Goal: Task Accomplishment & Management: Use online tool/utility

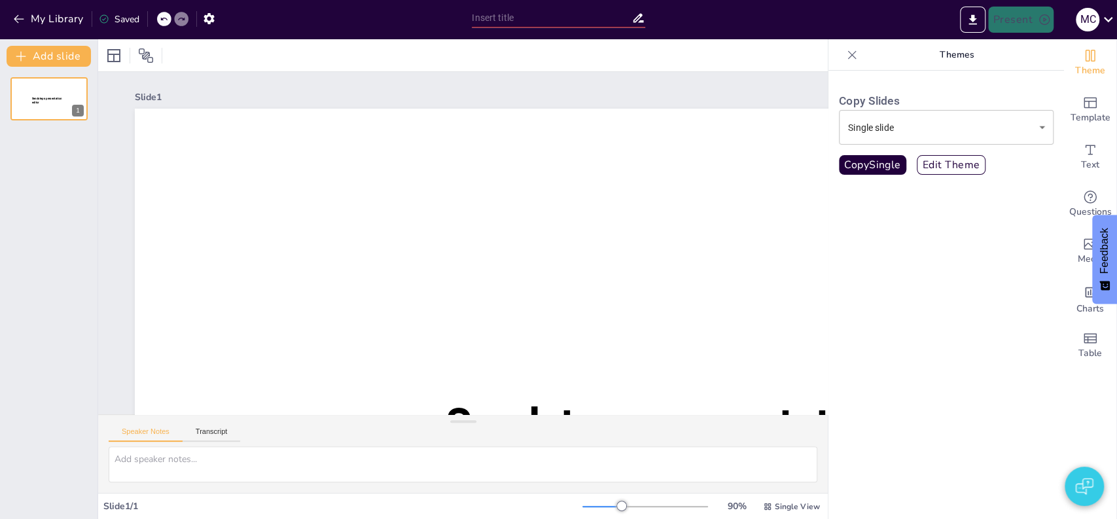
type input "[PERSON_NAME]: De Man achter de Mislukte Huwelijken"
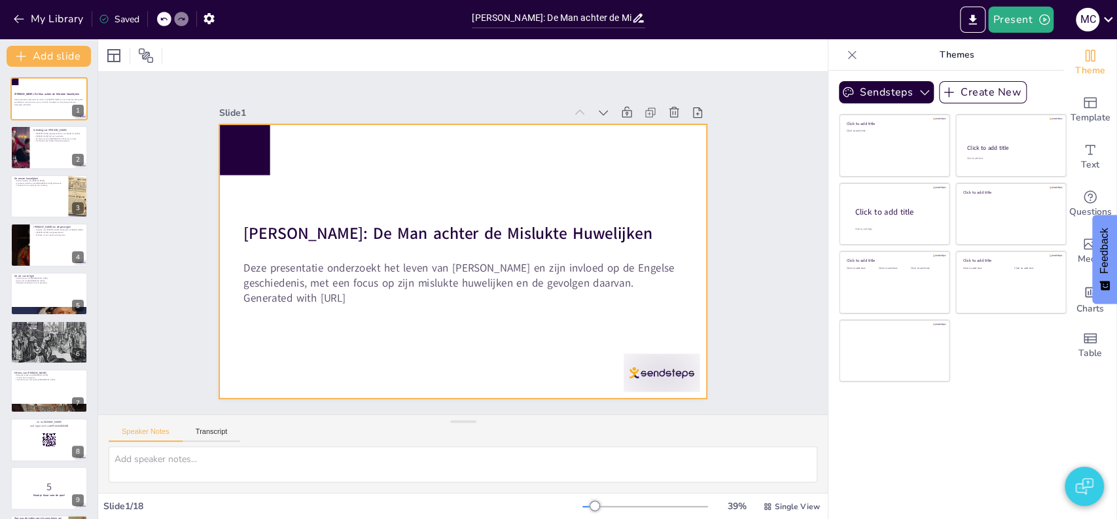
checkbox input "true"
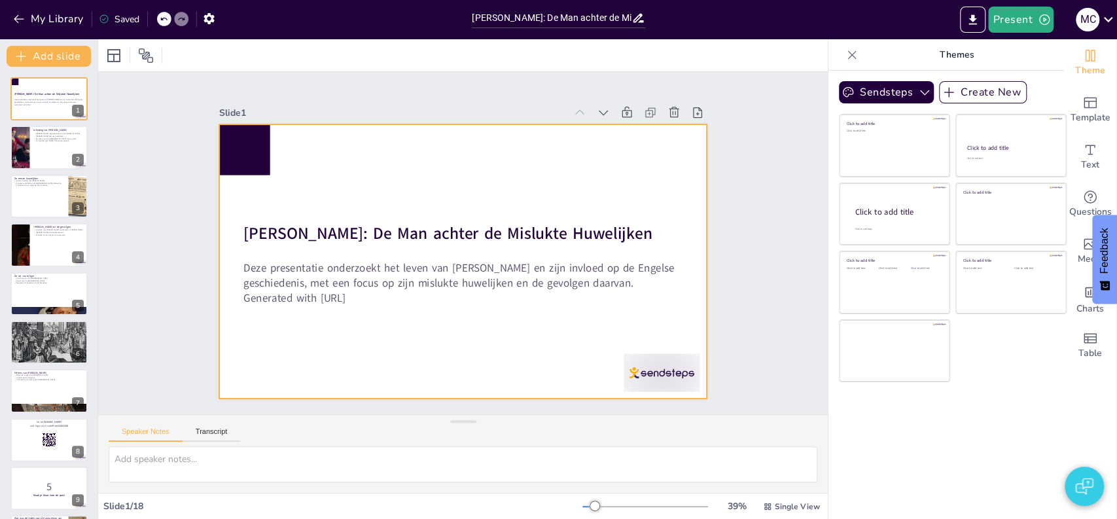
checkbox input "true"
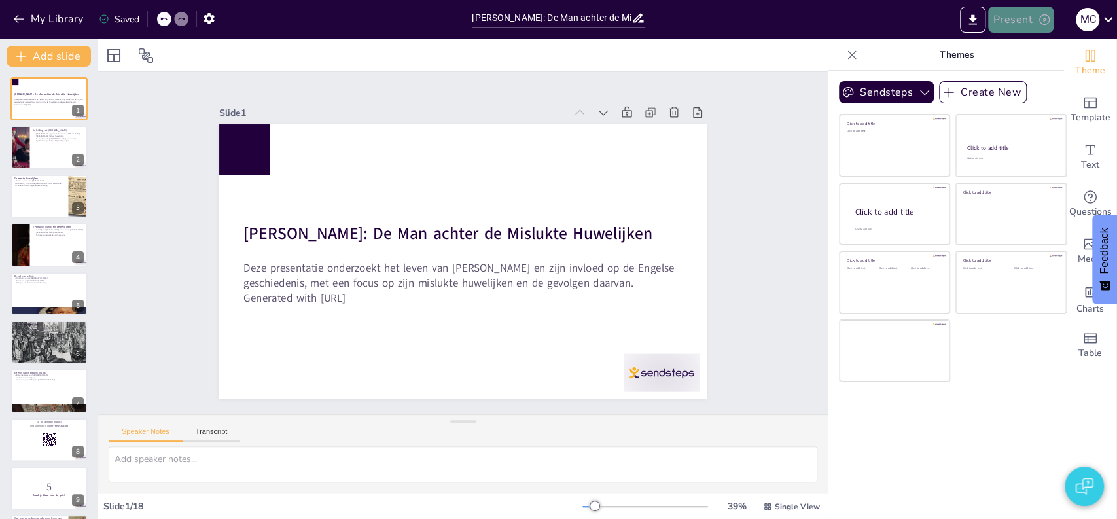
click at [1012, 16] on button "Present" at bounding box center [1020, 20] width 65 height 26
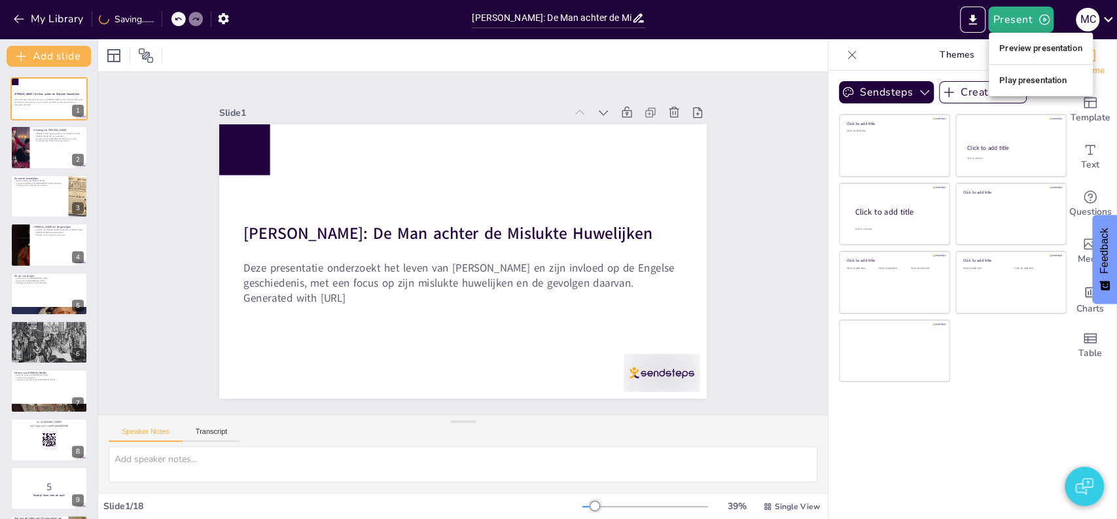
click at [1033, 71] on li "Play presentation" at bounding box center [1040, 80] width 104 height 21
click at [1033, 65] on li "Play presentation" at bounding box center [1027, 60] width 78 height 12
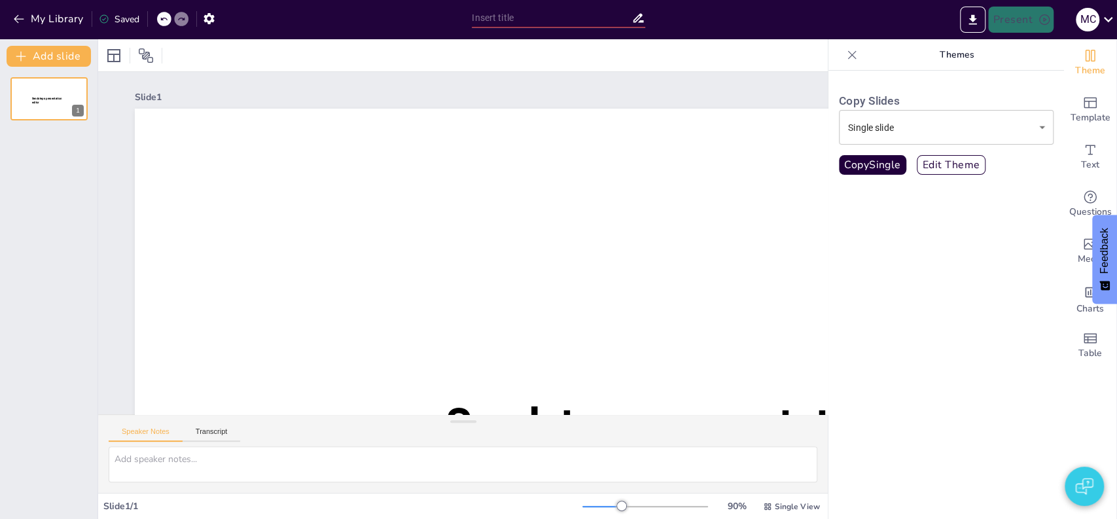
type input "[PERSON_NAME]: De Man achter de Mislukte Huwelijken"
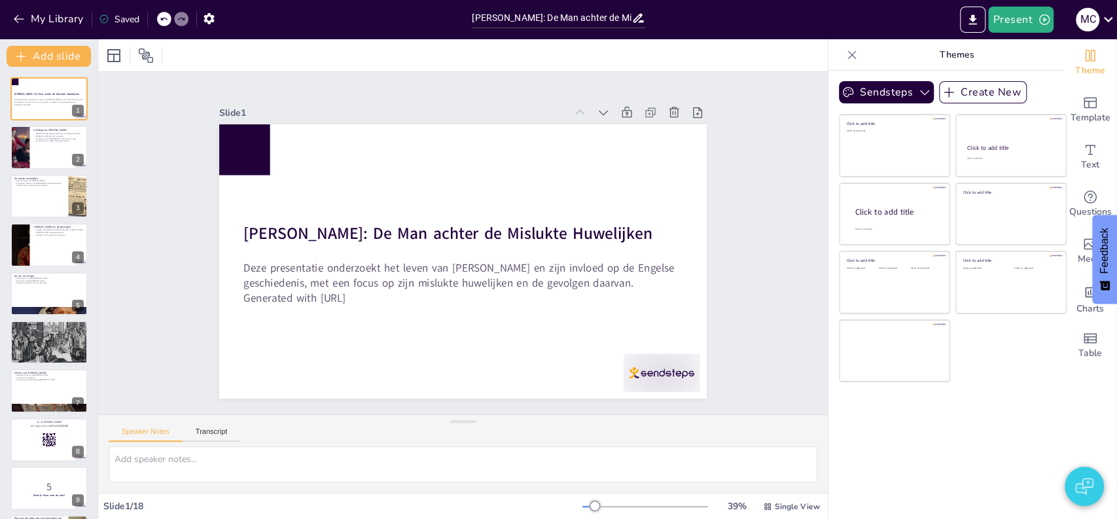
checkbox input "true"
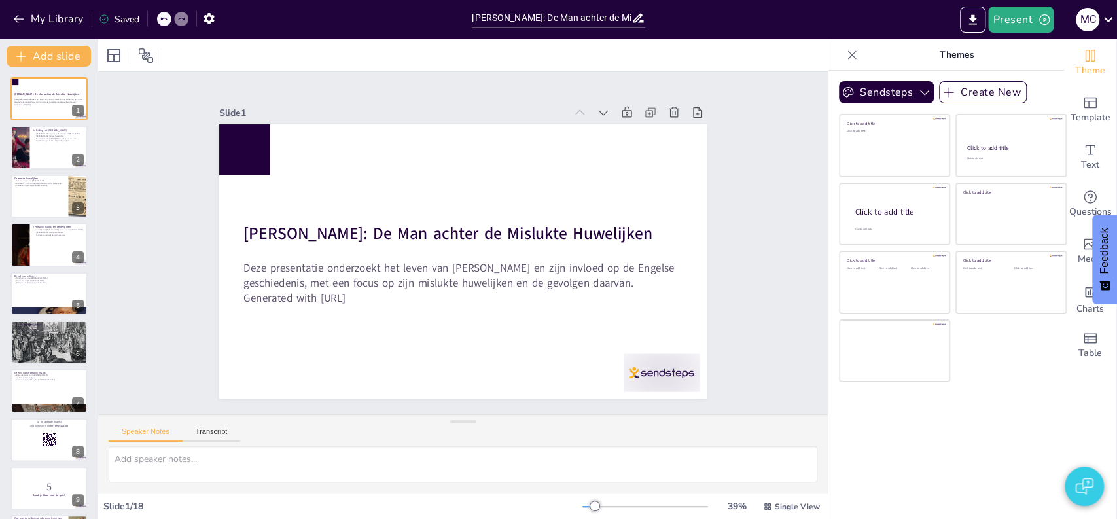
checkbox input "true"
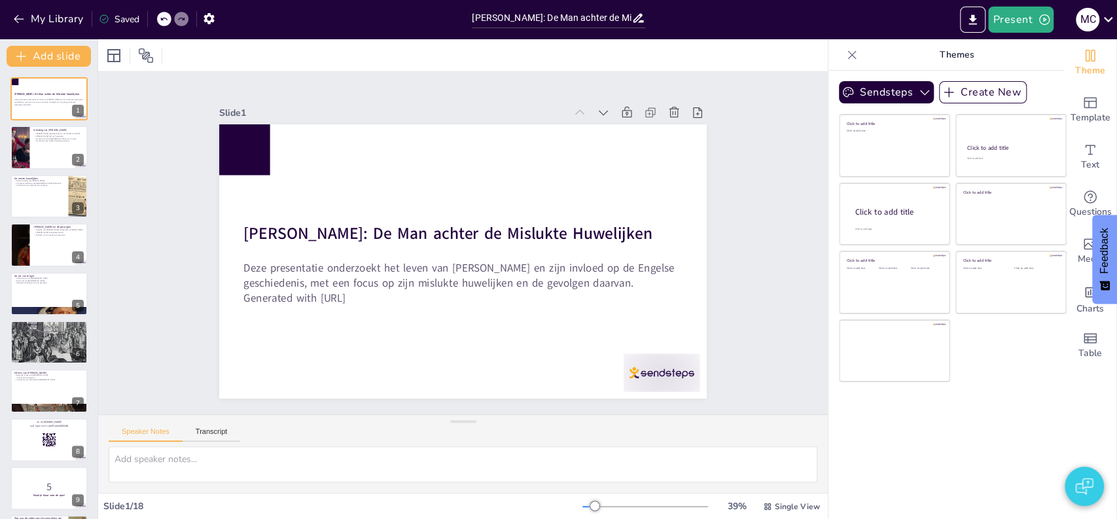
checkbox input "true"
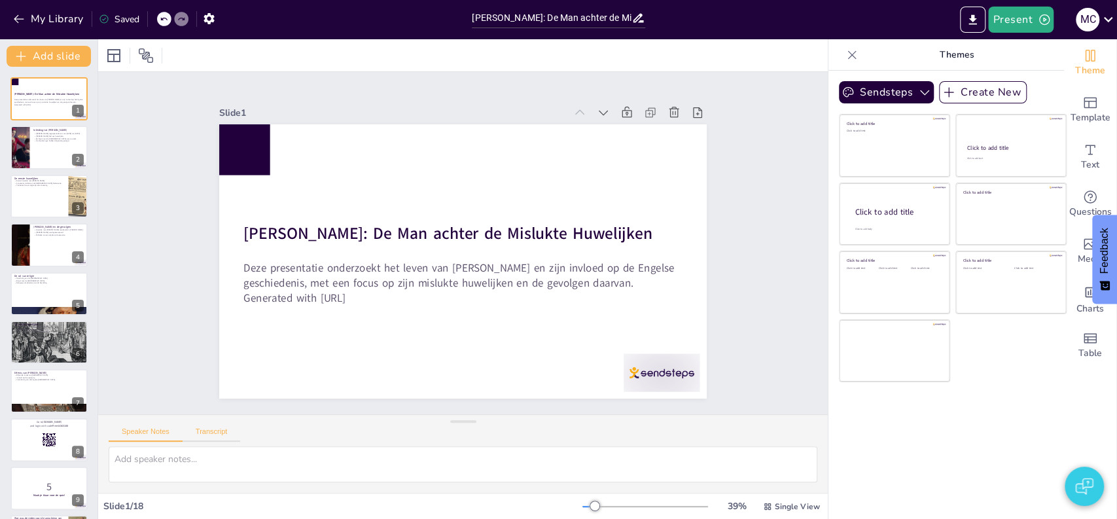
checkbox input "true"
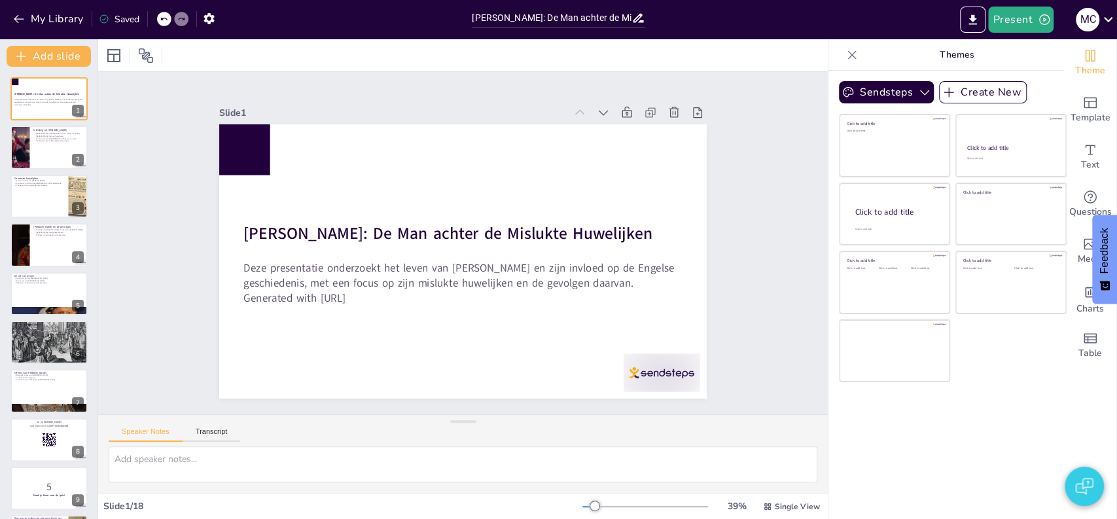
checkbox input "true"
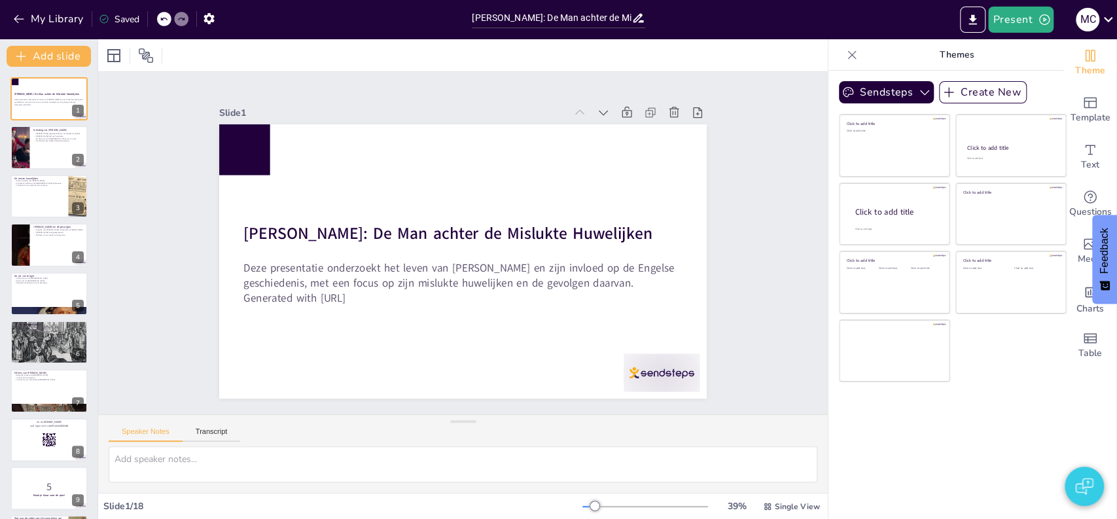
checkbox input "true"
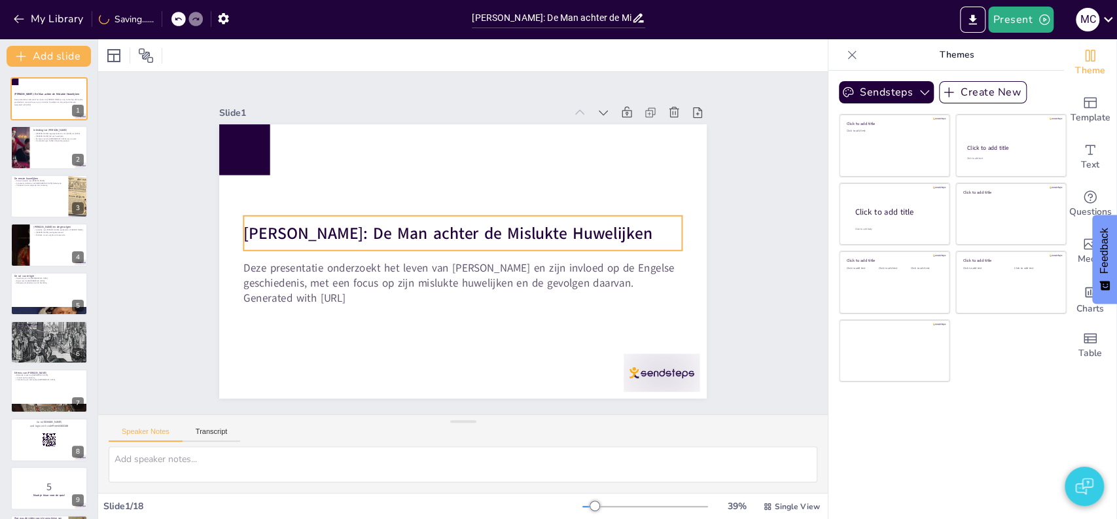
checkbox input "true"
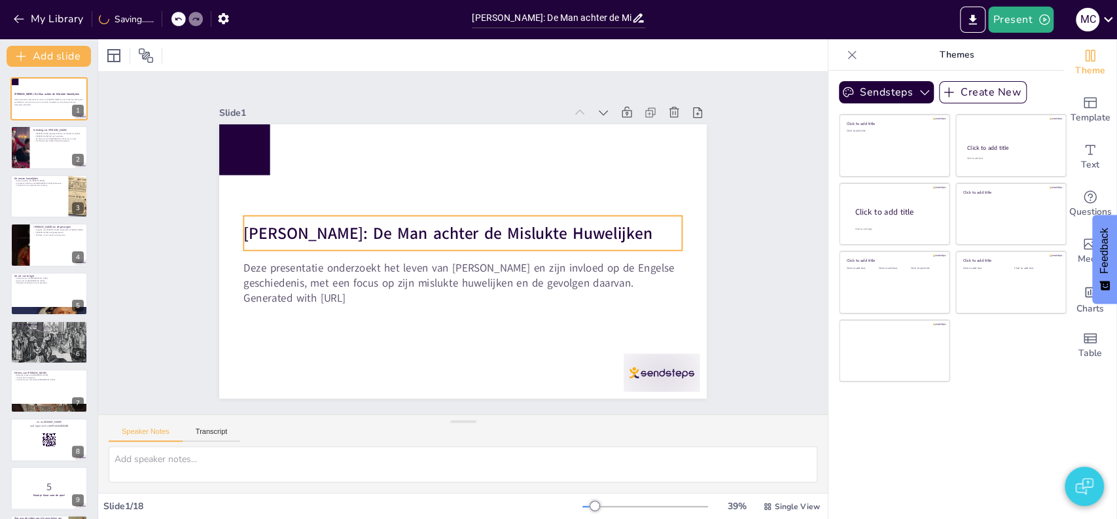
checkbox input "true"
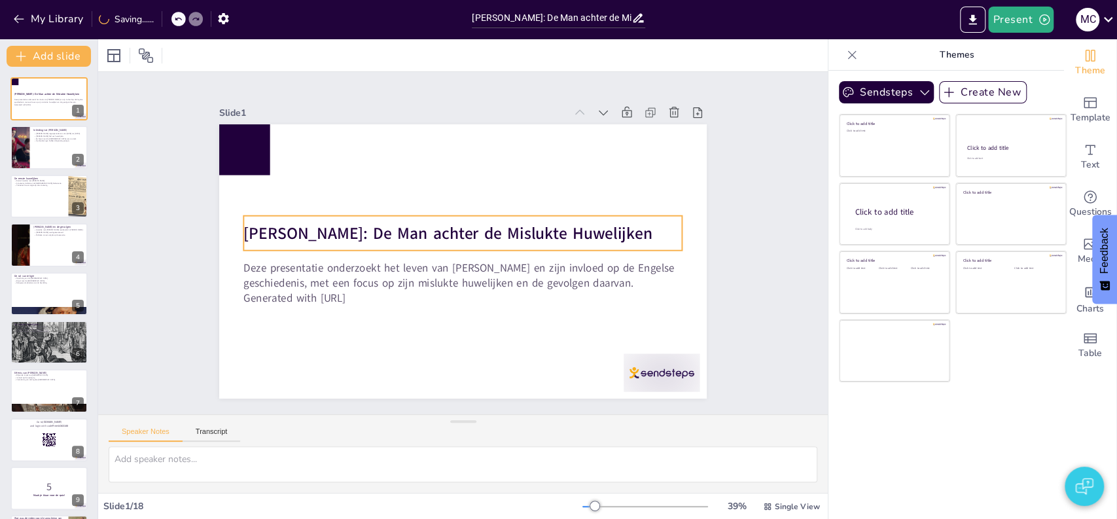
checkbox input "true"
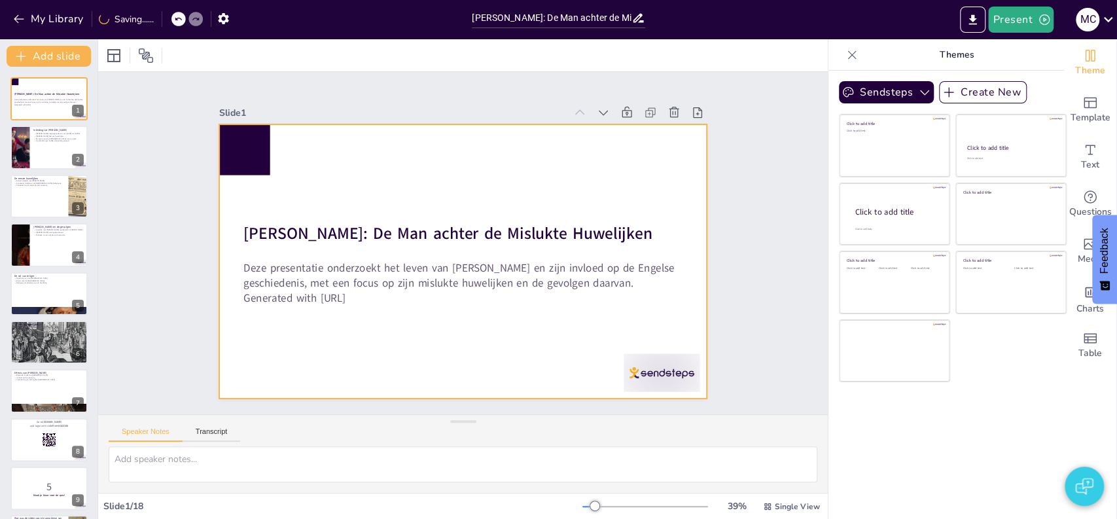
checkbox input "true"
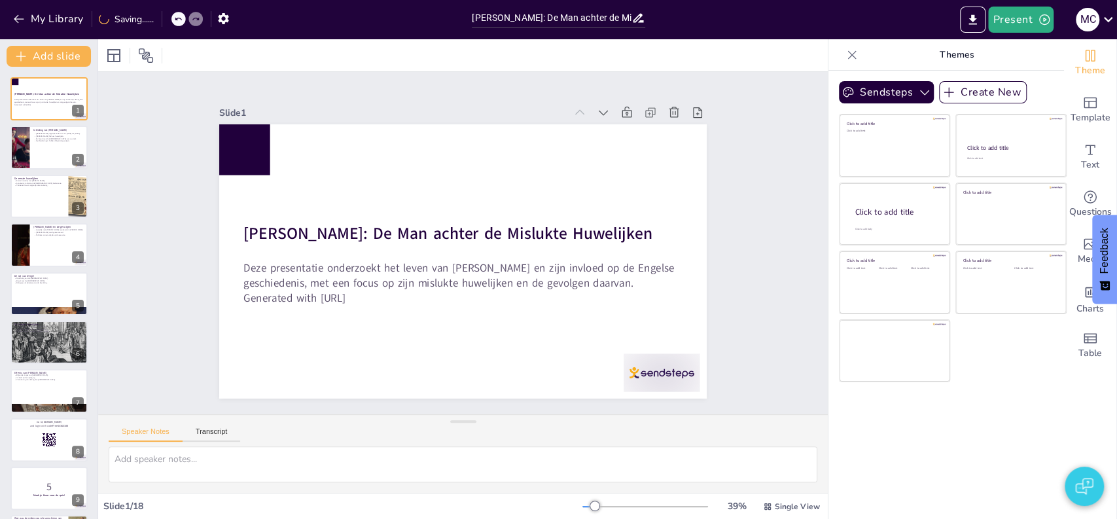
checkbox input "true"
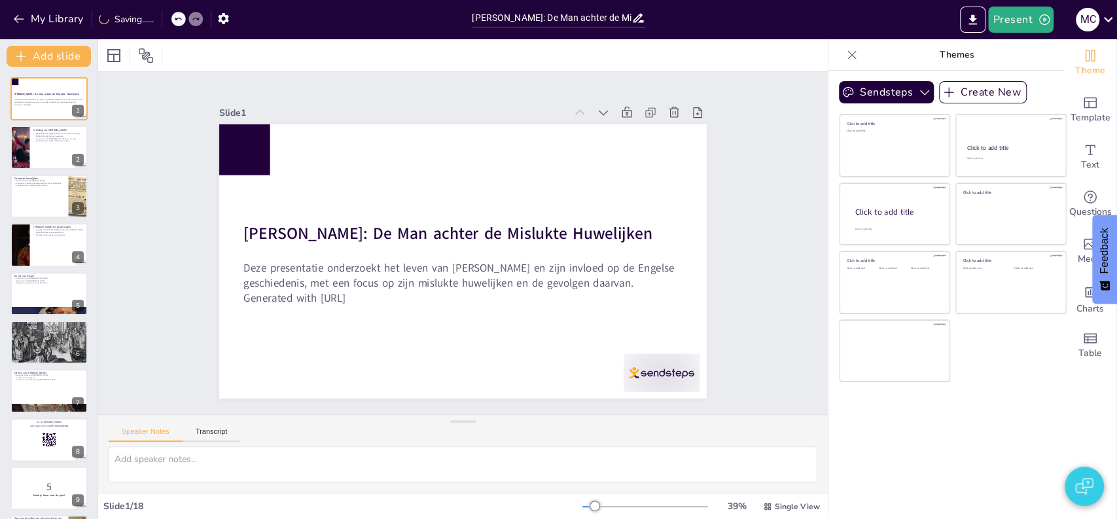
checkbox input "true"
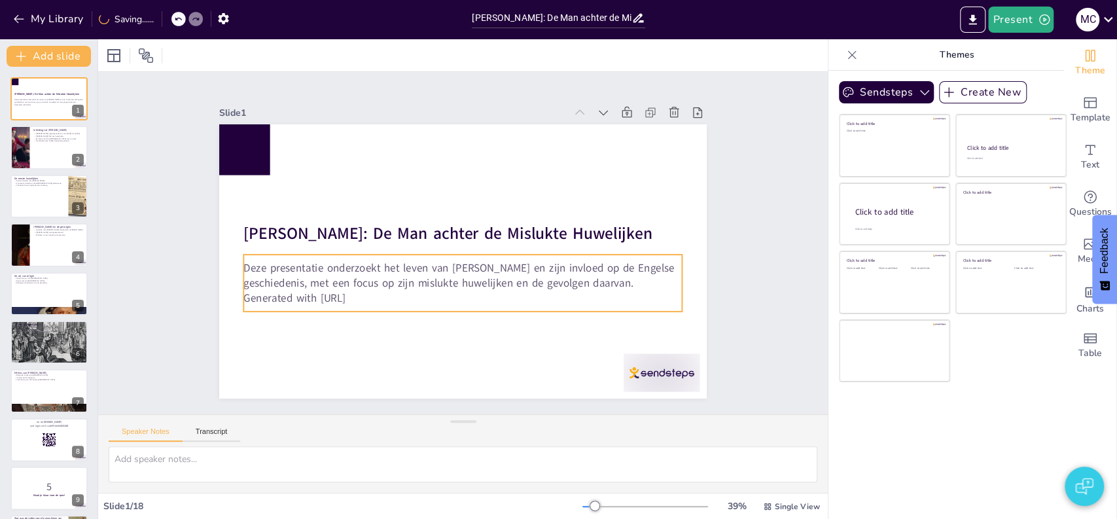
checkbox input "true"
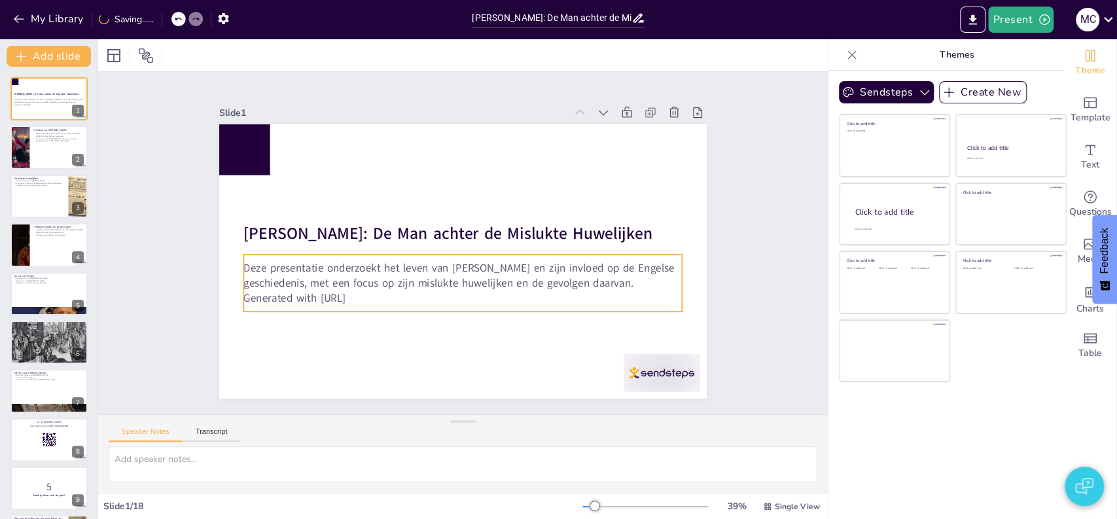
checkbox input "true"
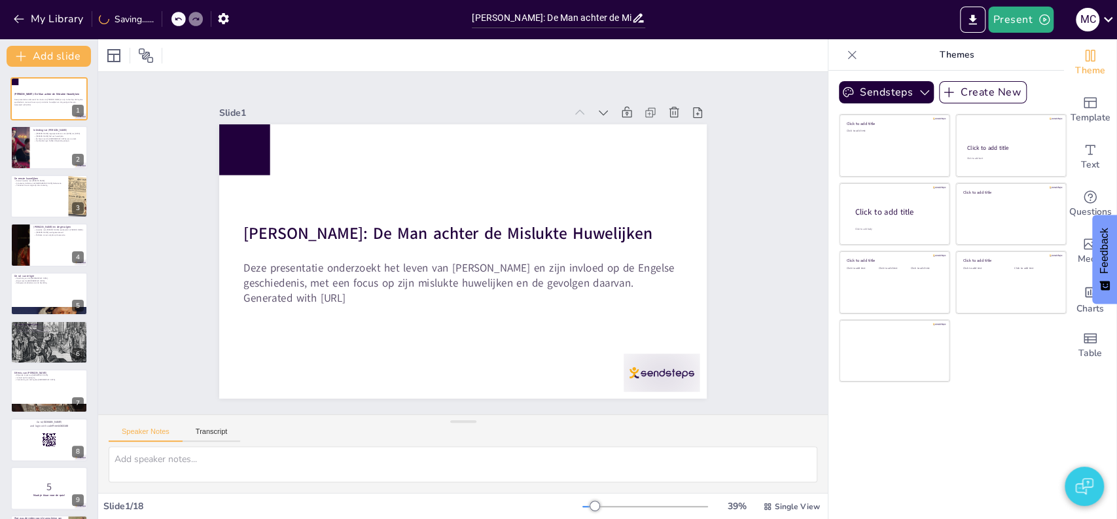
checkbox input "true"
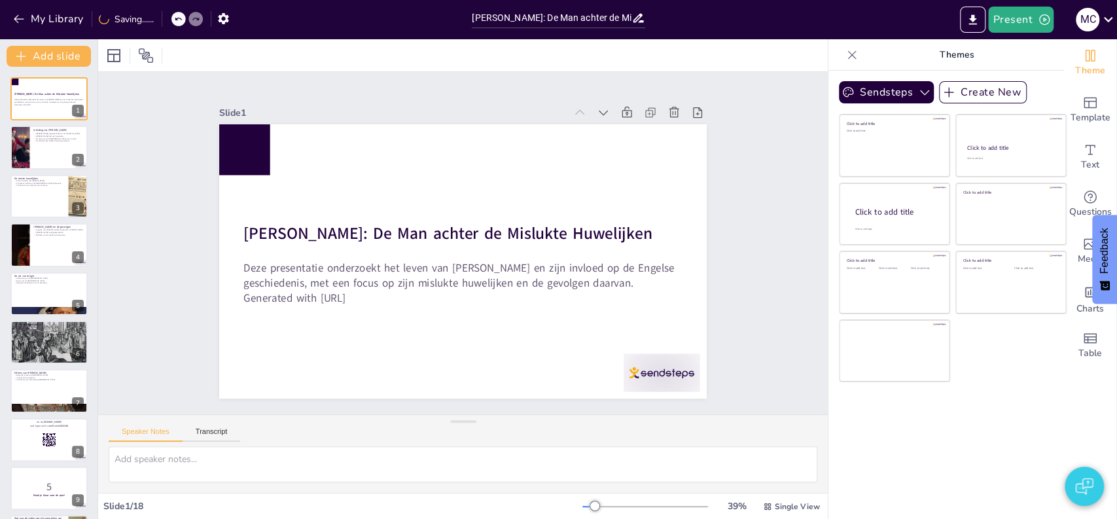
checkbox input "true"
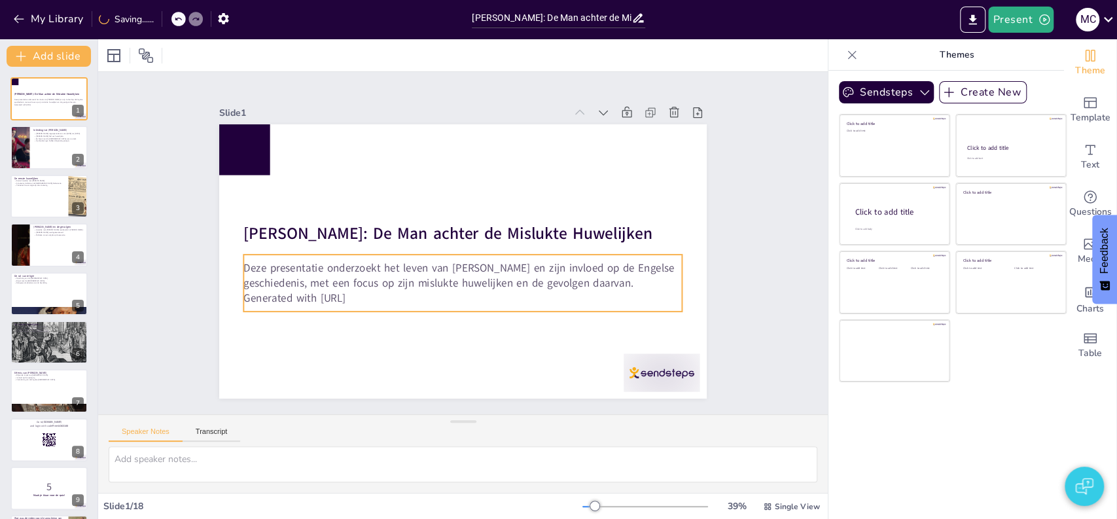
checkbox input "true"
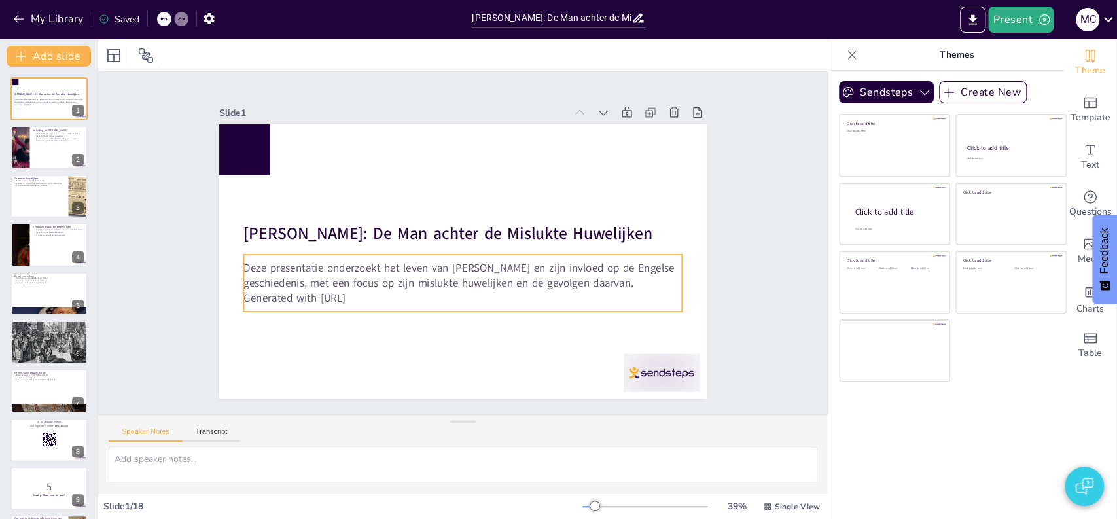
checkbox input "true"
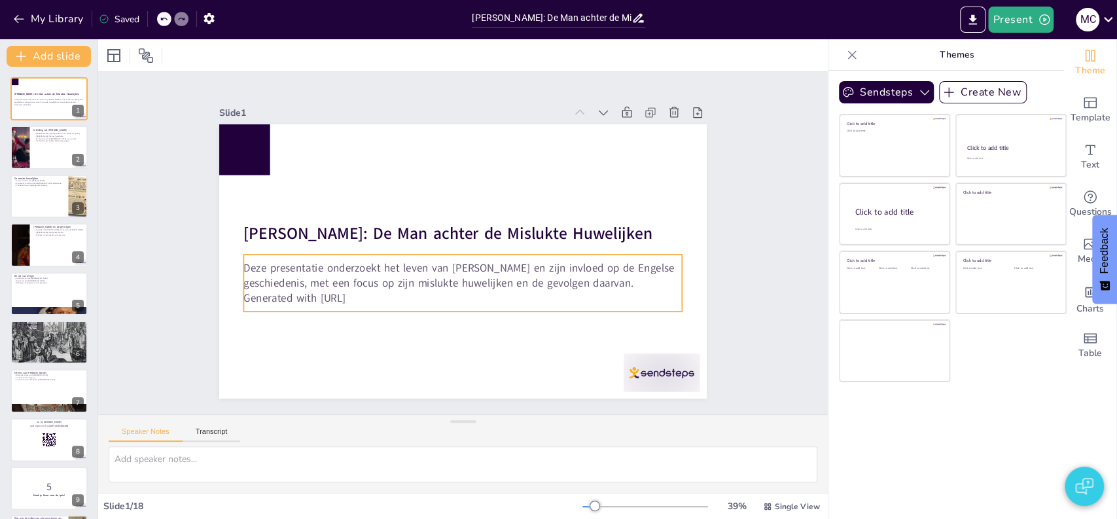
checkbox input "true"
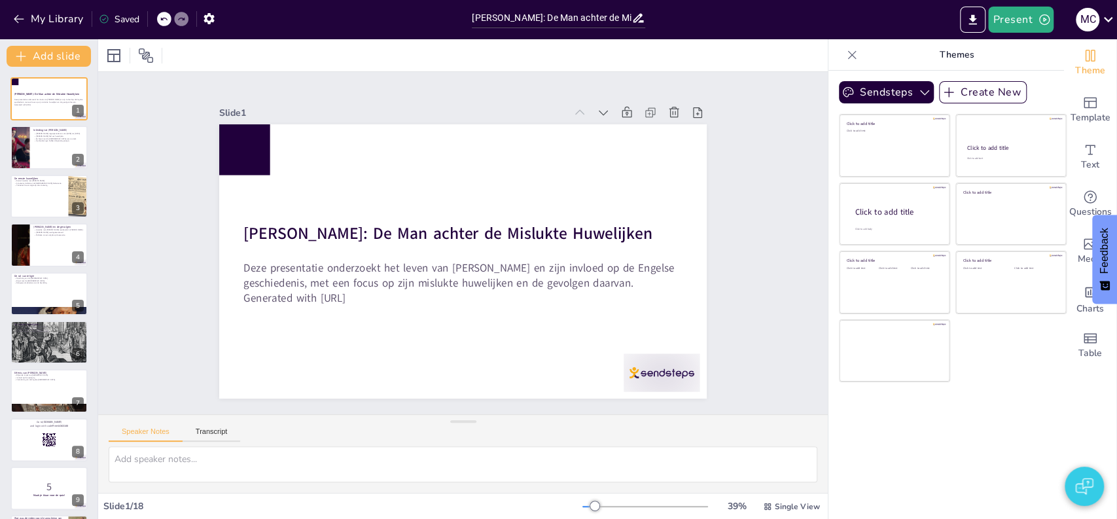
checkbox input "true"
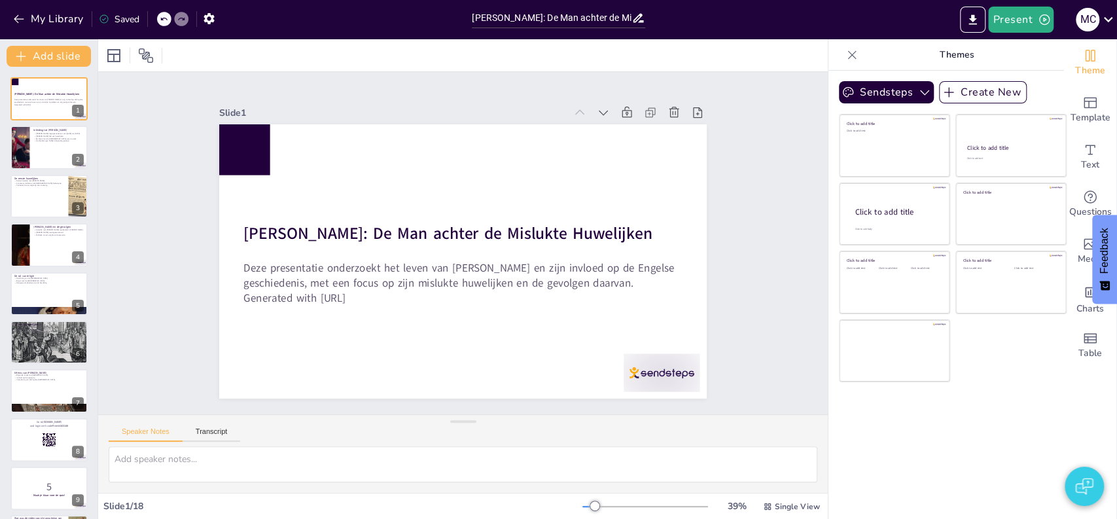
checkbox input "true"
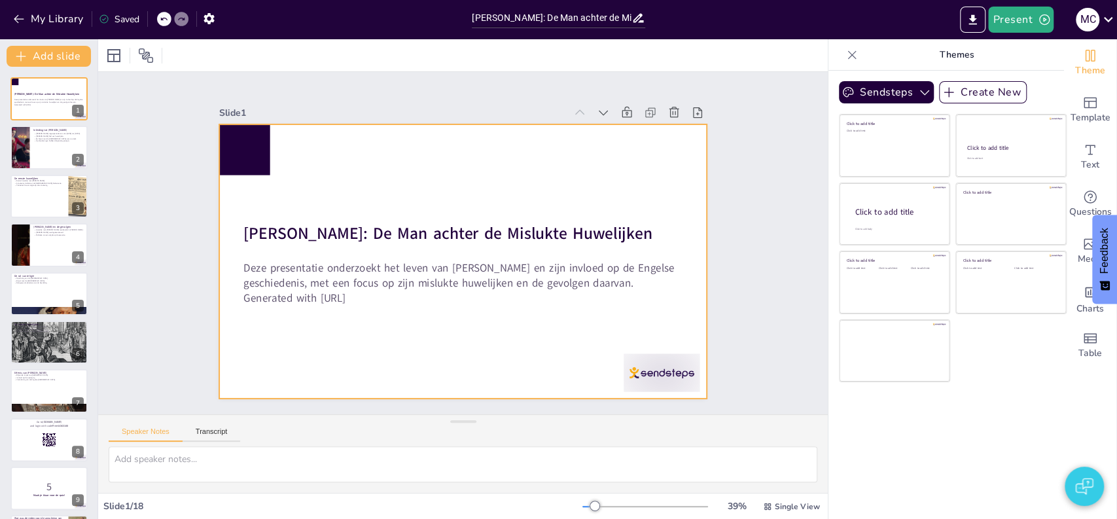
checkbox input "true"
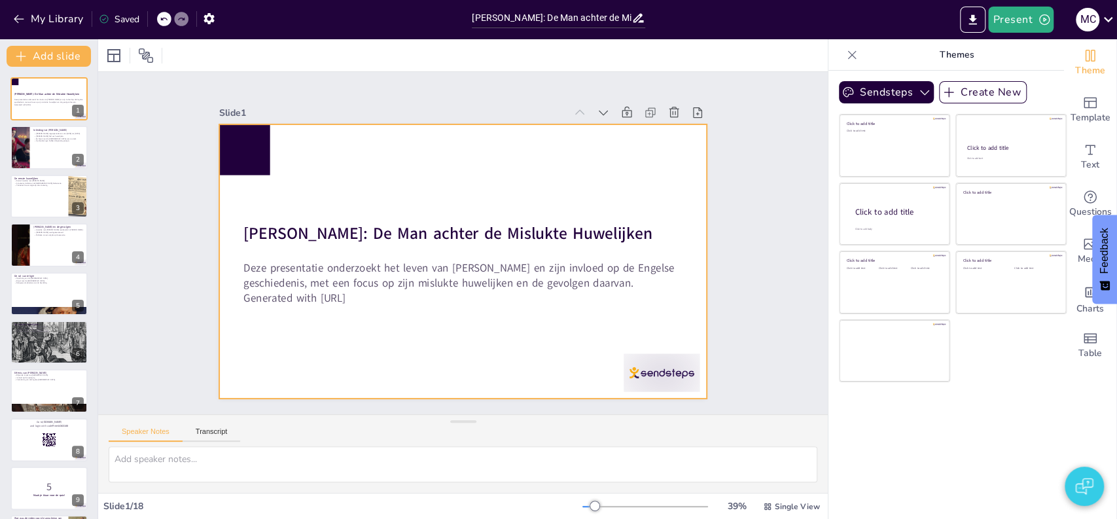
checkbox input "true"
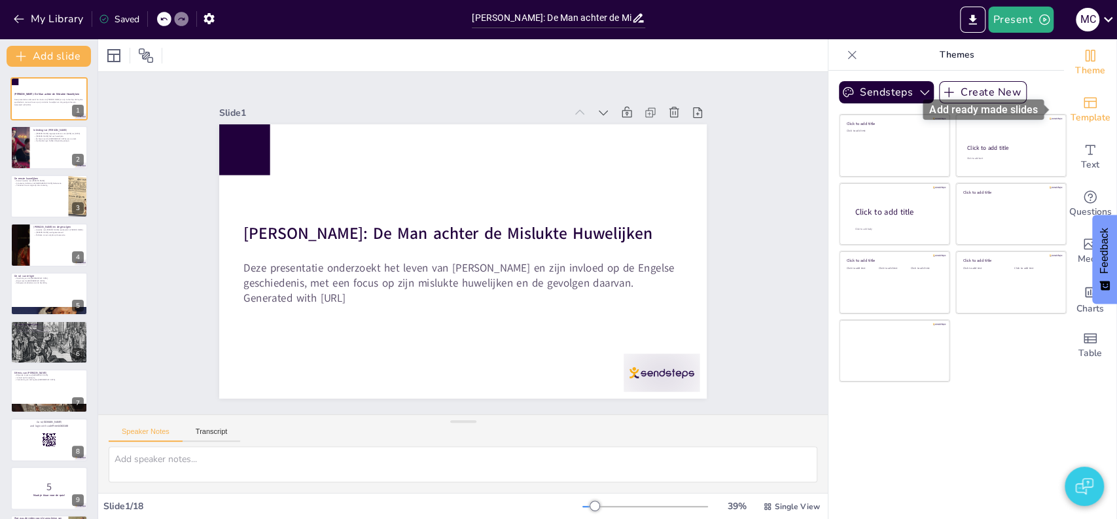
click at [1090, 115] on span "Template" at bounding box center [1090, 118] width 40 height 14
checkbox input "true"
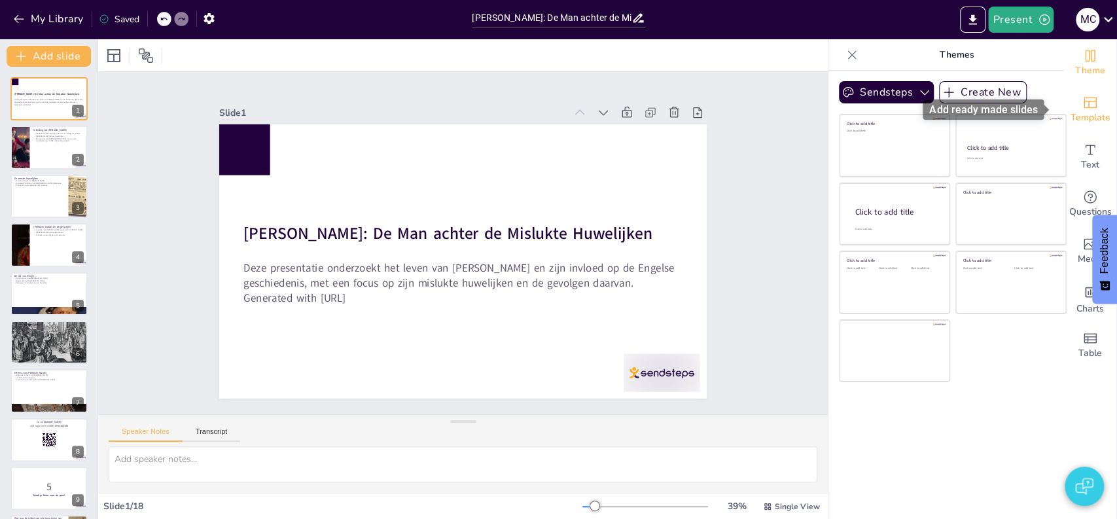
checkbox input "true"
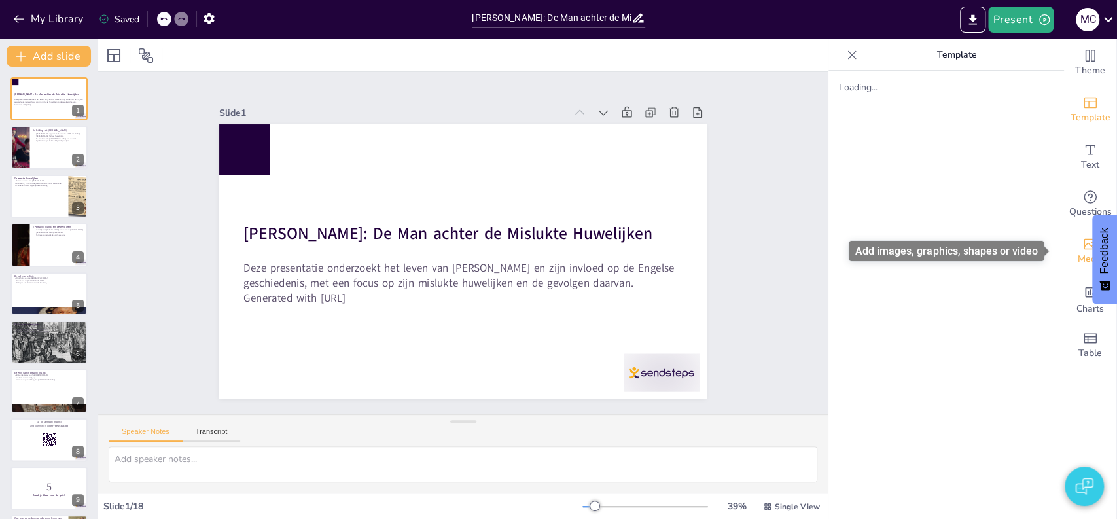
click at [1083, 243] on icon "Add images, graphics, shapes or video" at bounding box center [1089, 244] width 13 height 11
checkbox input "true"
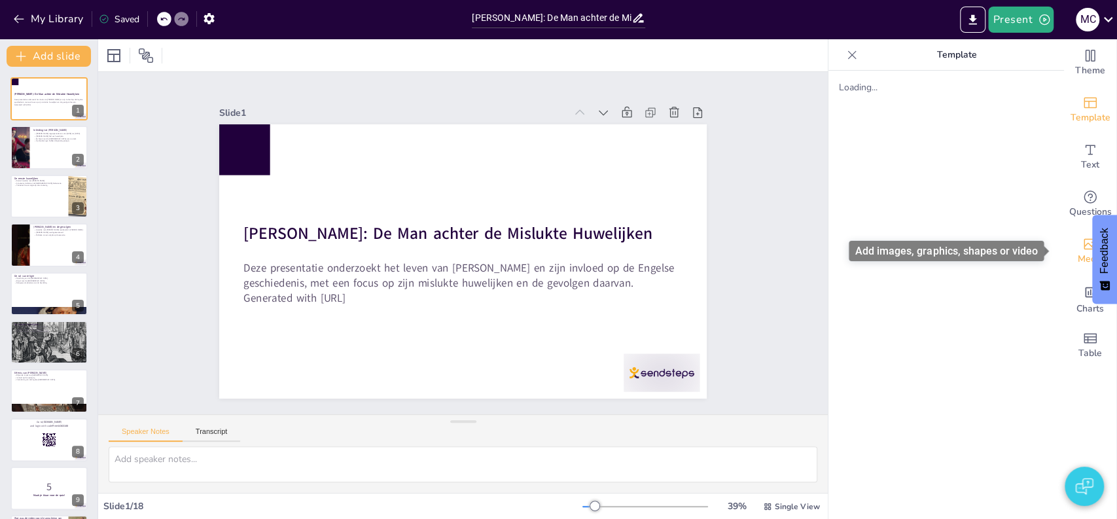
checkbox input "true"
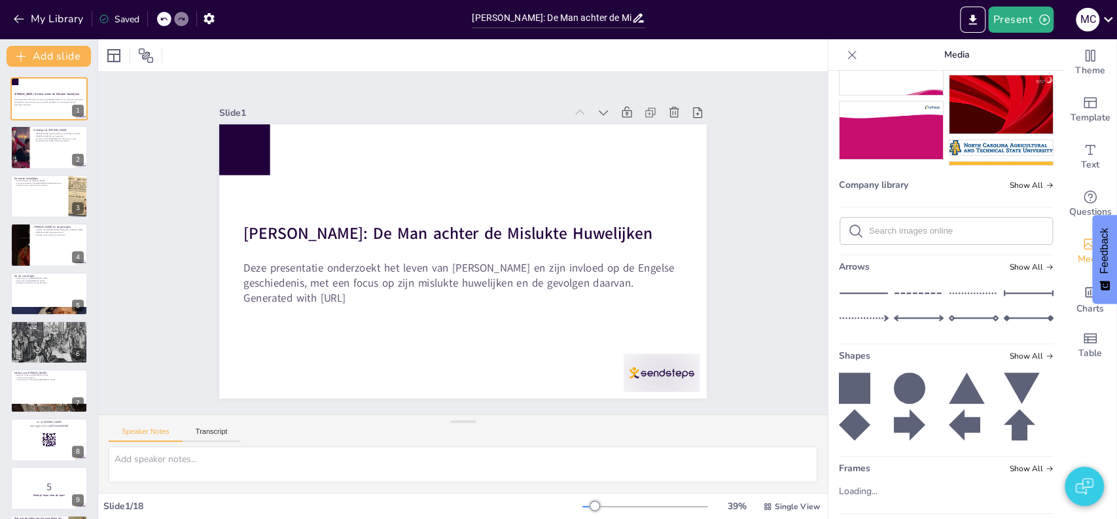
scroll to position [290, 0]
click at [939, 225] on input "text" at bounding box center [956, 230] width 175 height 10
type input "hgh"
checkbox input "true"
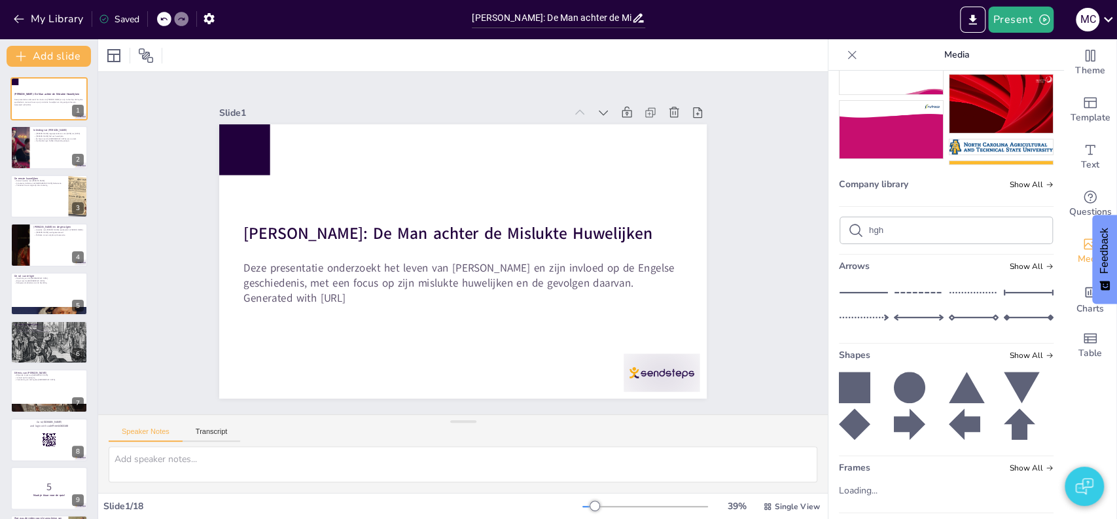
checkbox input "true"
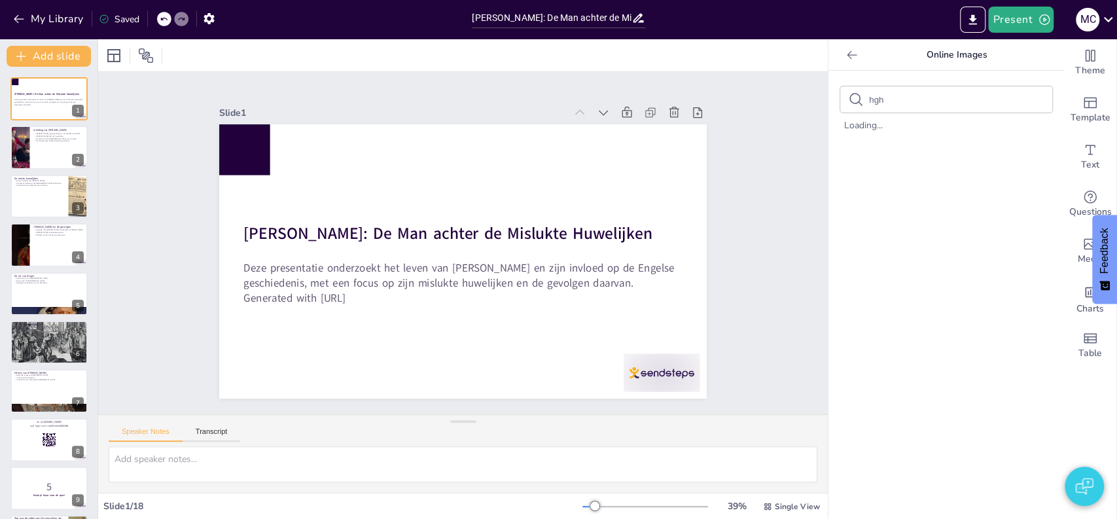
checkbox input "true"
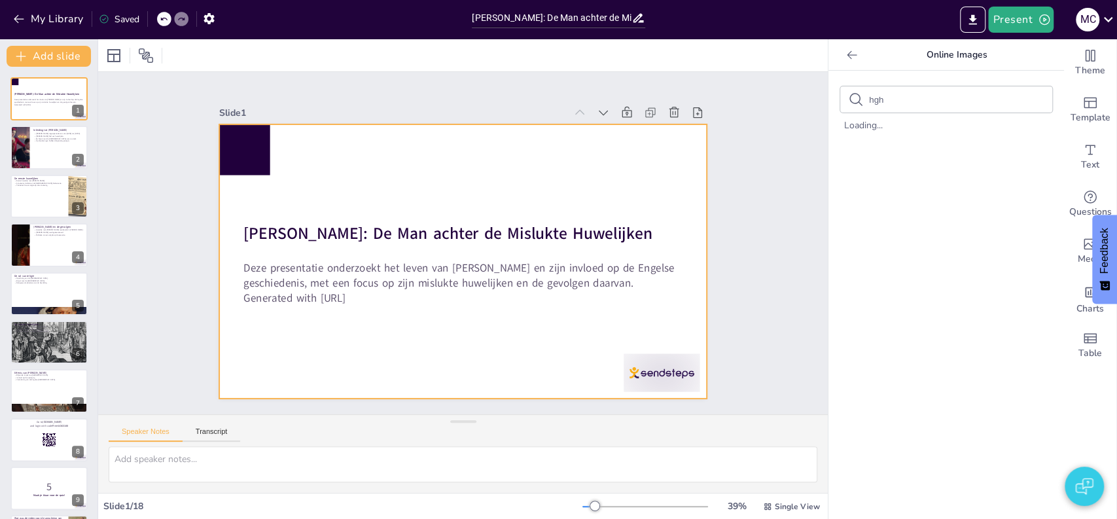
checkbox input "true"
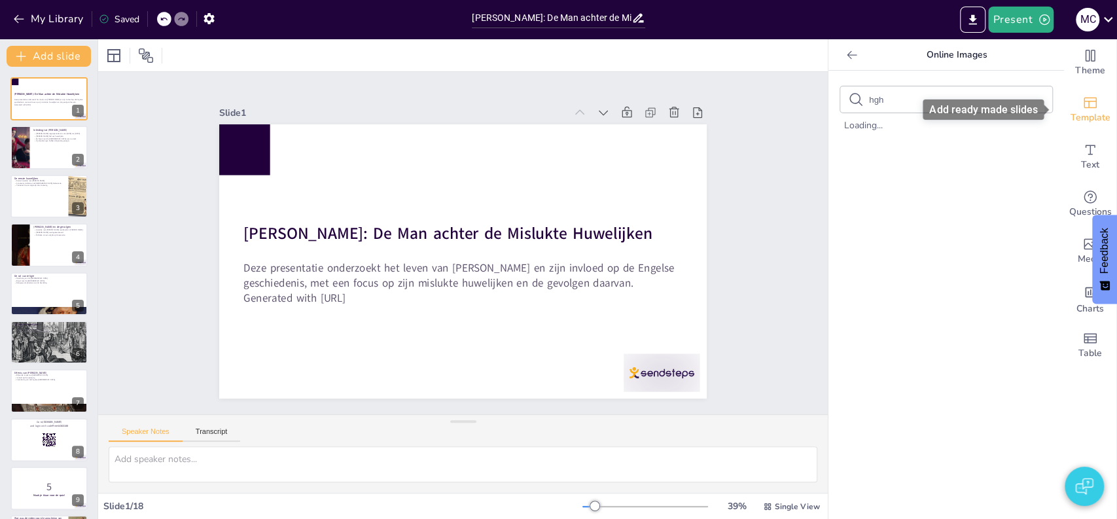
click at [1085, 121] on span "Template" at bounding box center [1090, 118] width 40 height 14
checkbox input "true"
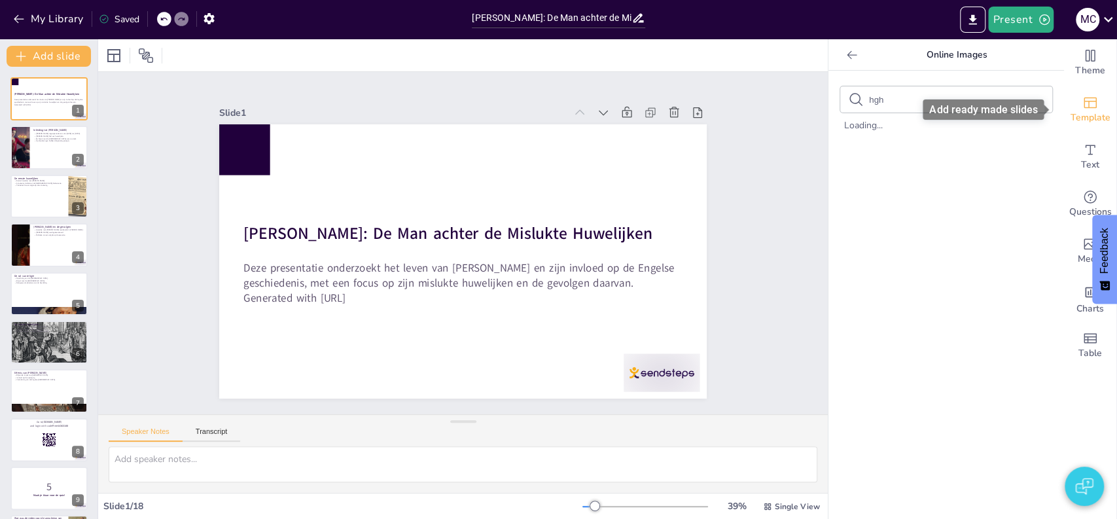
checkbox input "true"
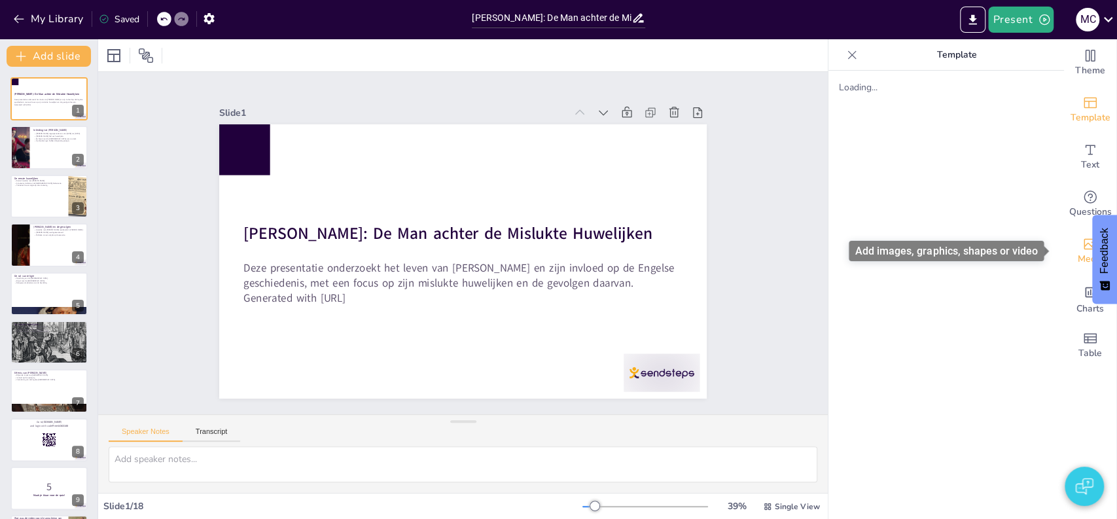
click at [1082, 245] on icon "Add images, graphics, shapes or video" at bounding box center [1090, 244] width 16 height 16
checkbox input "true"
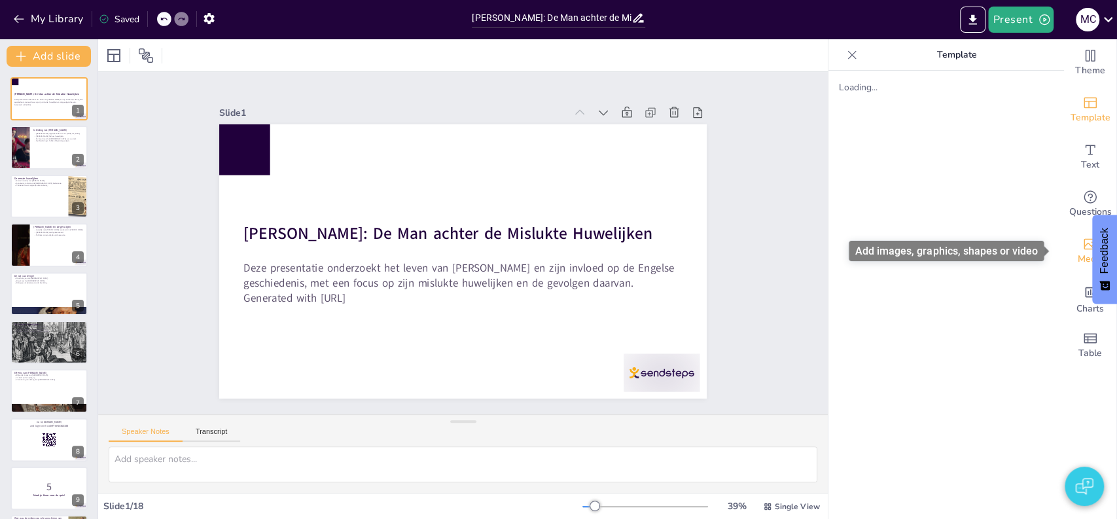
checkbox input "true"
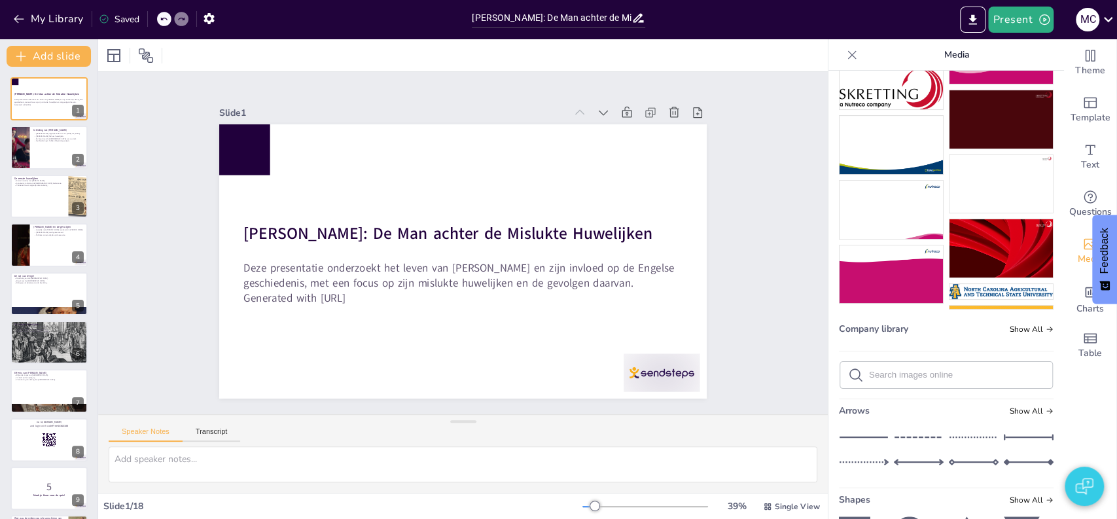
scroll to position [171, 0]
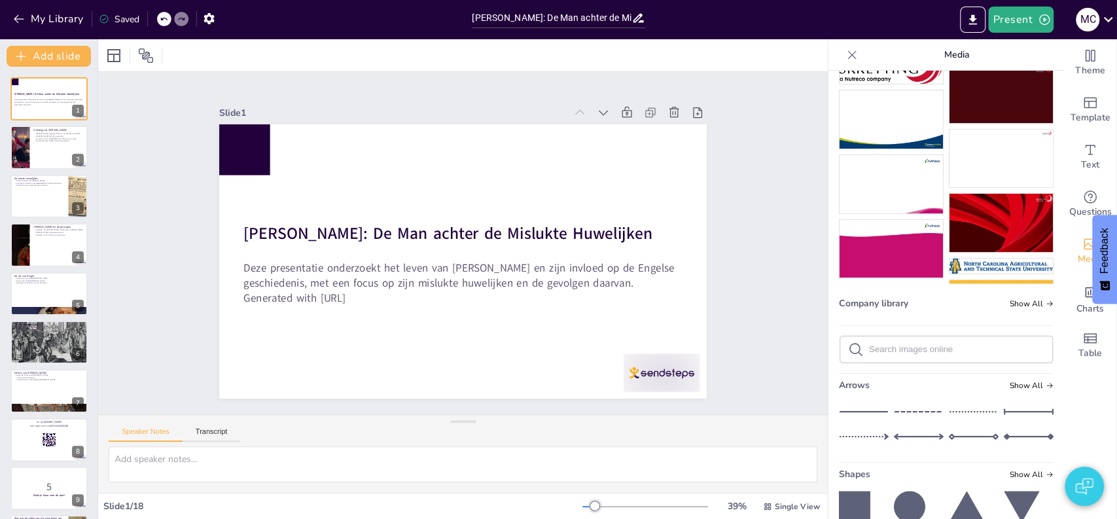
click at [912, 344] on input "text" at bounding box center [956, 349] width 175 height 10
type input "tre"
checkbox input "true"
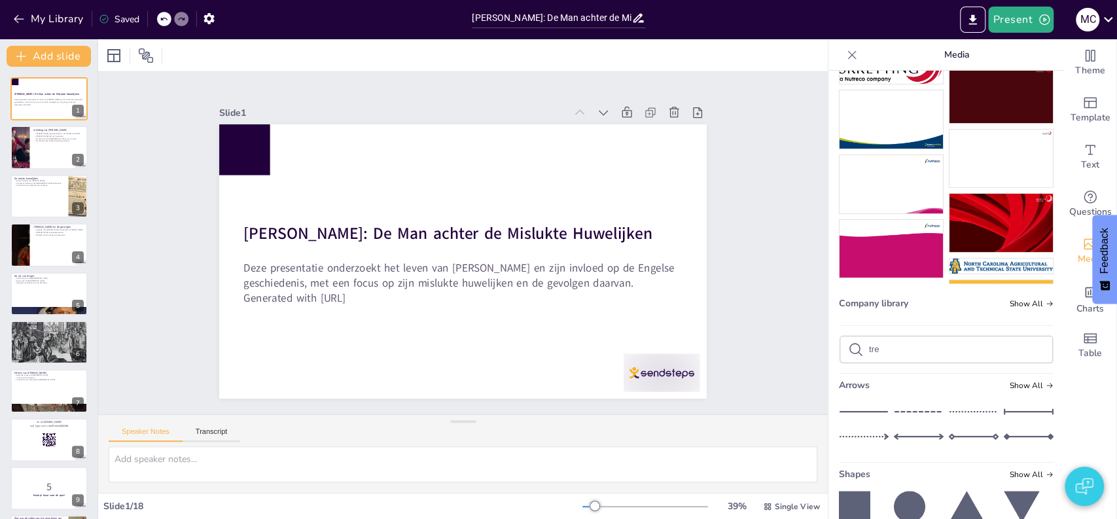
checkbox input "true"
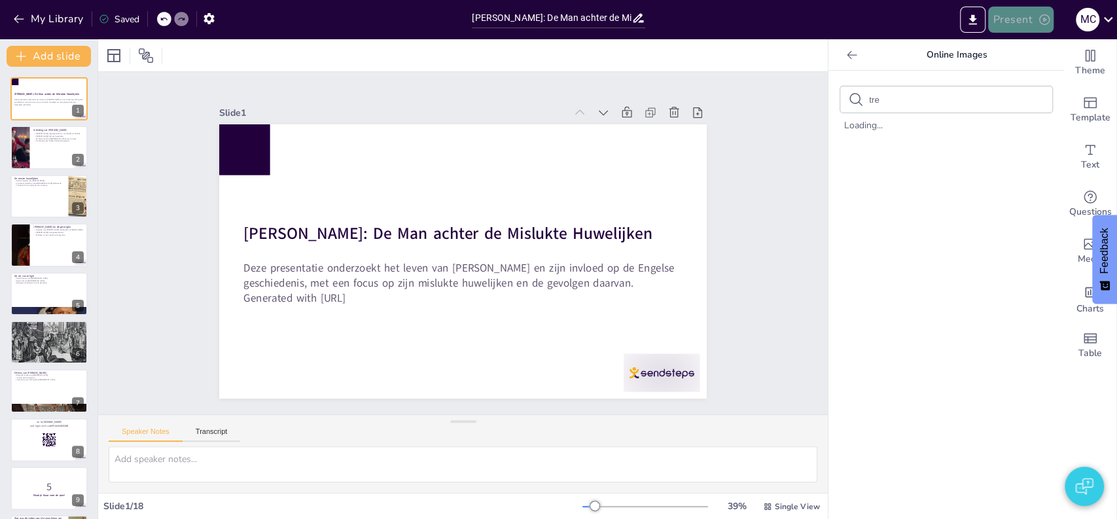
click at [1026, 19] on button "Present" at bounding box center [1020, 20] width 65 height 26
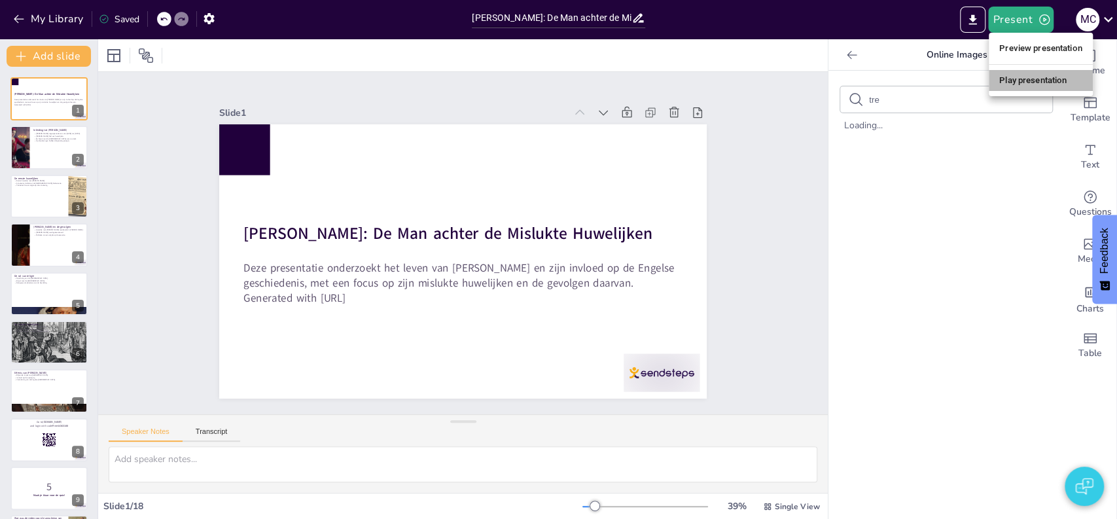
click at [1035, 76] on li "Play presentation" at bounding box center [1040, 80] width 104 height 21
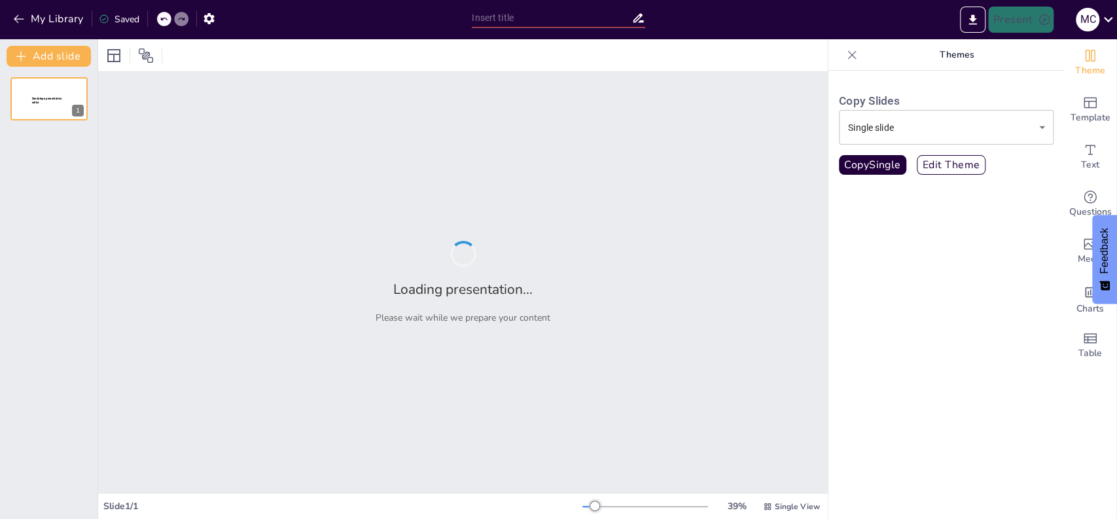
type input "[PERSON_NAME]: De Man achter de Mislukte Huwelijken"
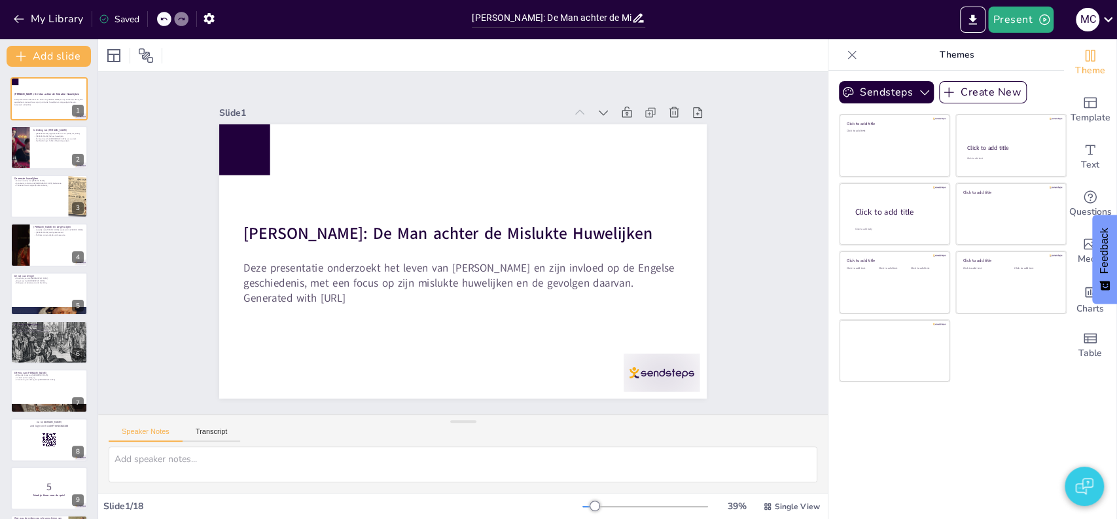
checkbox input "true"
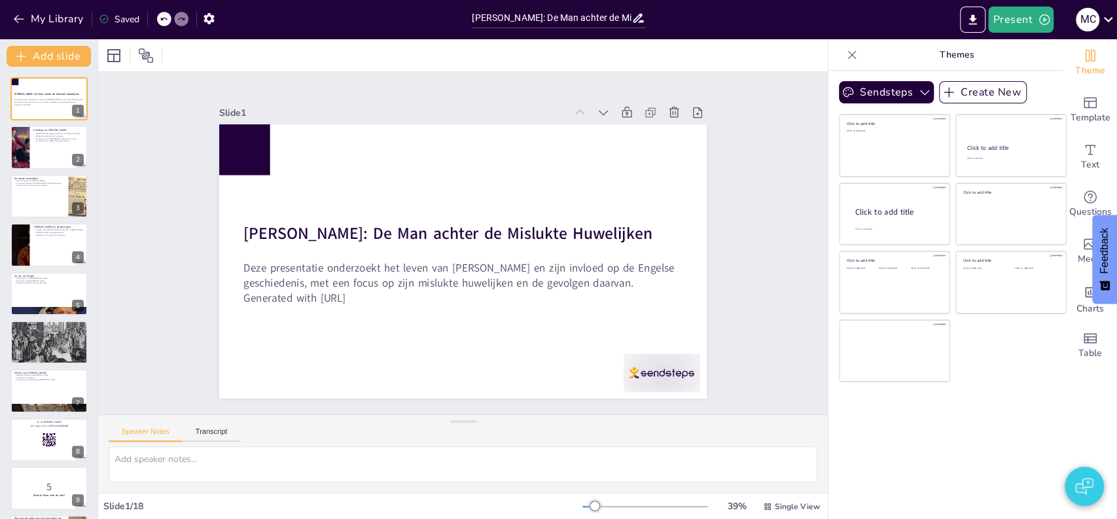
checkbox input "true"
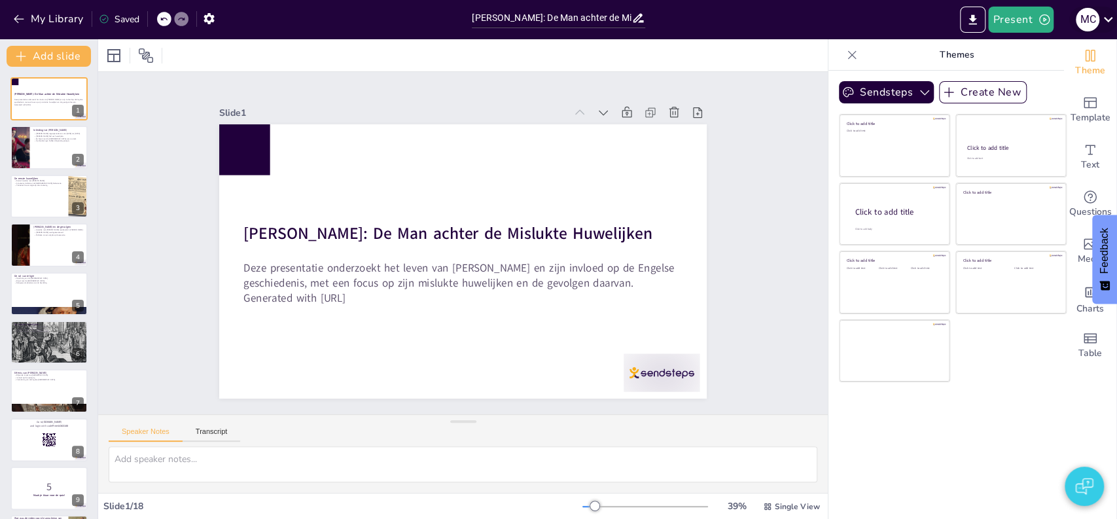
click at [1112, 17] on icon at bounding box center [1108, 19] width 18 height 18
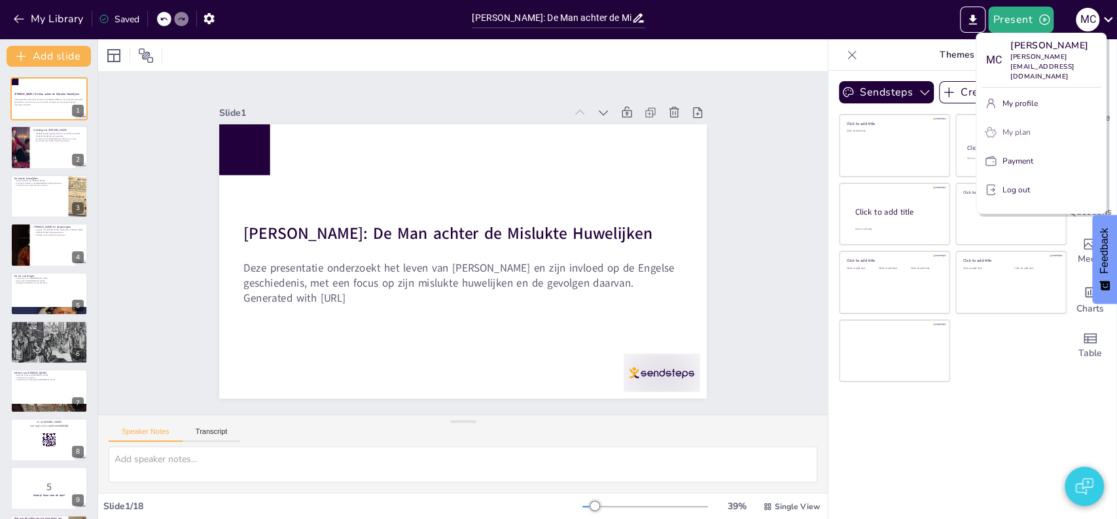
click at [1030, 126] on p "My plan" at bounding box center [1016, 132] width 28 height 12
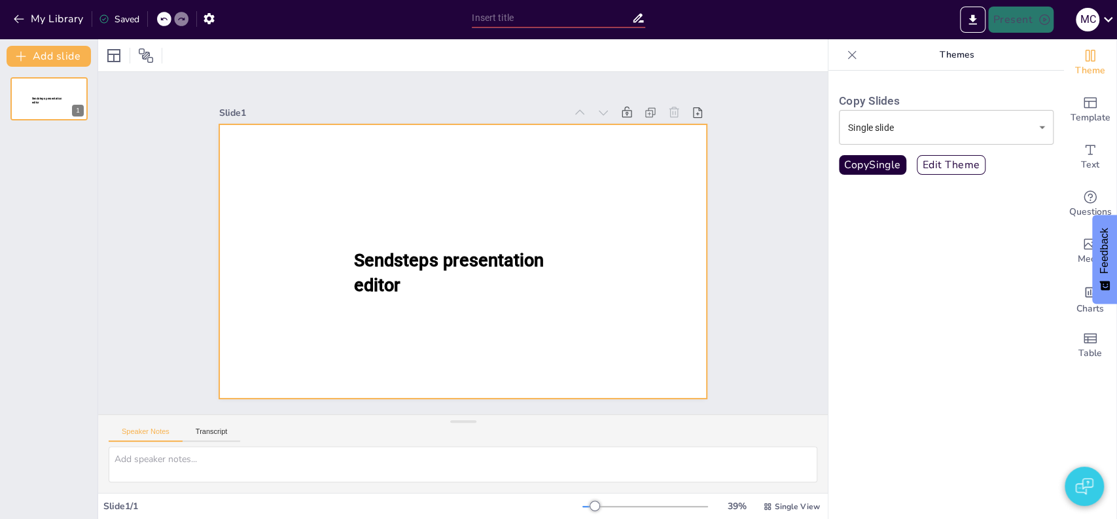
type input "New Sendsteps"
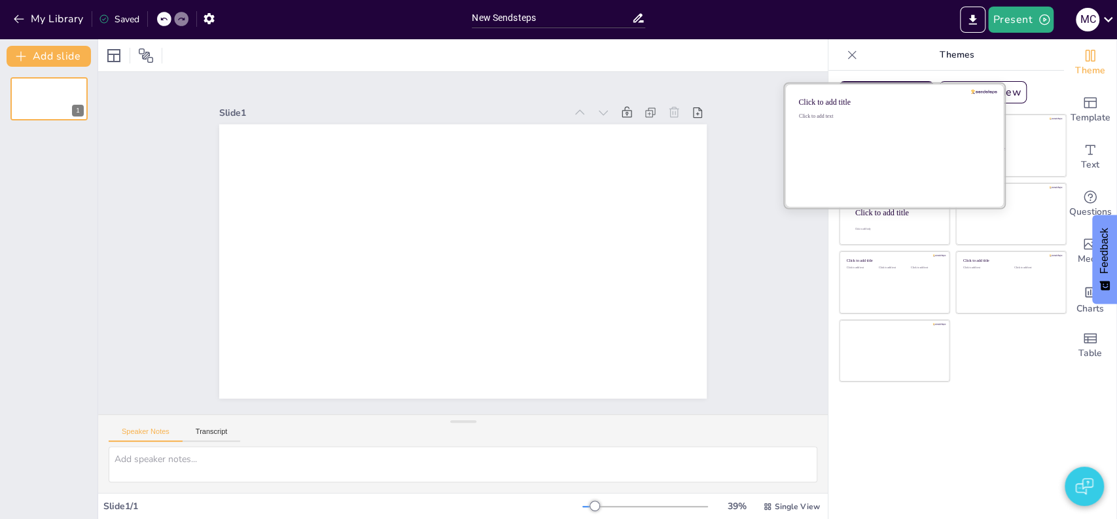
click at [878, 126] on div "Click to add text" at bounding box center [892, 153] width 187 height 81
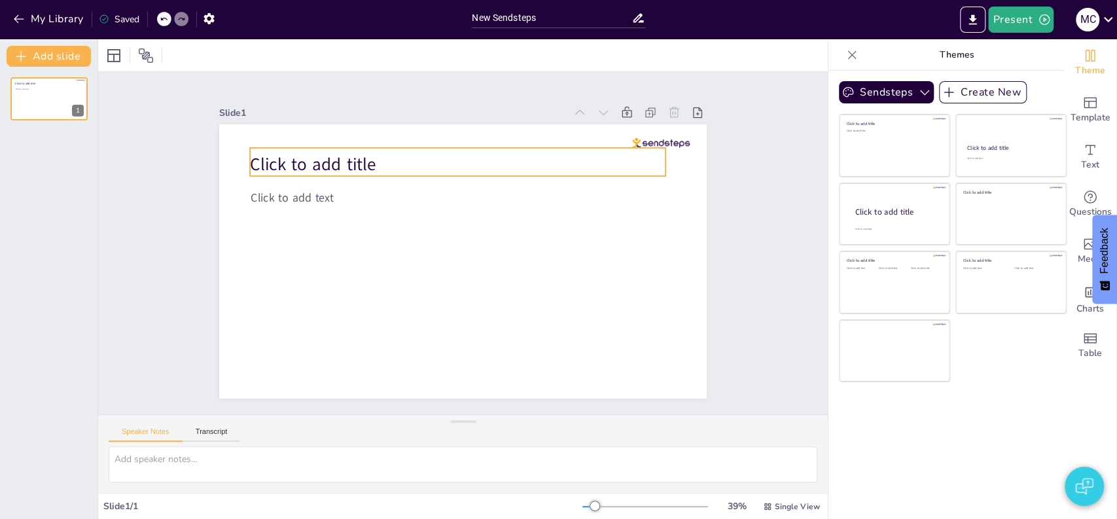
click at [296, 152] on span "Click to add title" at bounding box center [313, 164] width 126 height 24
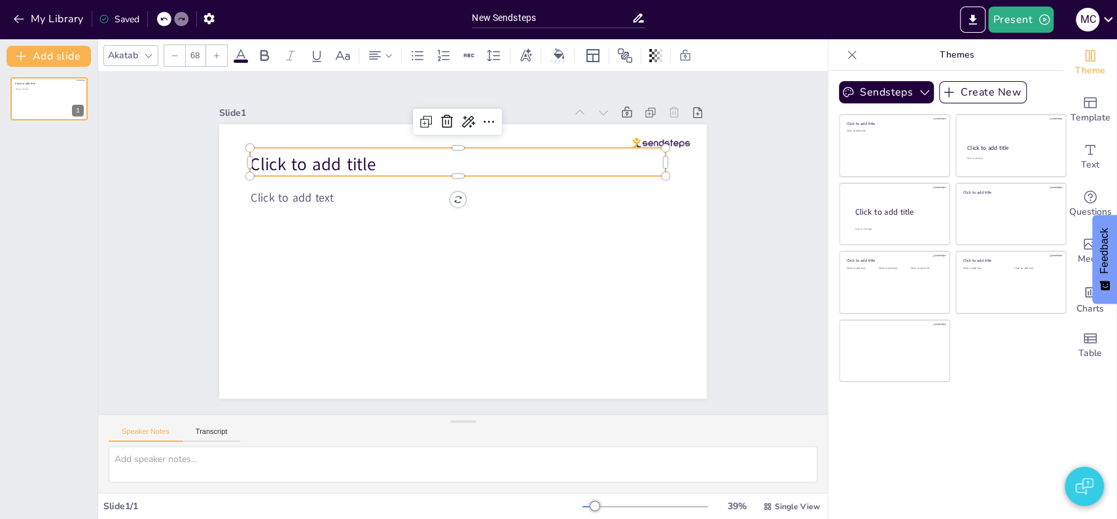
click at [294, 158] on span "Click to add title" at bounding box center [313, 164] width 126 height 24
click at [336, 158] on span "Click to add title" at bounding box center [313, 164] width 126 height 24
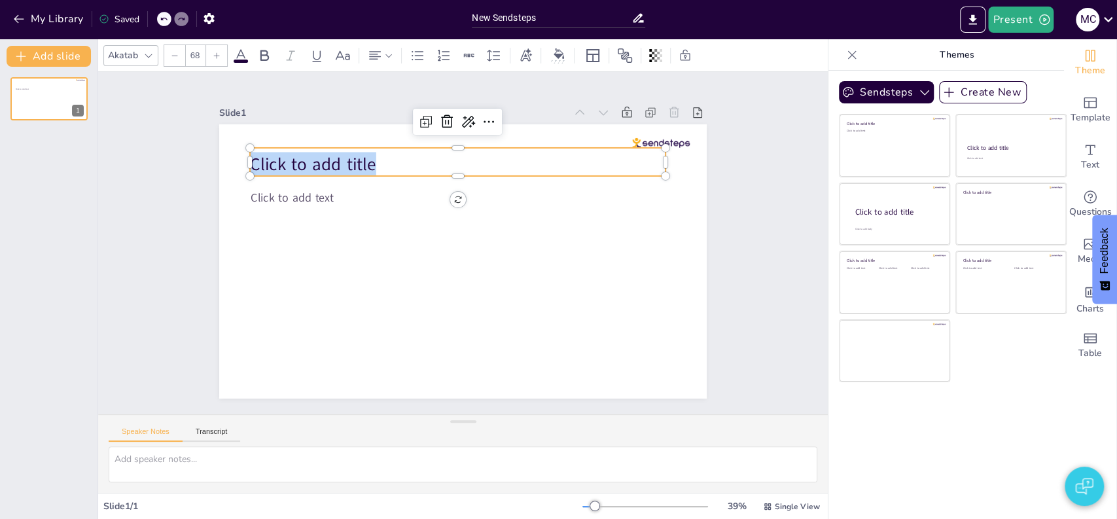
click at [336, 158] on span "Click to add title" at bounding box center [313, 164] width 126 height 24
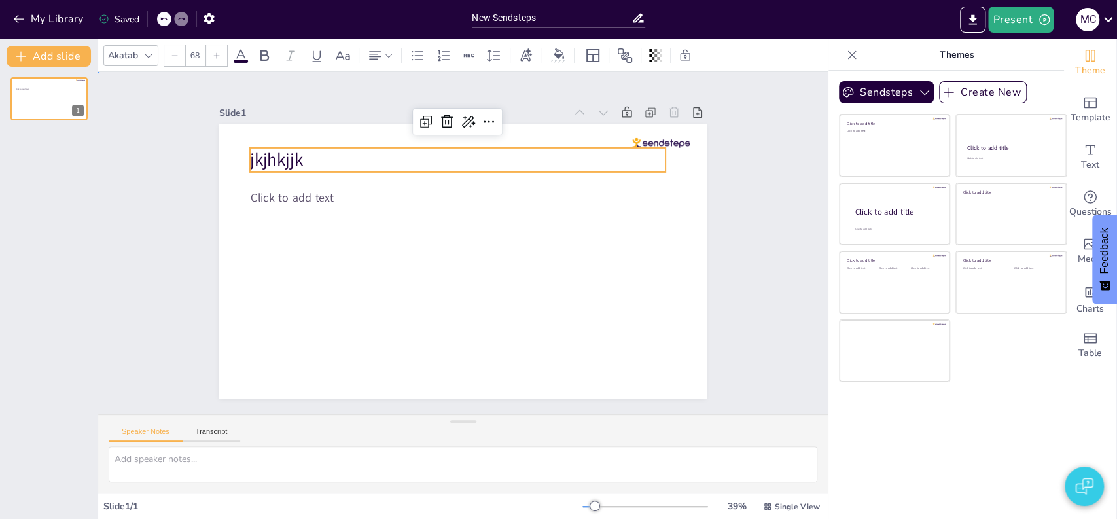
click at [747, 196] on div "Slide 1 Click to add text jkjhkjjk" at bounding box center [462, 243] width 729 height 342
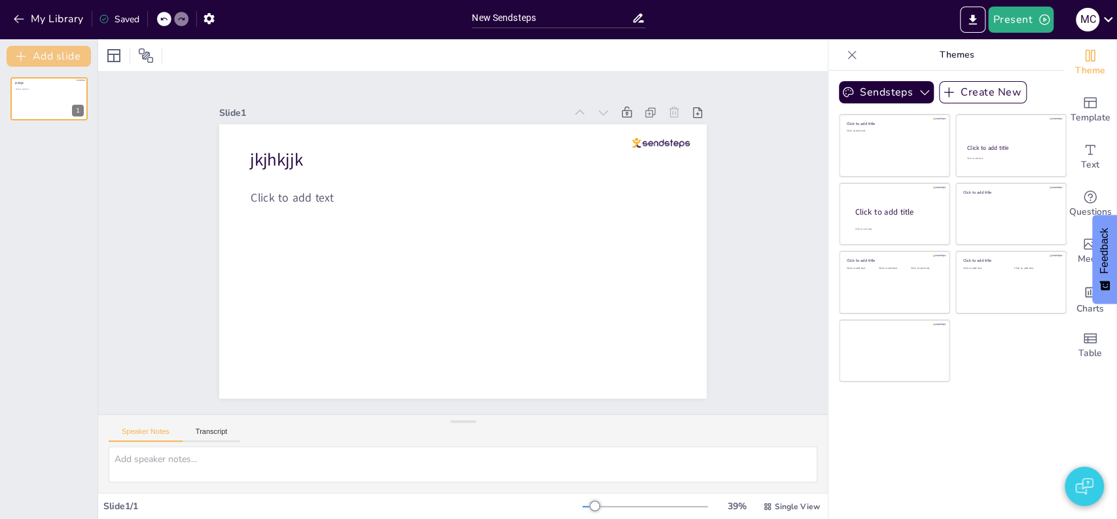
click at [16, 50] on icon "button" at bounding box center [20, 56] width 13 height 13
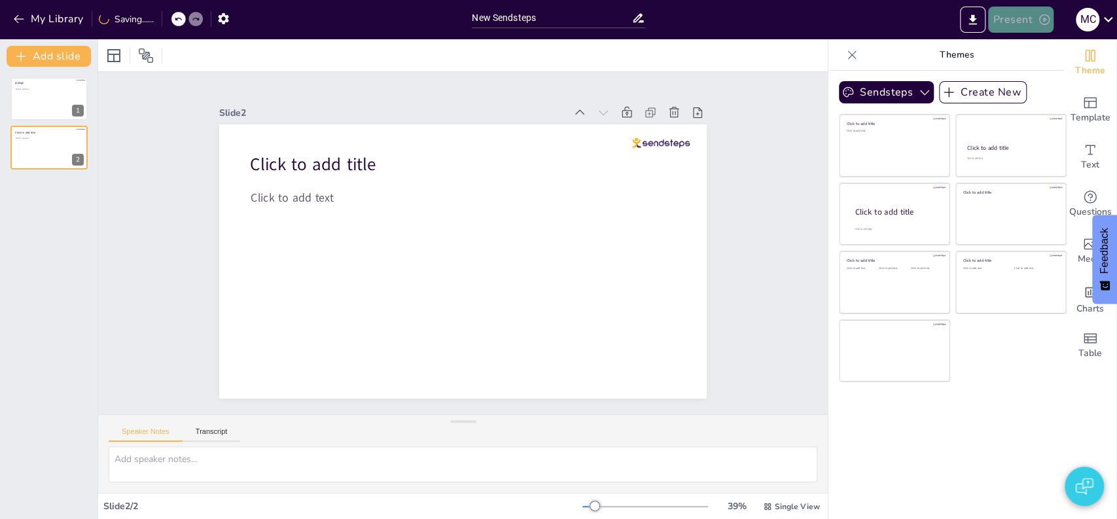
click at [1015, 16] on button "Present" at bounding box center [1020, 20] width 65 height 26
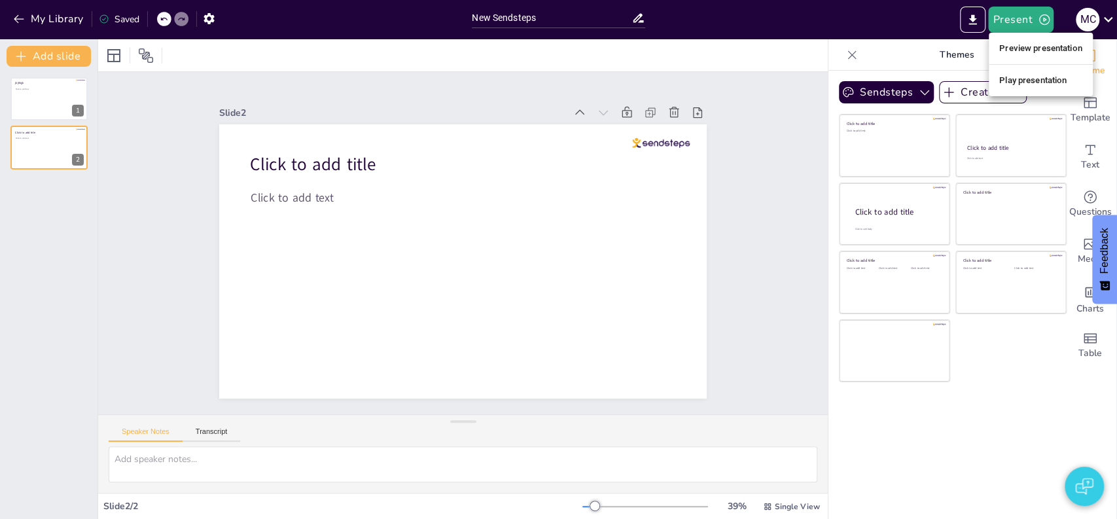
click at [1006, 86] on li "Play presentation" at bounding box center [1040, 80] width 104 height 21
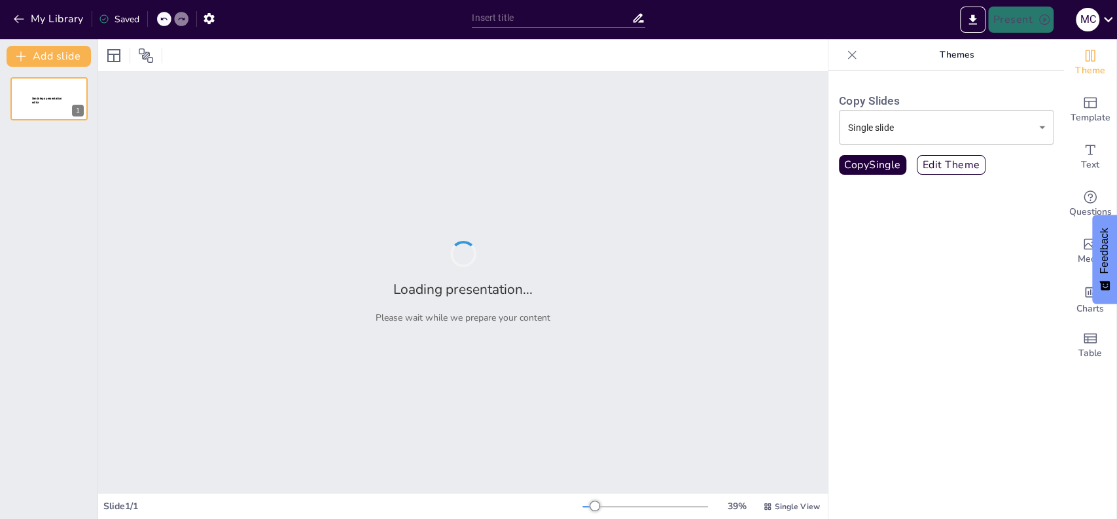
type input "New Sendsteps"
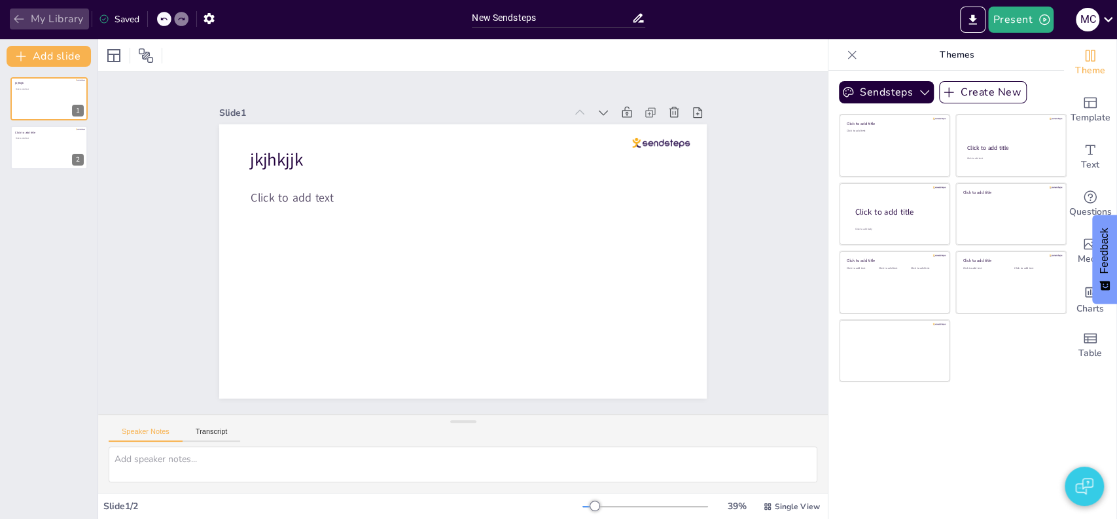
click at [52, 12] on button "My Library" at bounding box center [49, 19] width 79 height 21
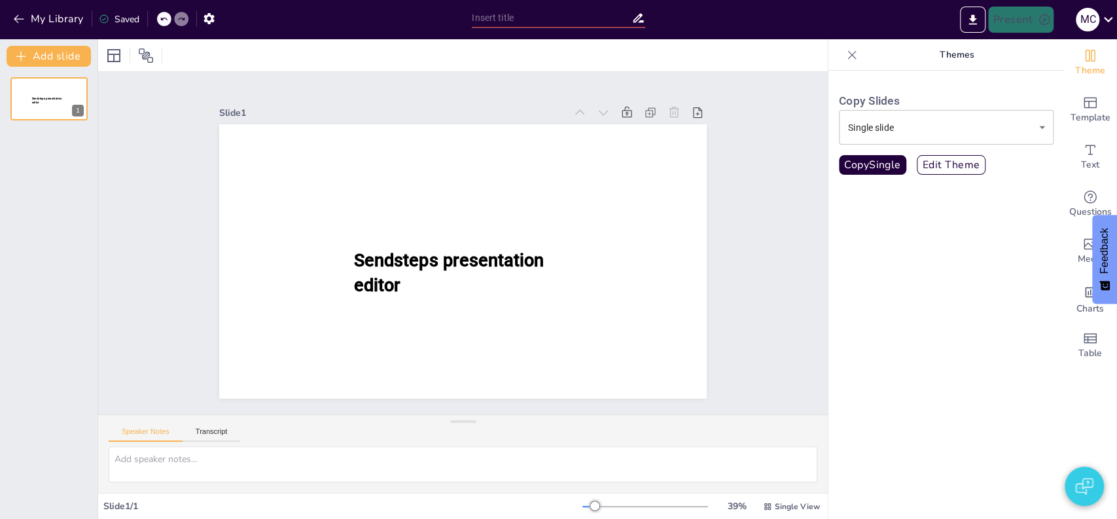
type input "[PERSON_NAME]: De Man achter de Mislukte Huwelijken"
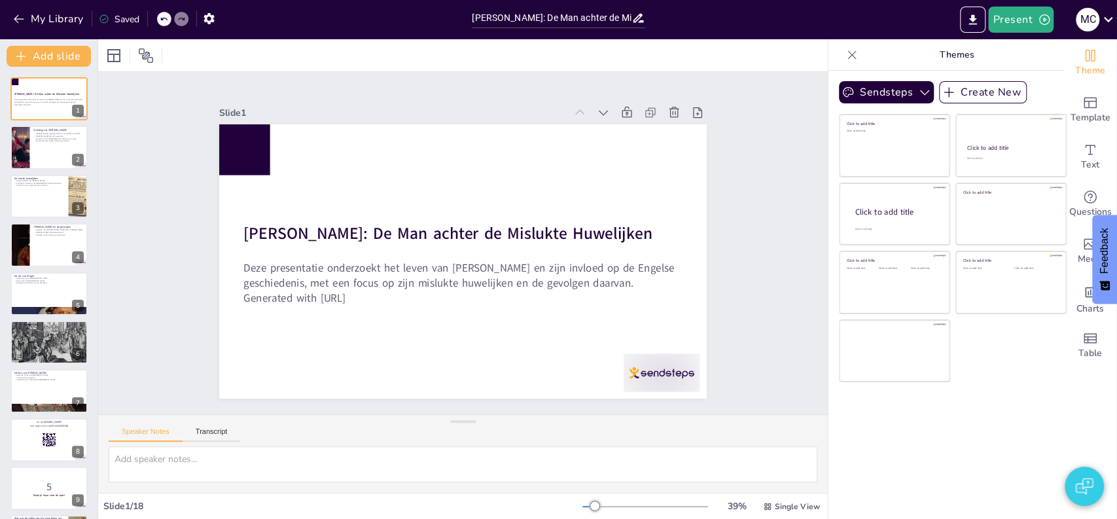
checkbox input "true"
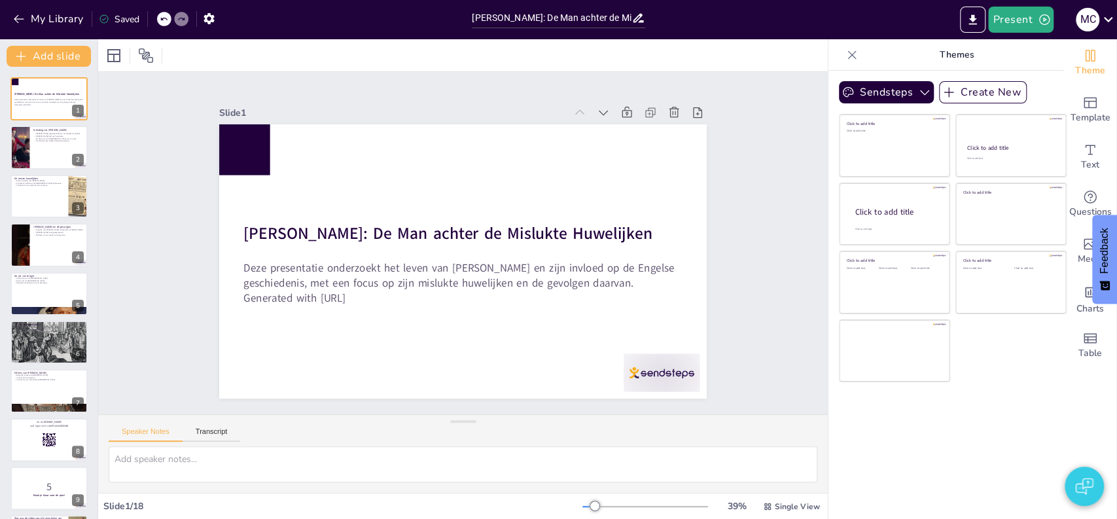
checkbox input "true"
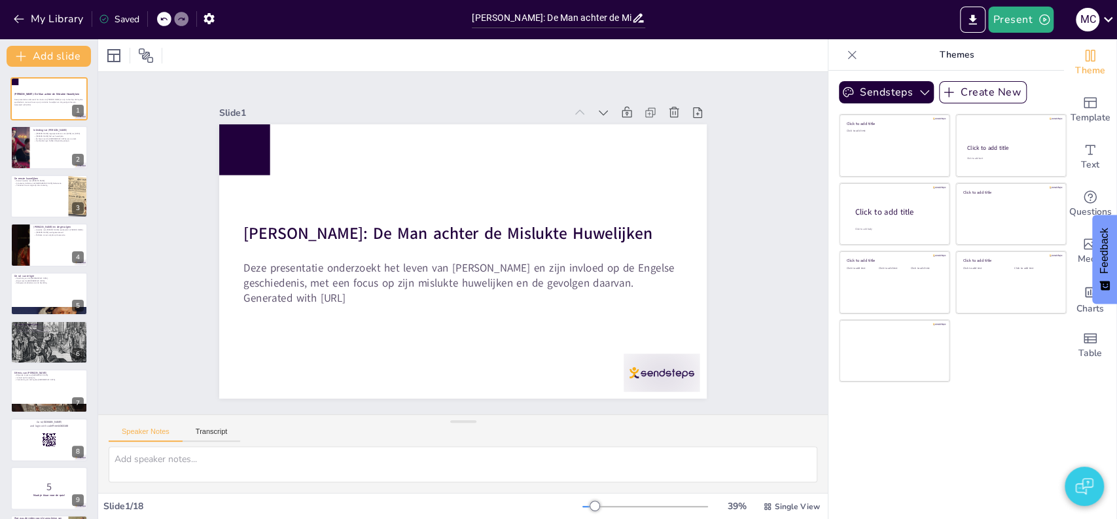
checkbox input "true"
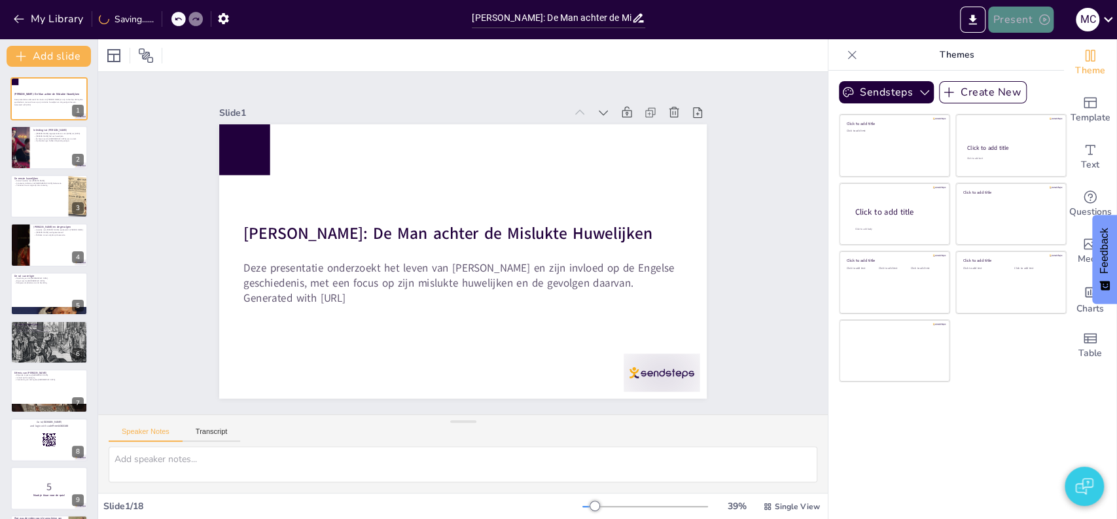
click at [1007, 20] on button "Present" at bounding box center [1020, 20] width 65 height 26
click at [1017, 78] on li "Play presentation" at bounding box center [1040, 80] width 104 height 21
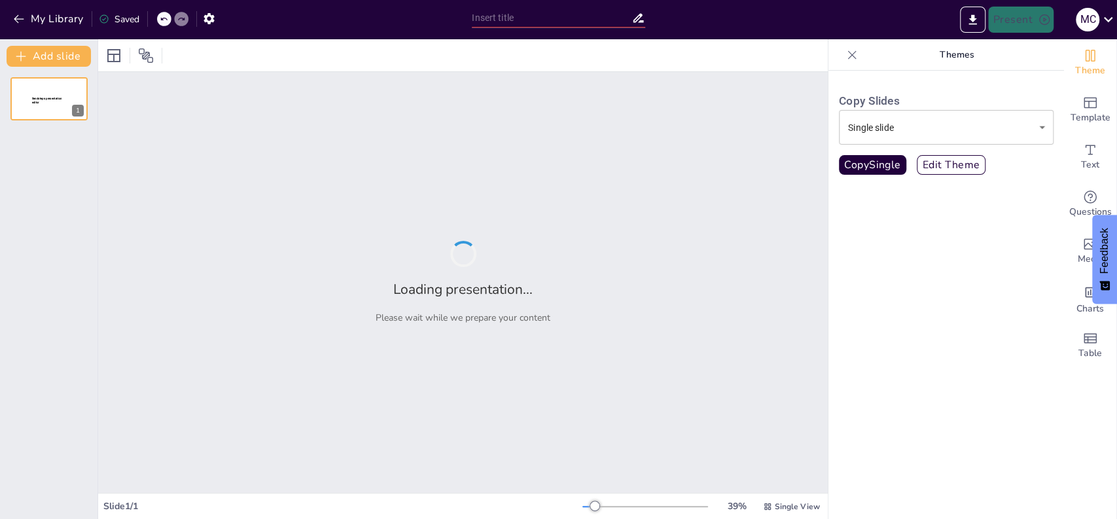
type input "[PERSON_NAME]: De Man achter de Mislukte Huwelijken"
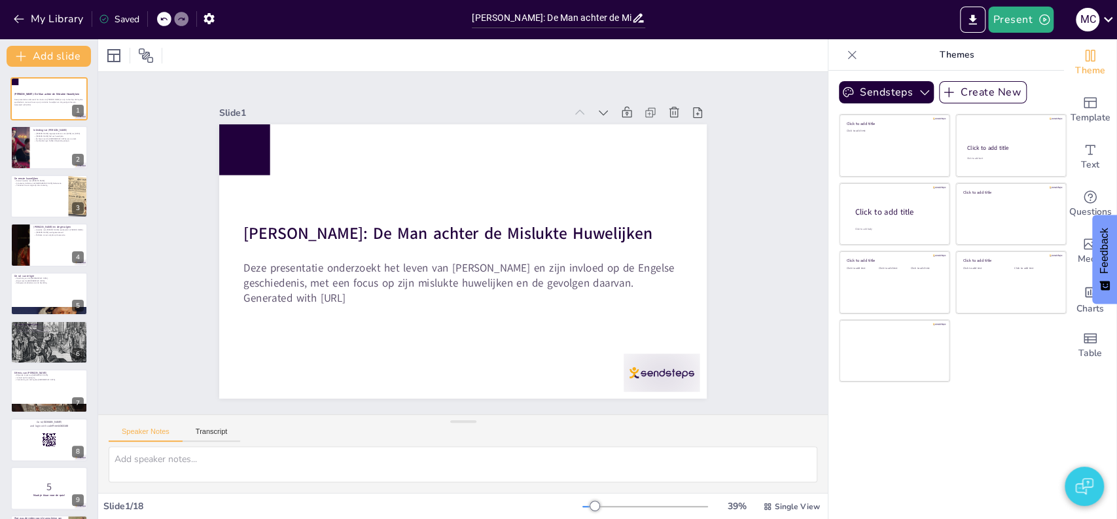
checkbox input "true"
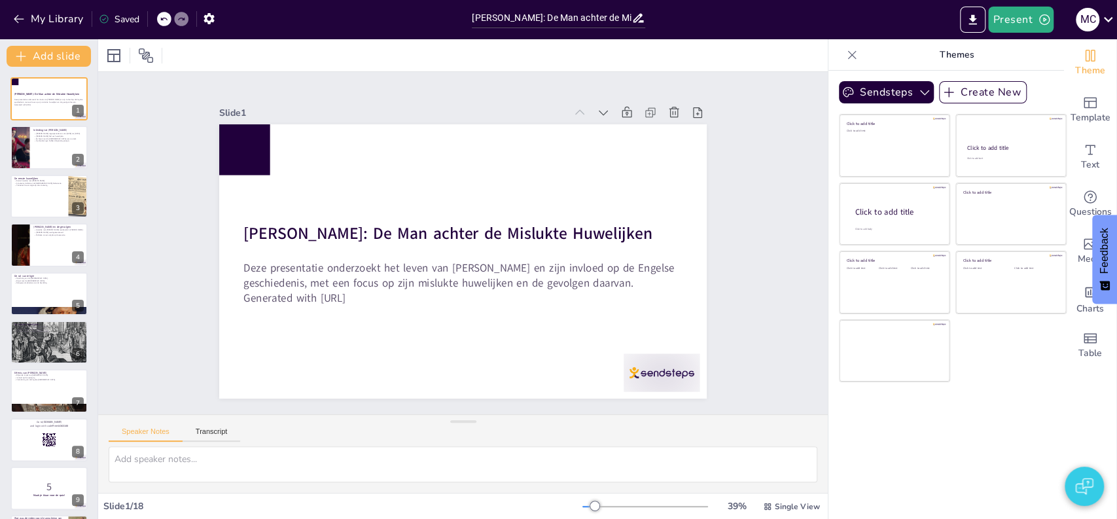
checkbox input "true"
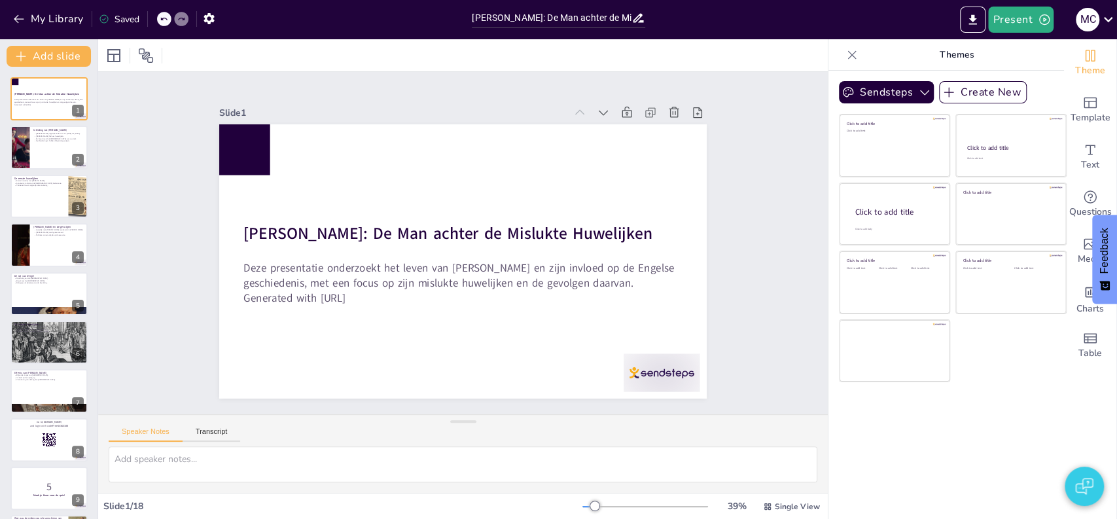
checkbox input "true"
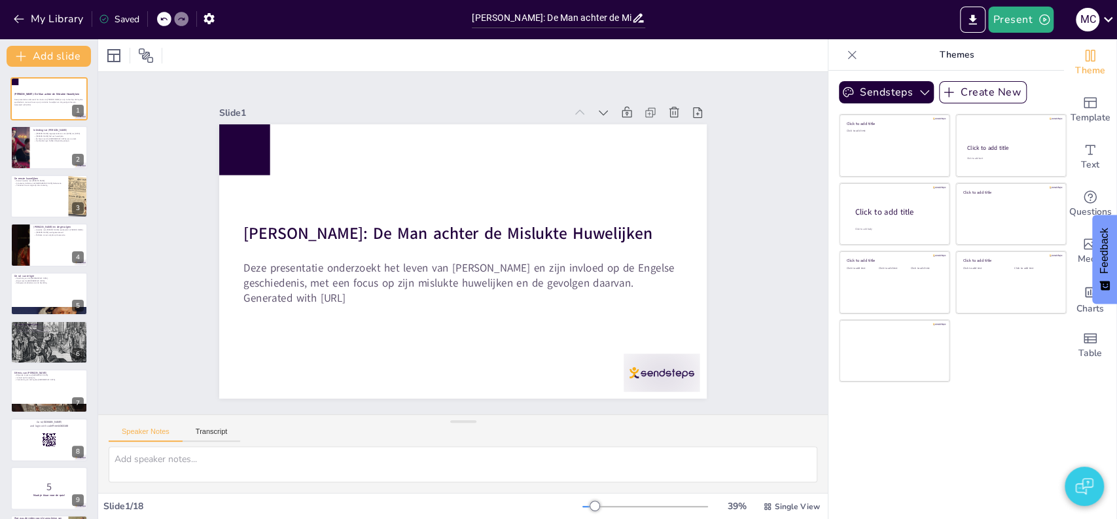
checkbox input "true"
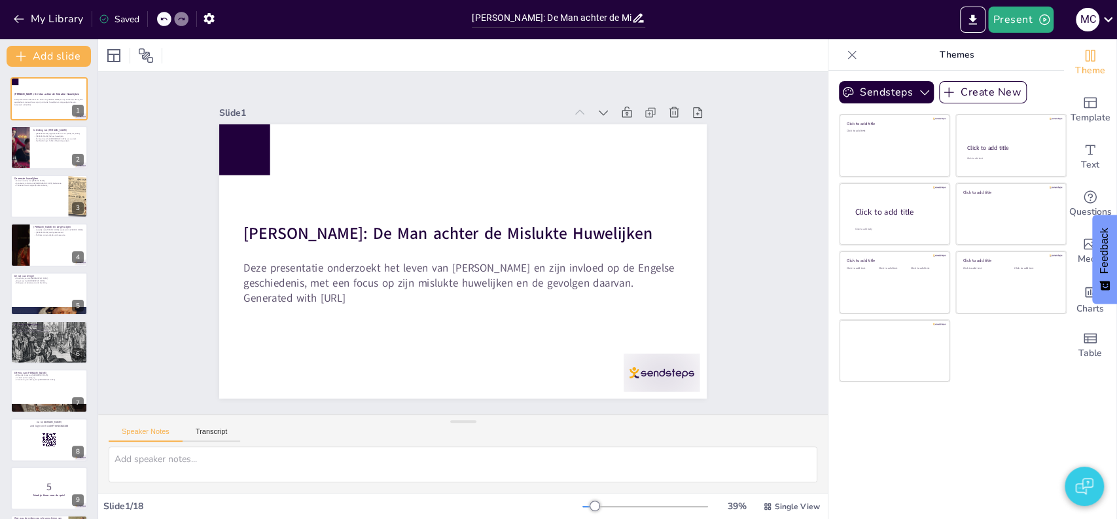
checkbox input "true"
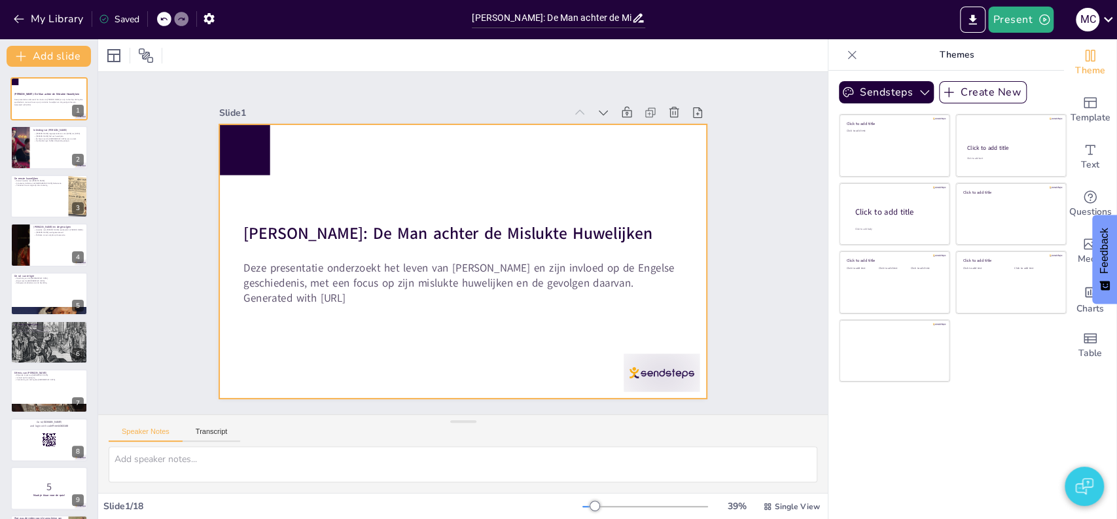
checkbox input "true"
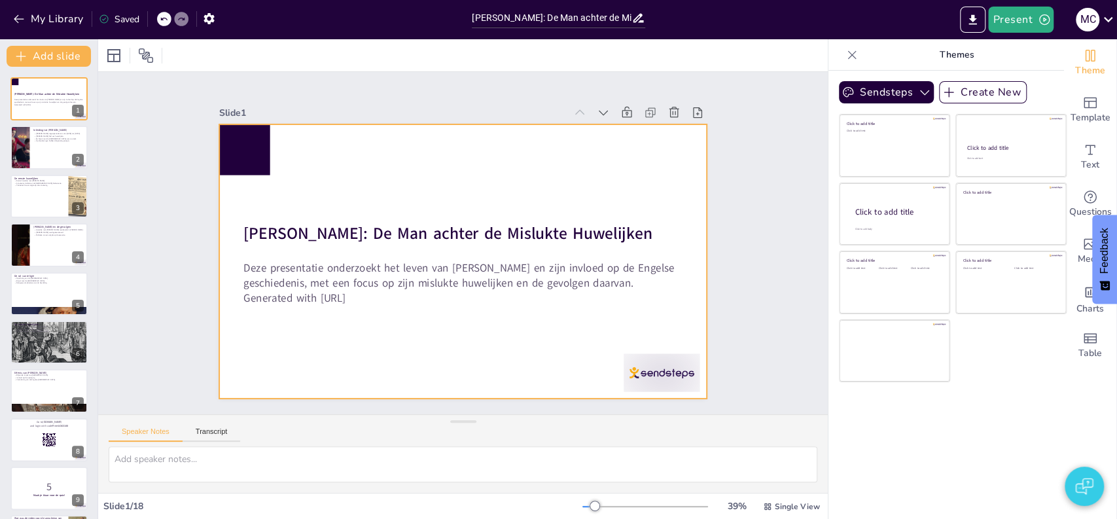
checkbox input "true"
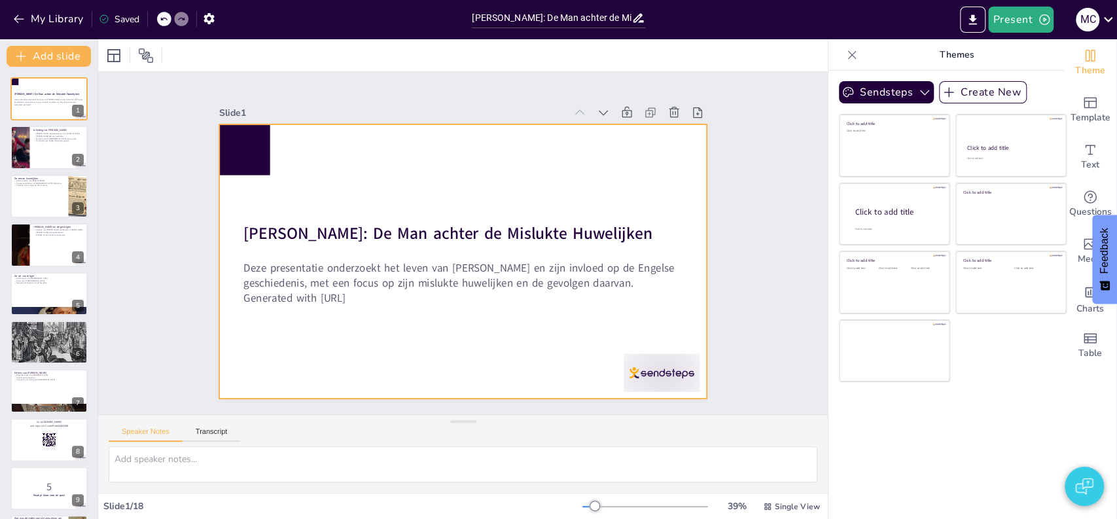
checkbox input "true"
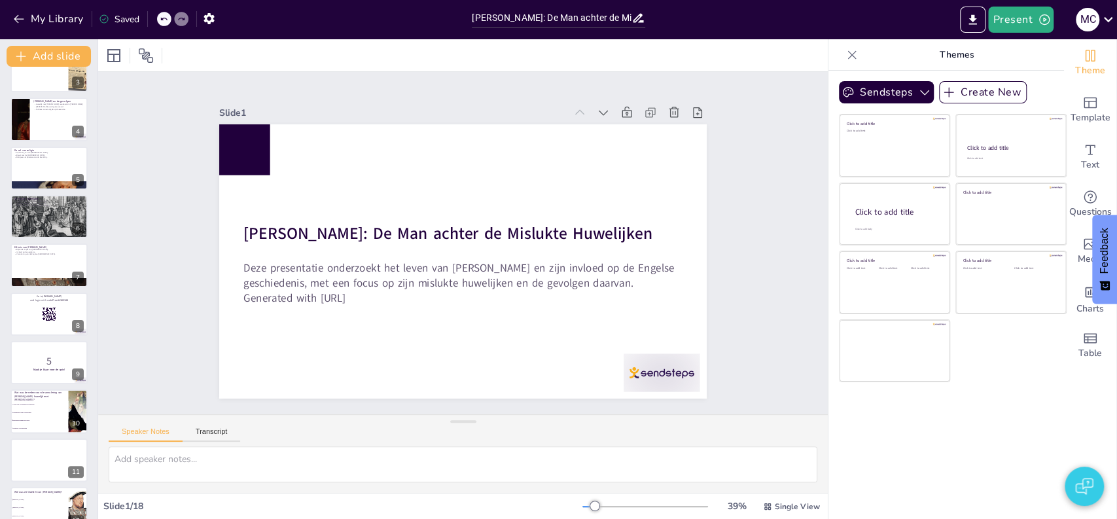
scroll to position [230, 0]
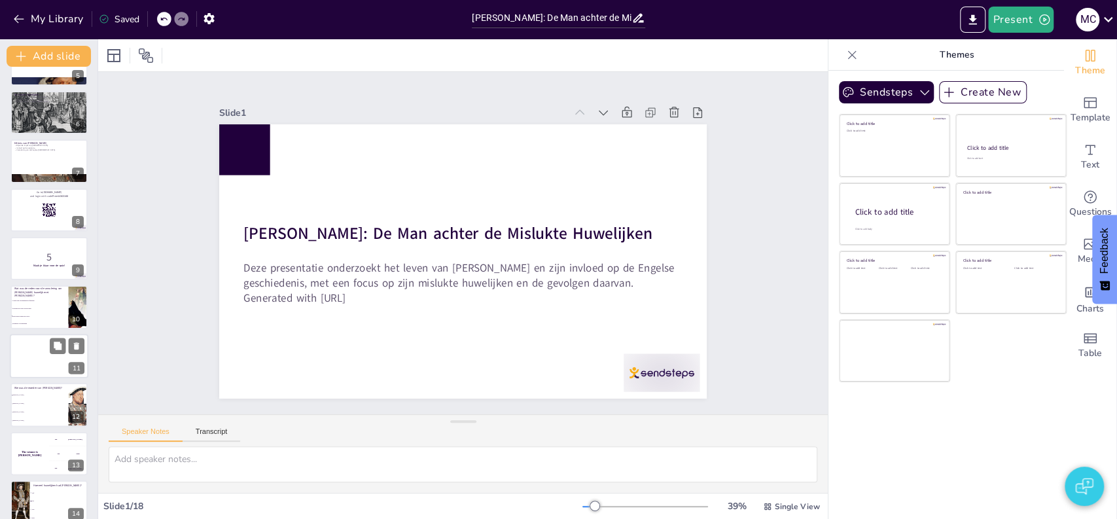
checkbox input "true"
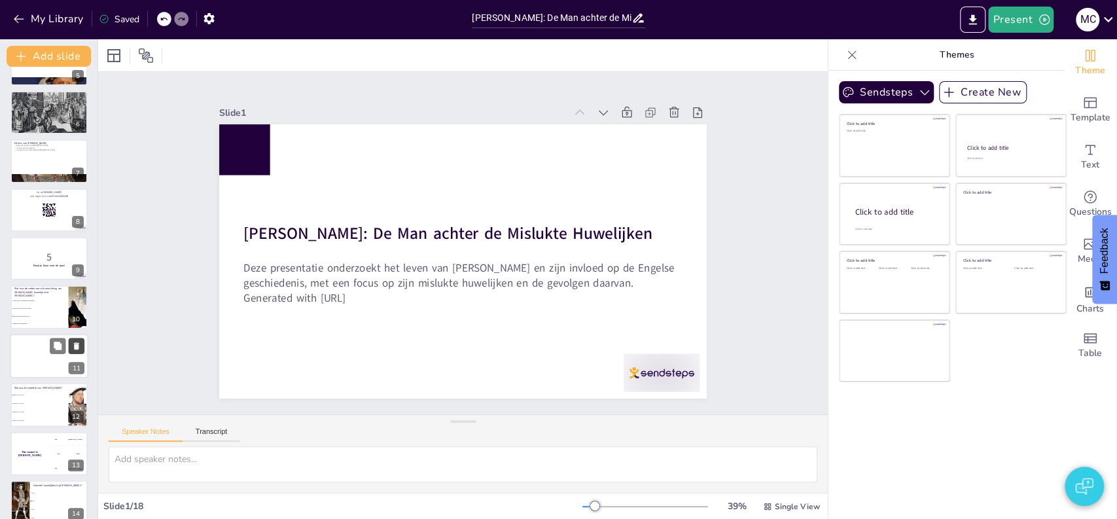
checkbox input "true"
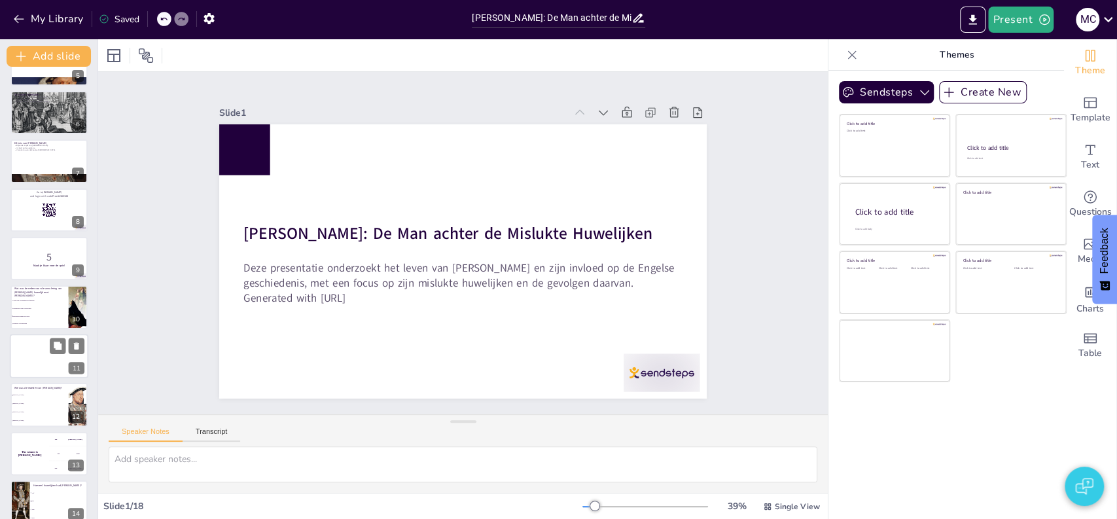
checkbox input "true"
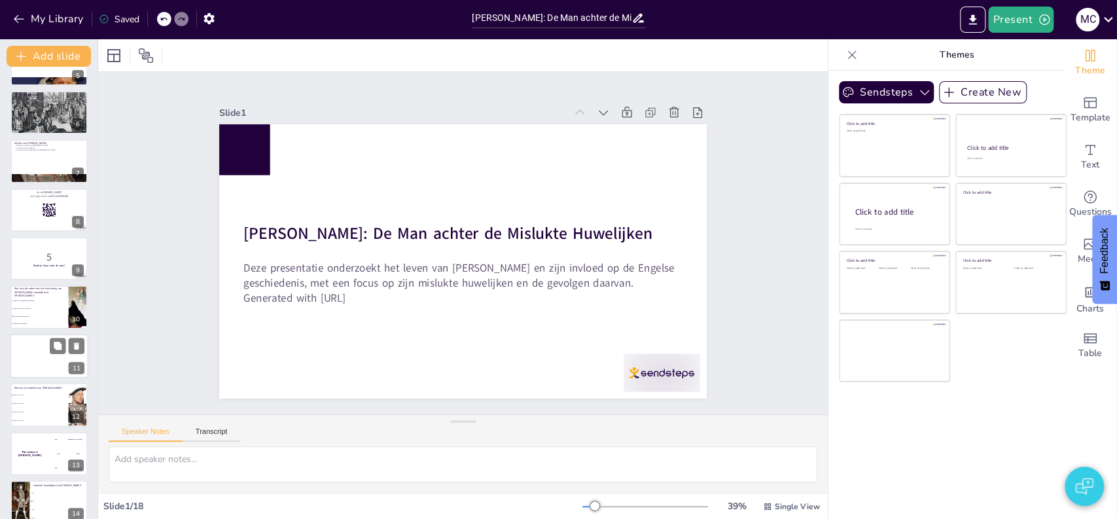
click at [26, 347] on div at bounding box center [49, 356] width 78 height 44
checkbox input "true"
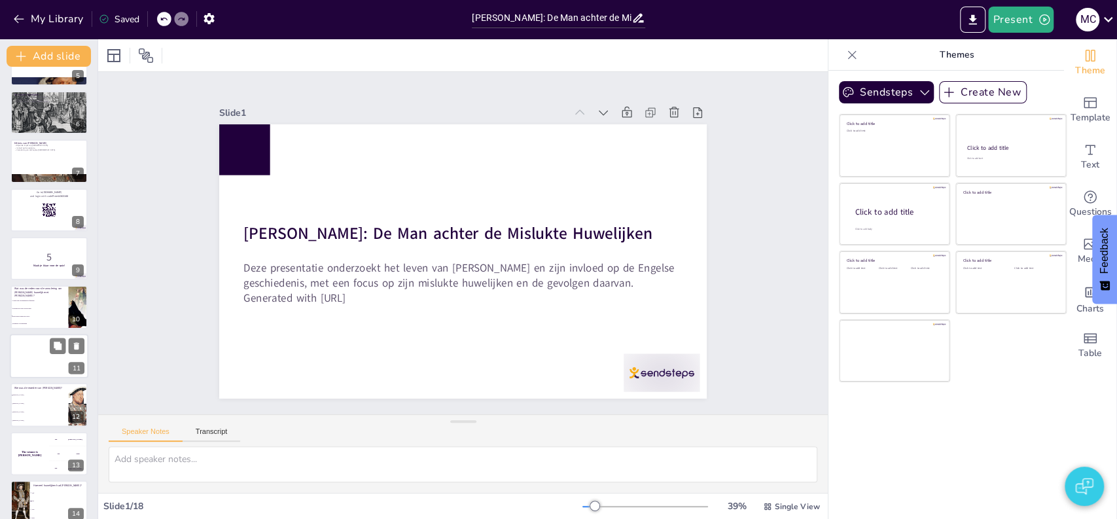
checkbox input "true"
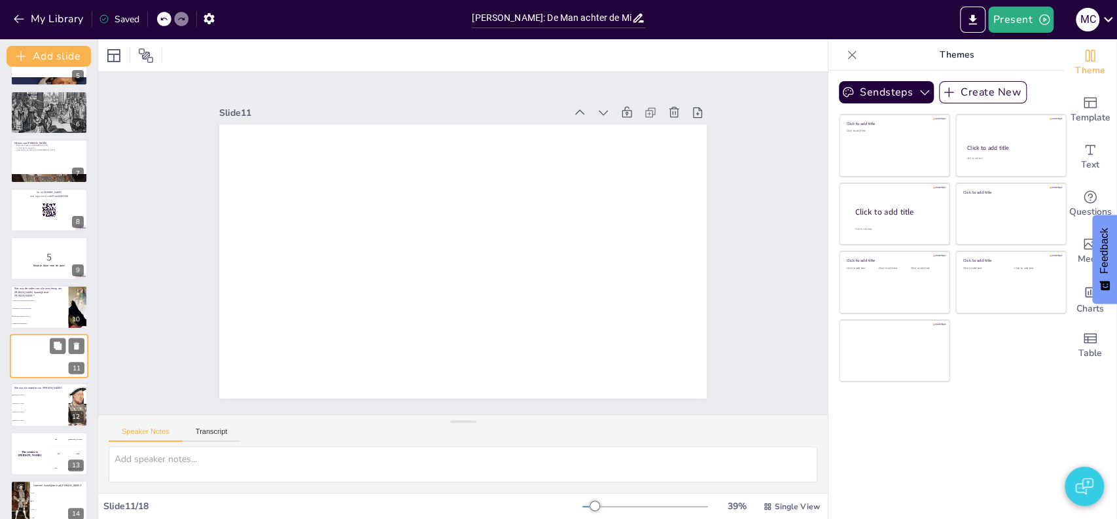
scroll to position [292, 0]
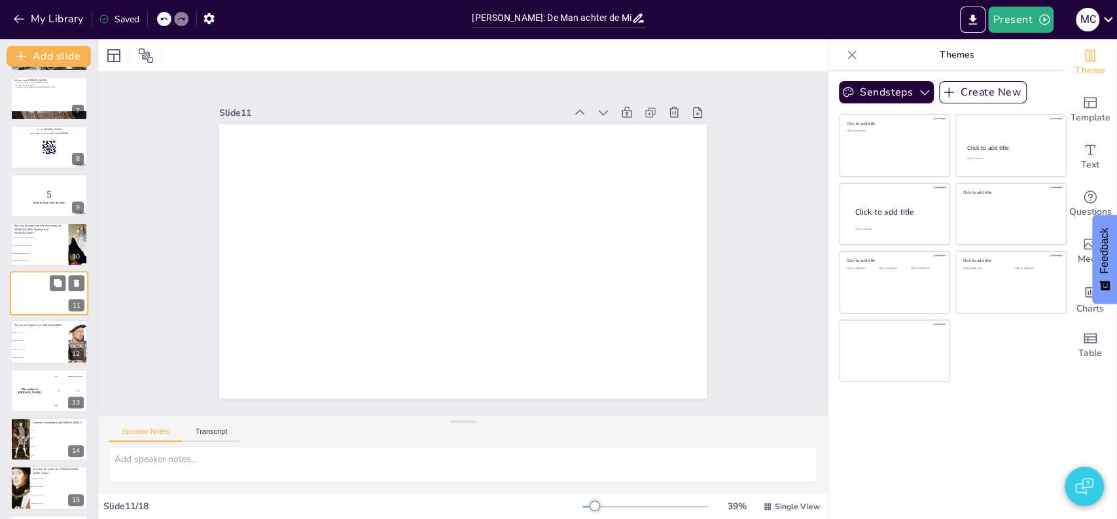
checkbox input "true"
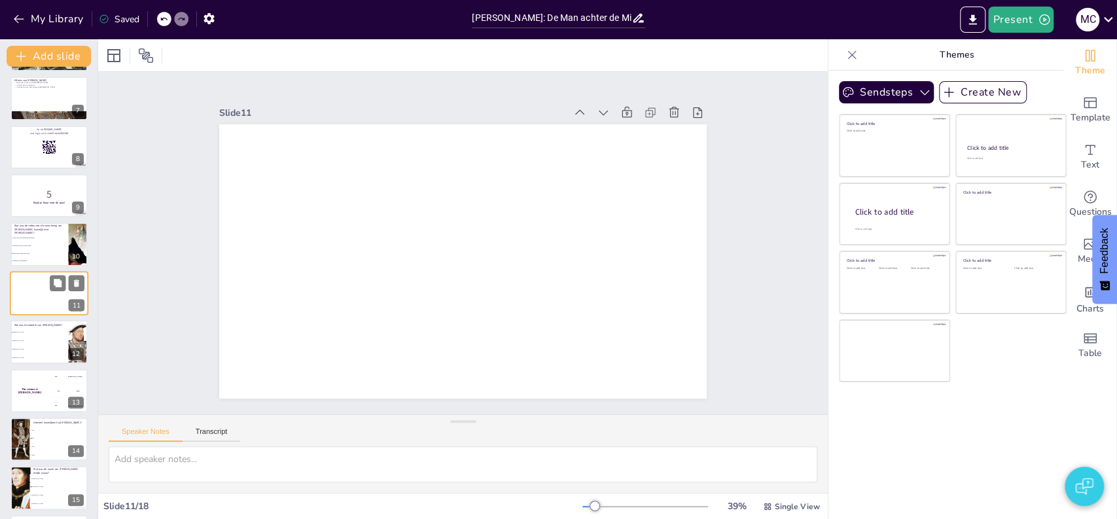
checkbox input "true"
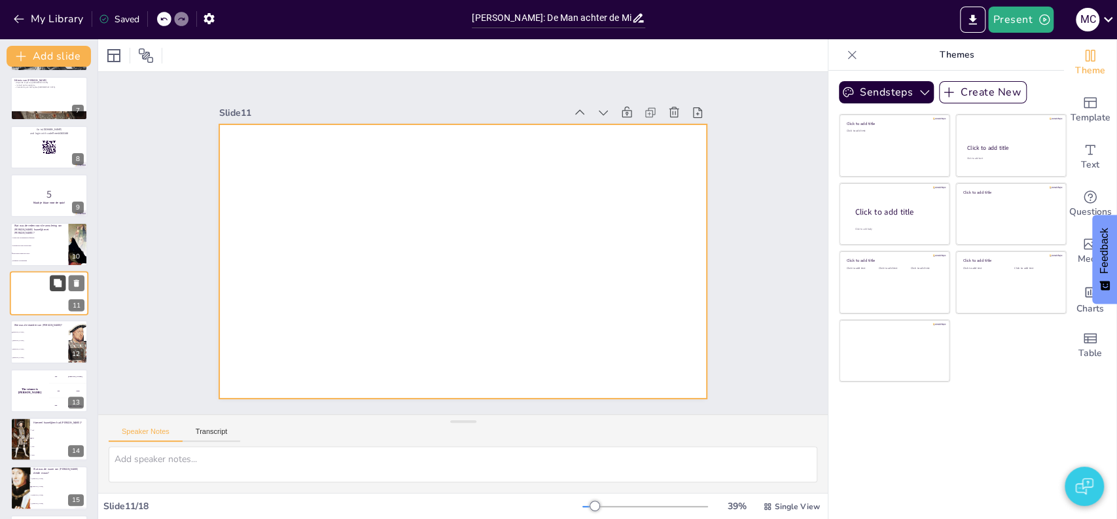
checkbox input "true"
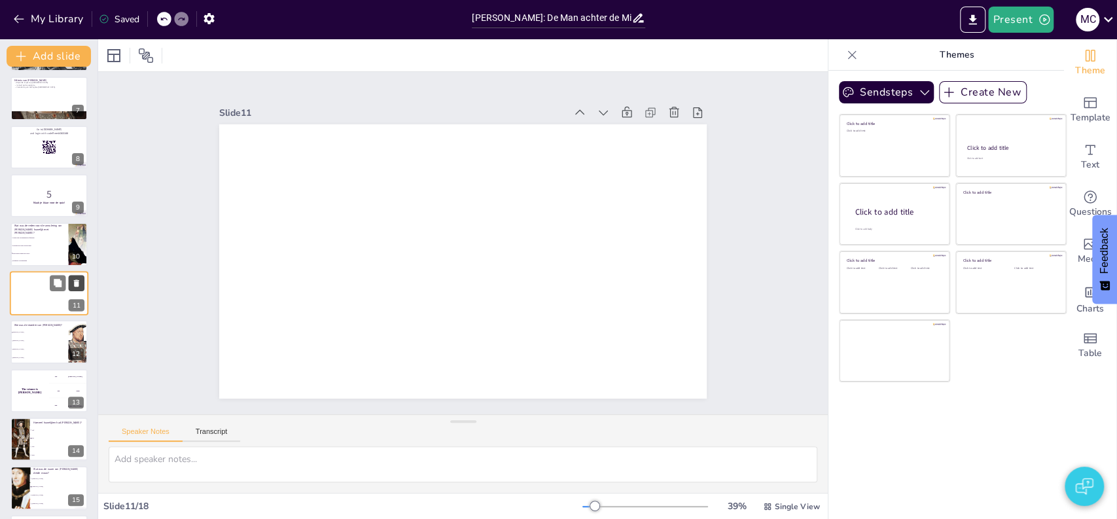
click at [73, 285] on icon at bounding box center [76, 282] width 9 height 9
type textarea "Het juiste antwoord is "Anne Boleyn". Elizabeth I was de dochter van Hendrik VI…"
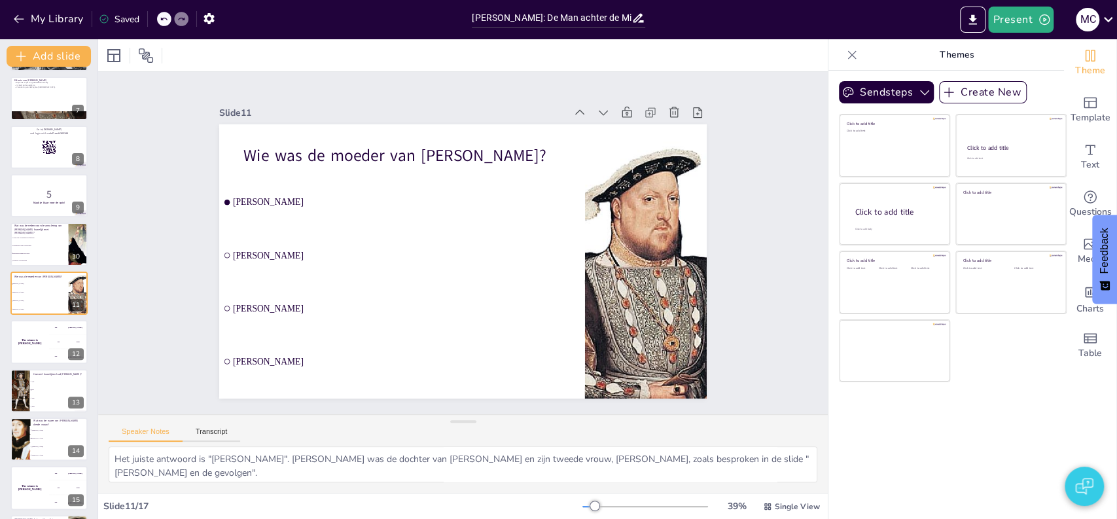
checkbox input "true"
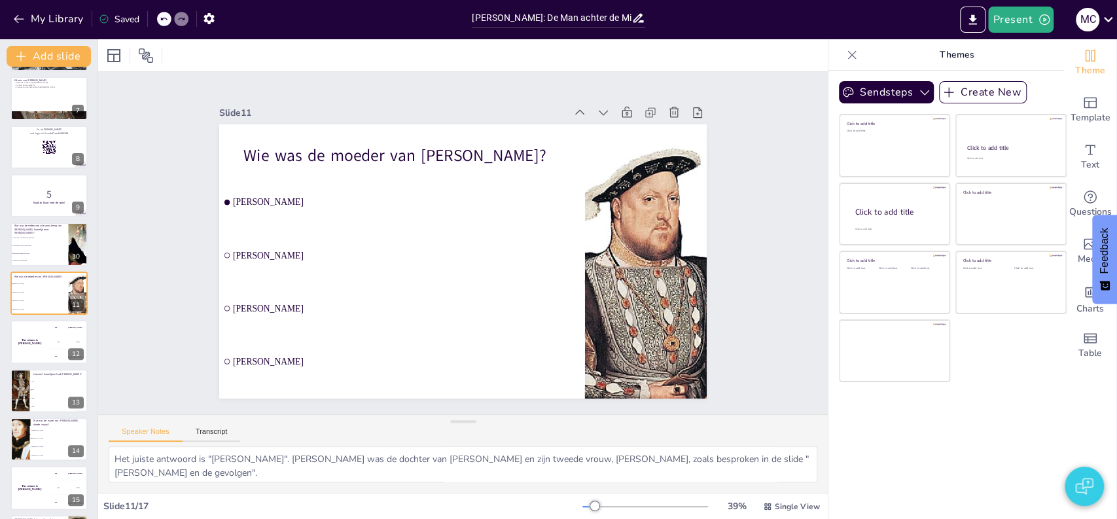
checkbox input "true"
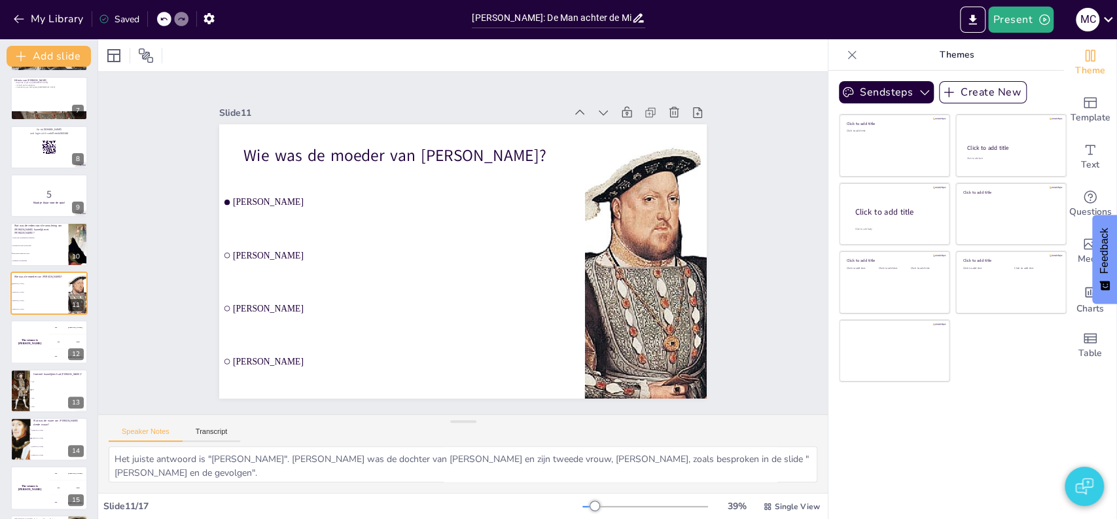
checkbox input "true"
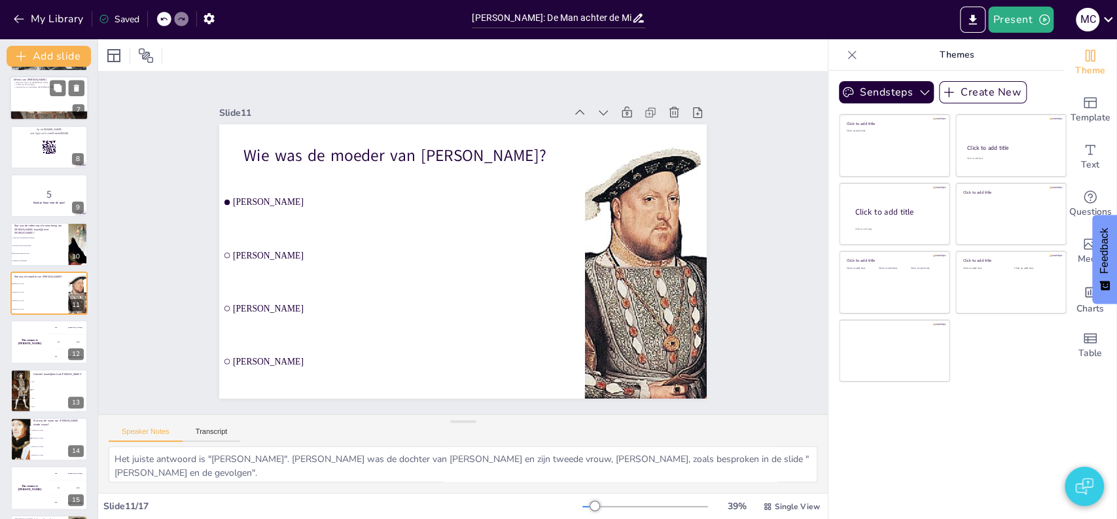
checkbox input "true"
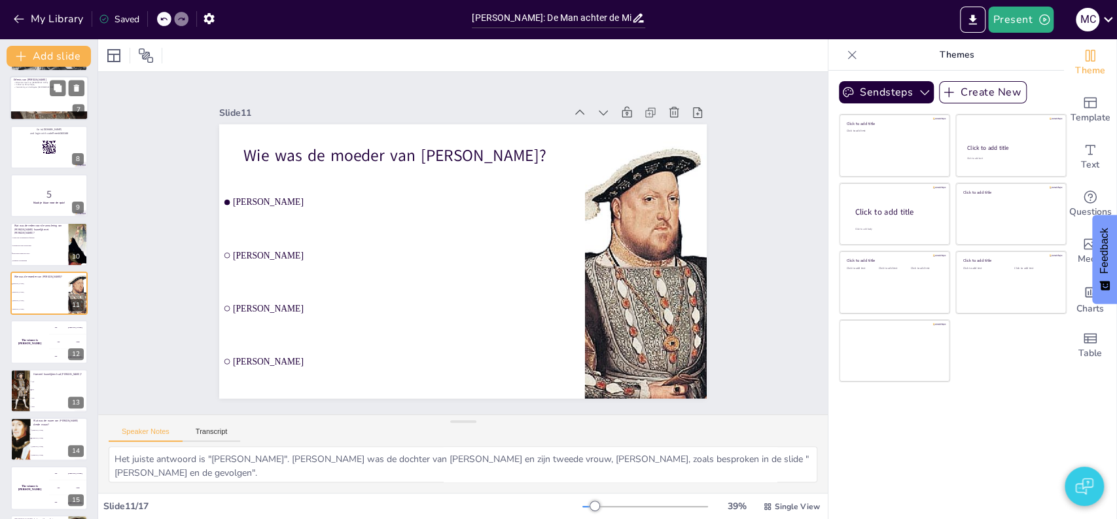
checkbox input "true"
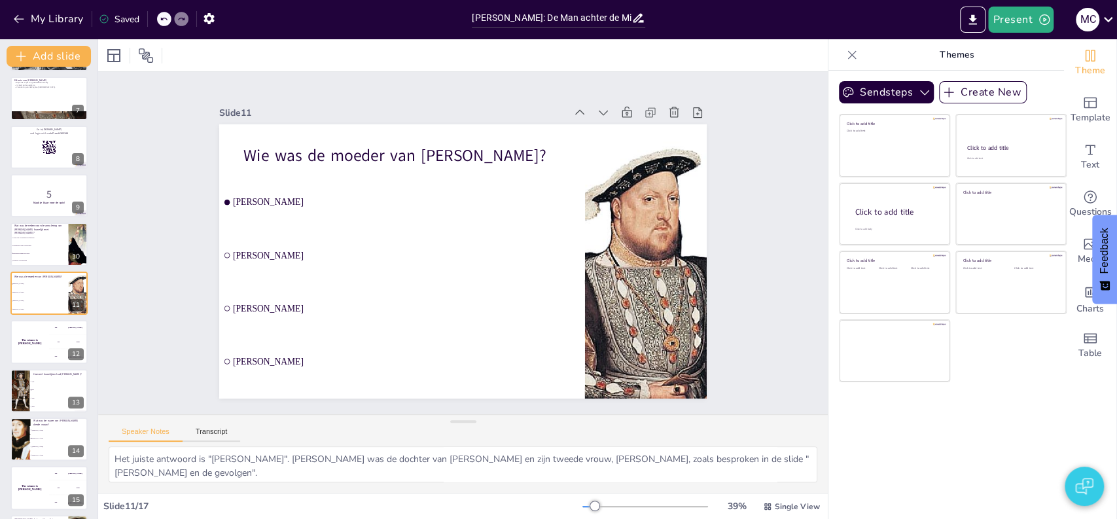
checkbox input "true"
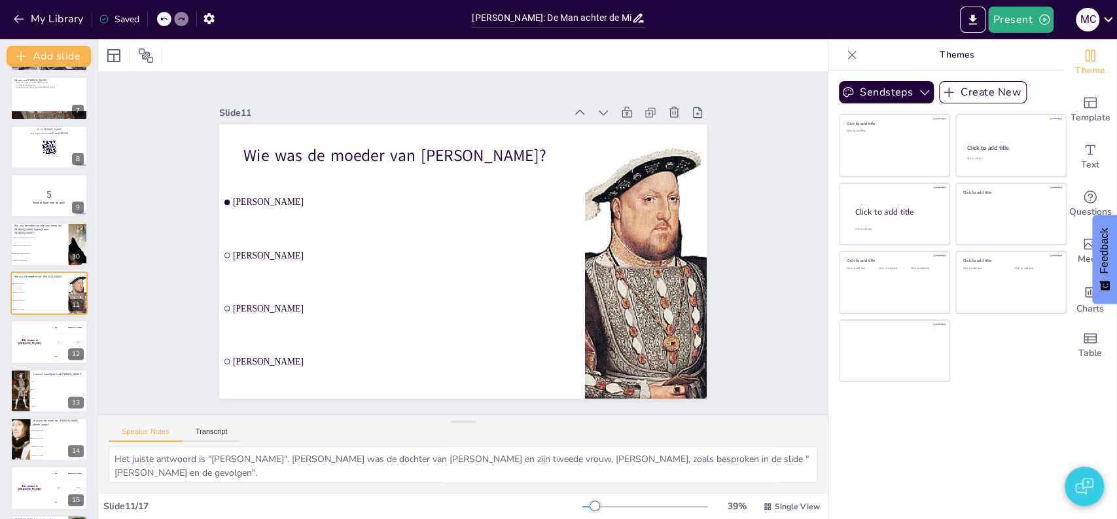
scroll to position [0, 0]
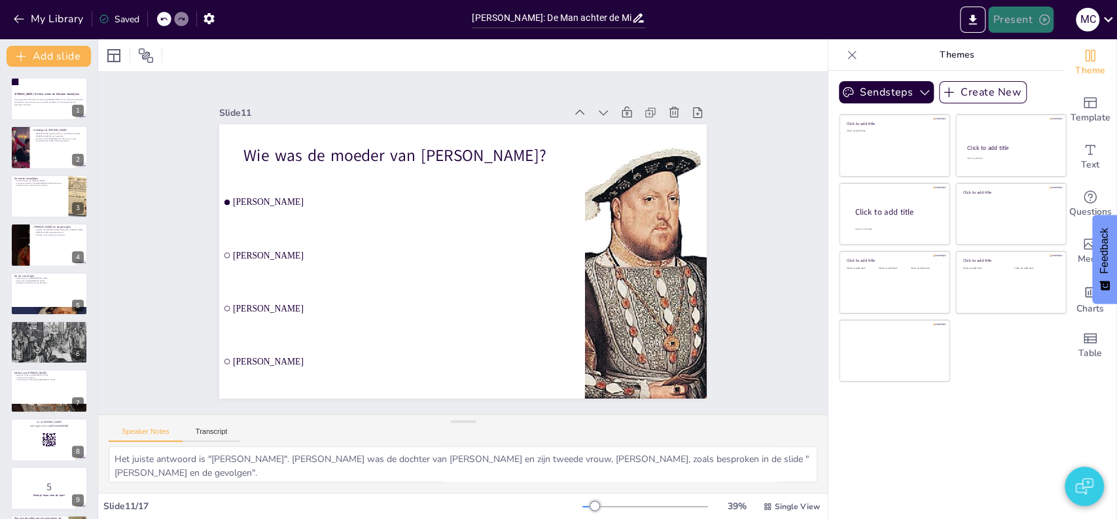
click at [1013, 20] on button "Present" at bounding box center [1020, 20] width 65 height 26
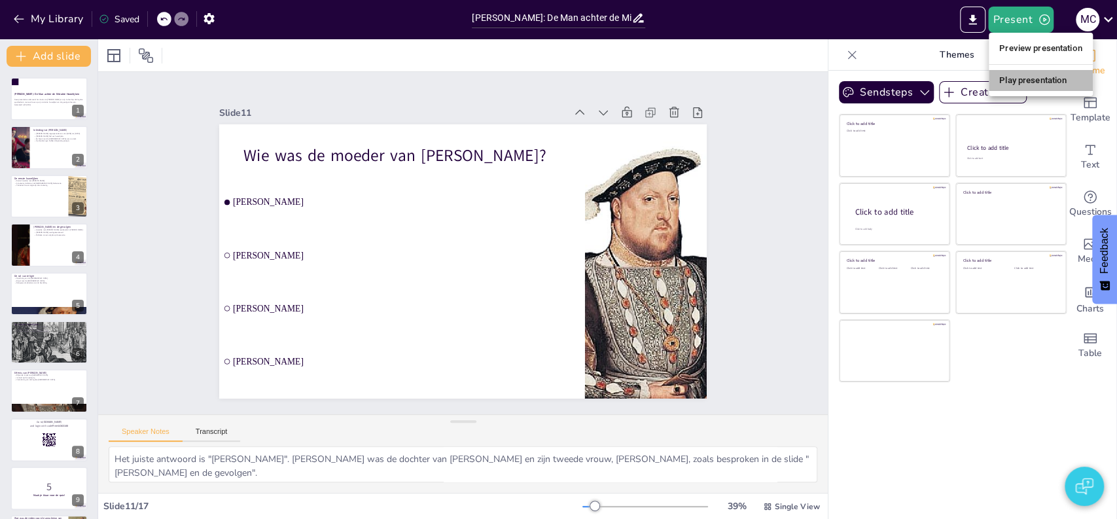
click at [1015, 79] on li "Play presentation" at bounding box center [1040, 80] width 104 height 21
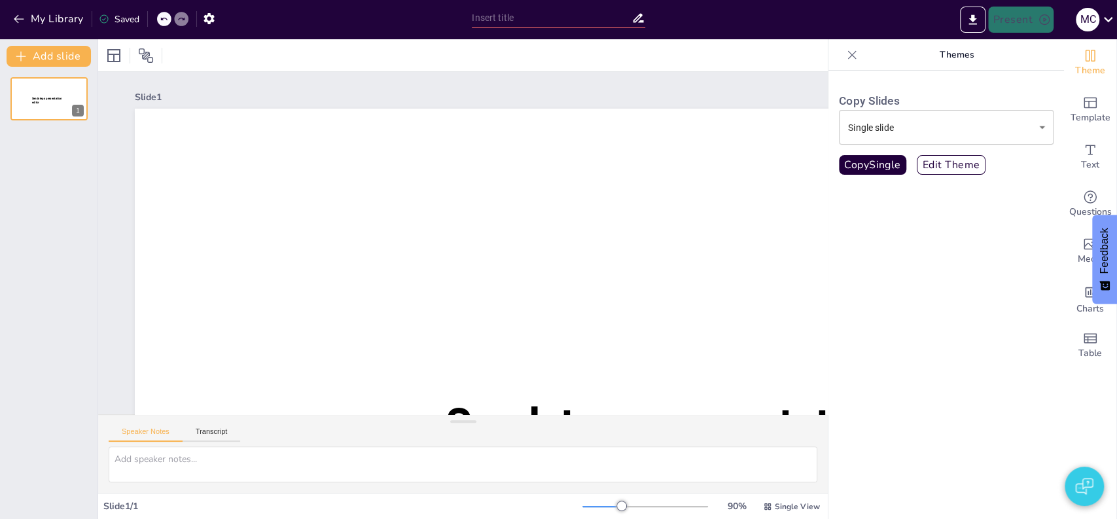
type input "[PERSON_NAME]: De Man achter de Mislukte Huwelijken"
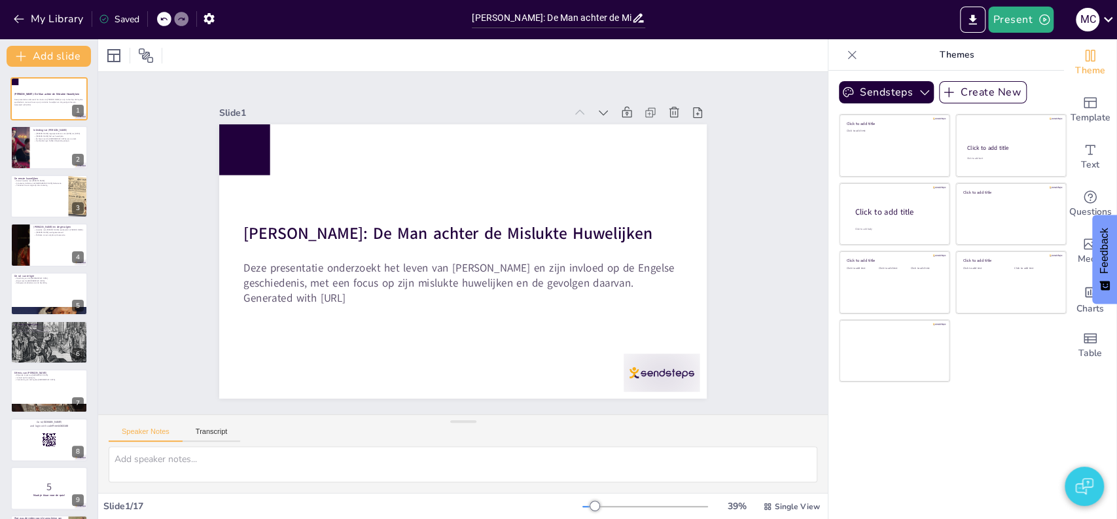
checkbox input "true"
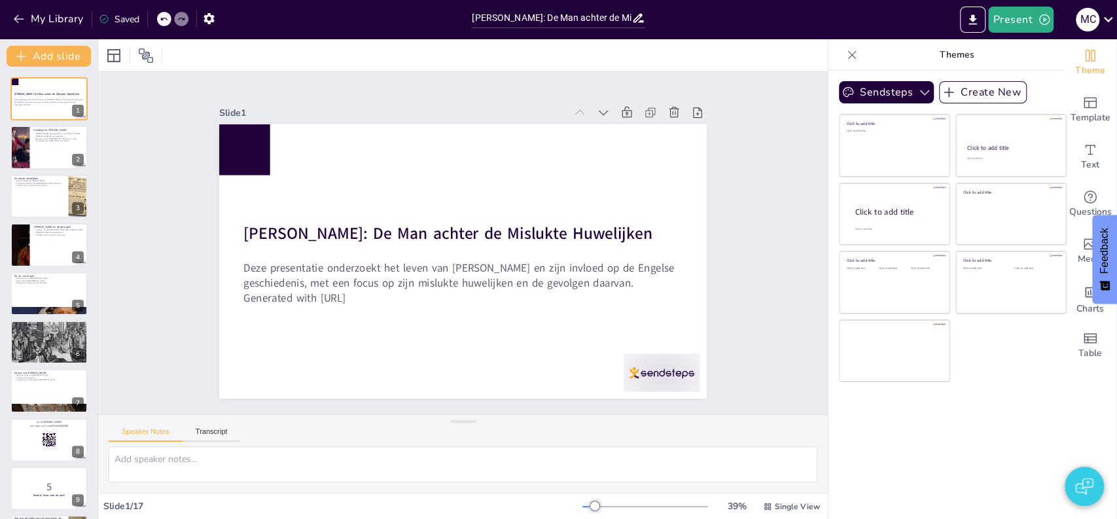
checkbox input "true"
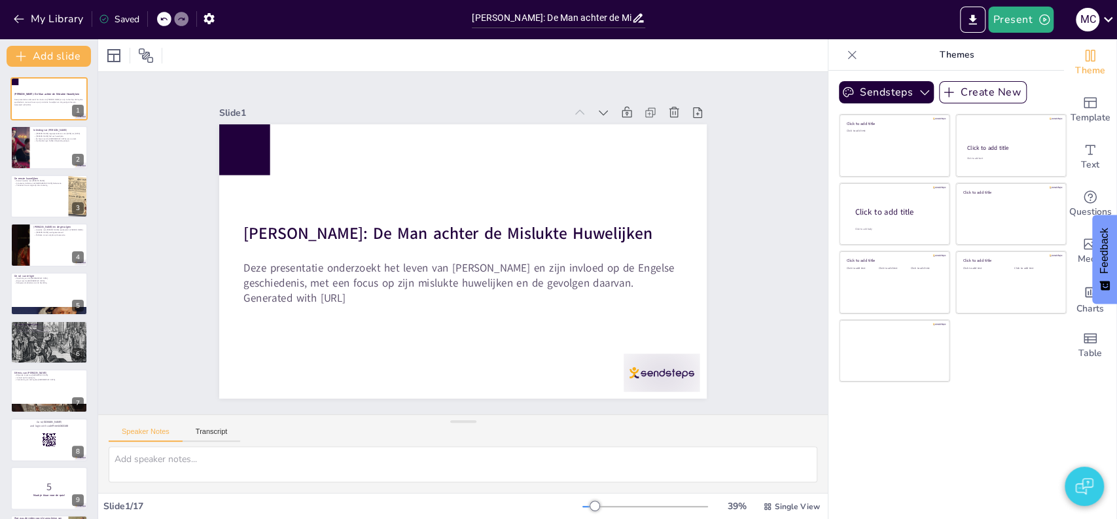
checkbox input "true"
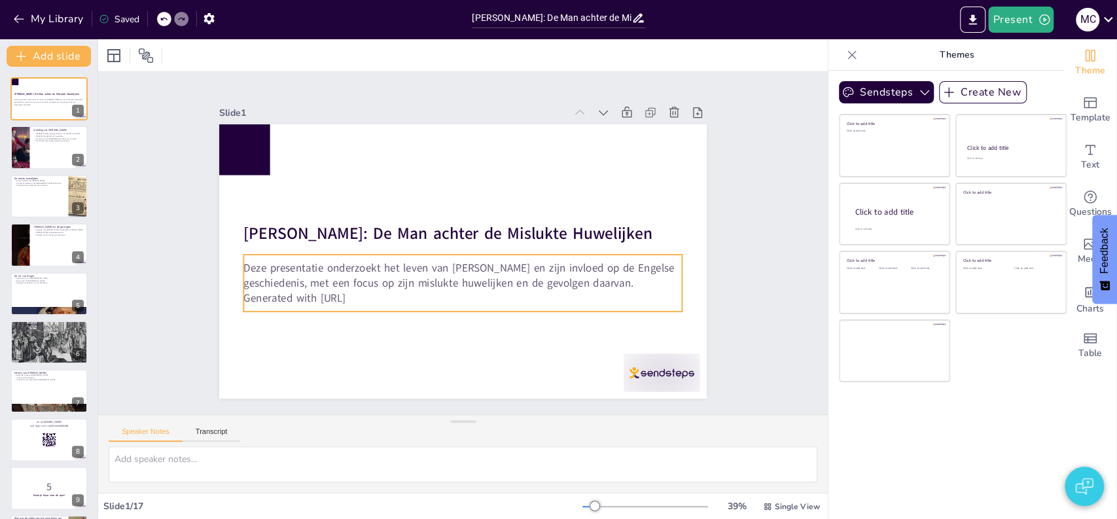
checkbox input "true"
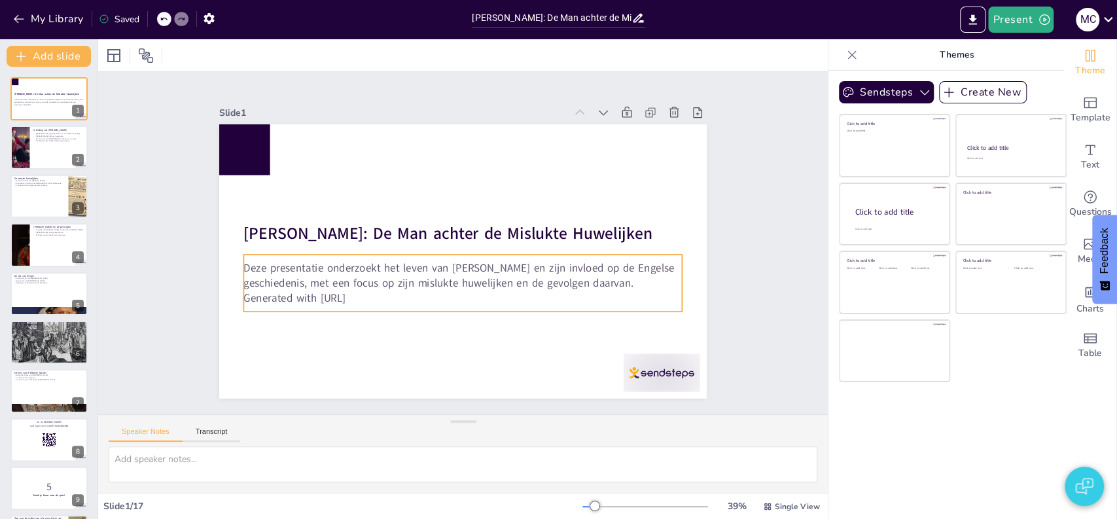
checkbox input "true"
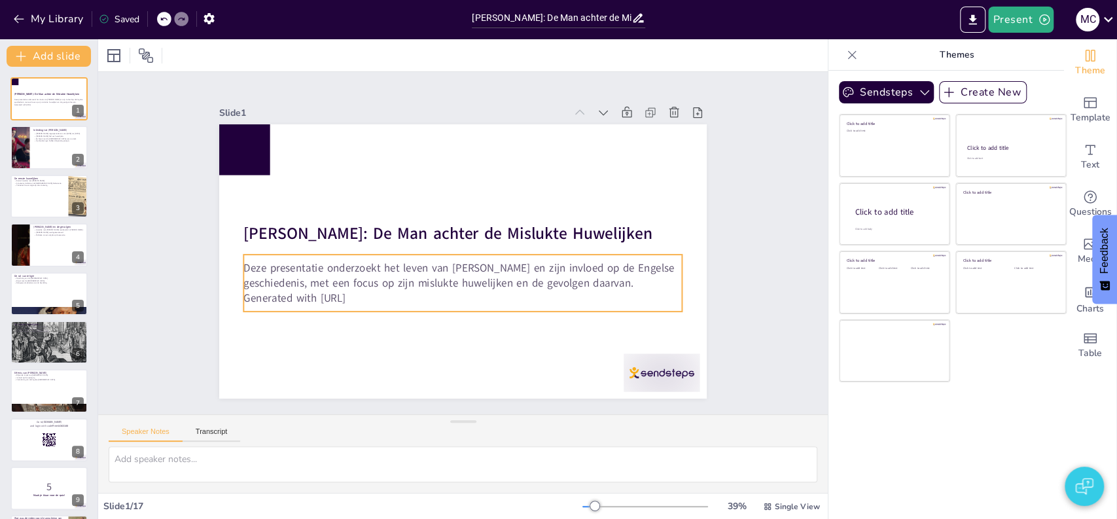
checkbox input "true"
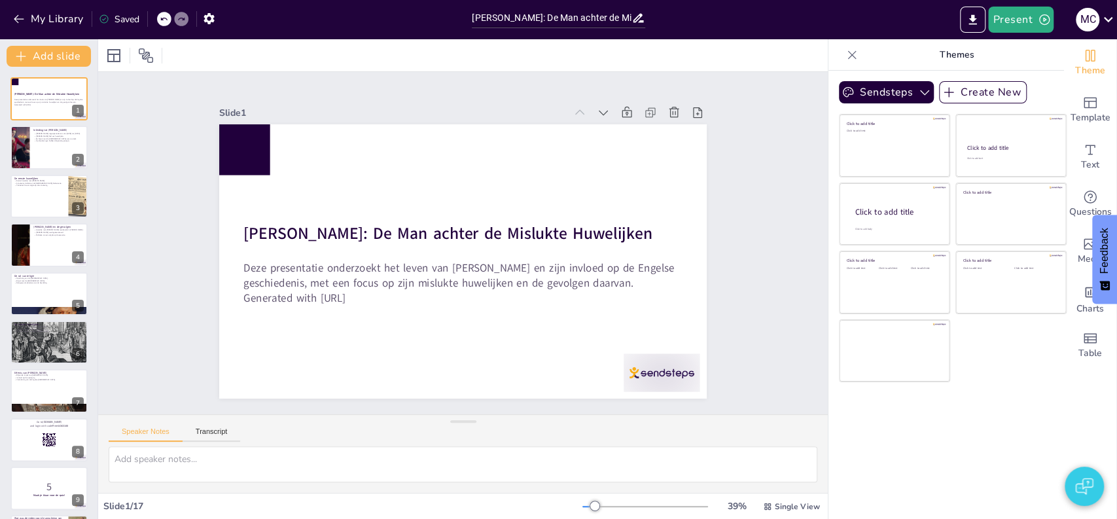
checkbox input "true"
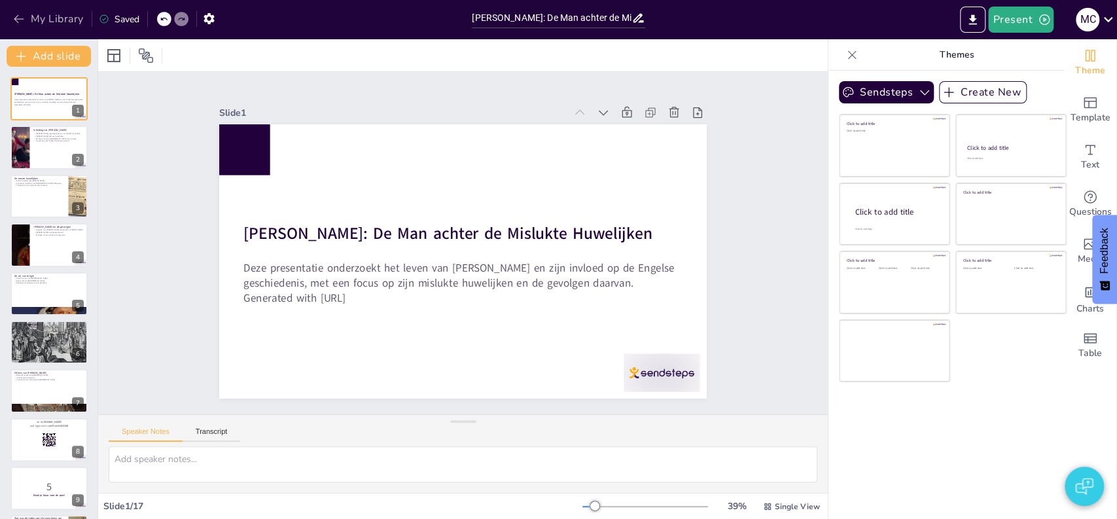
click at [37, 23] on button "My Library" at bounding box center [49, 19] width 79 height 21
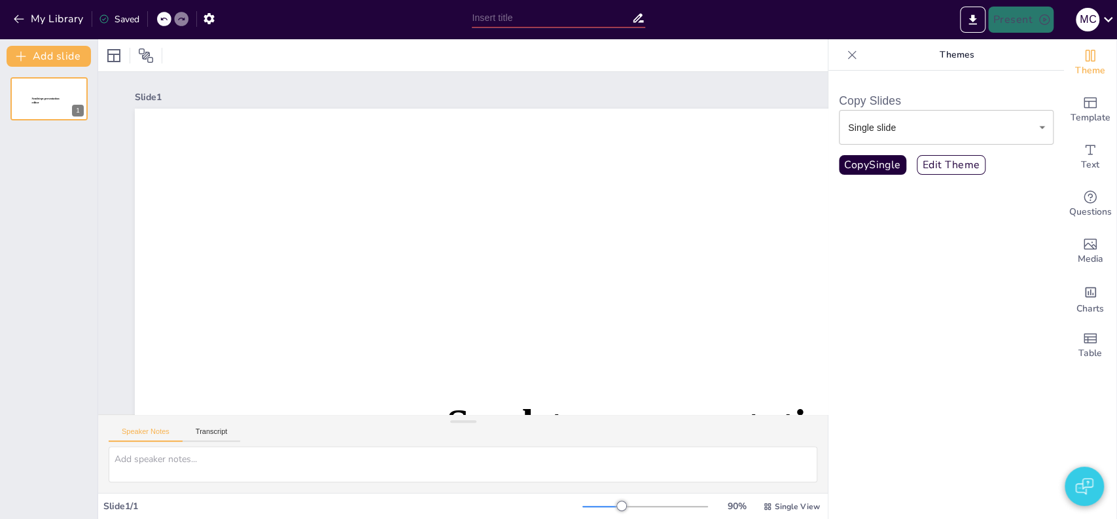
type input "New Sendsteps"
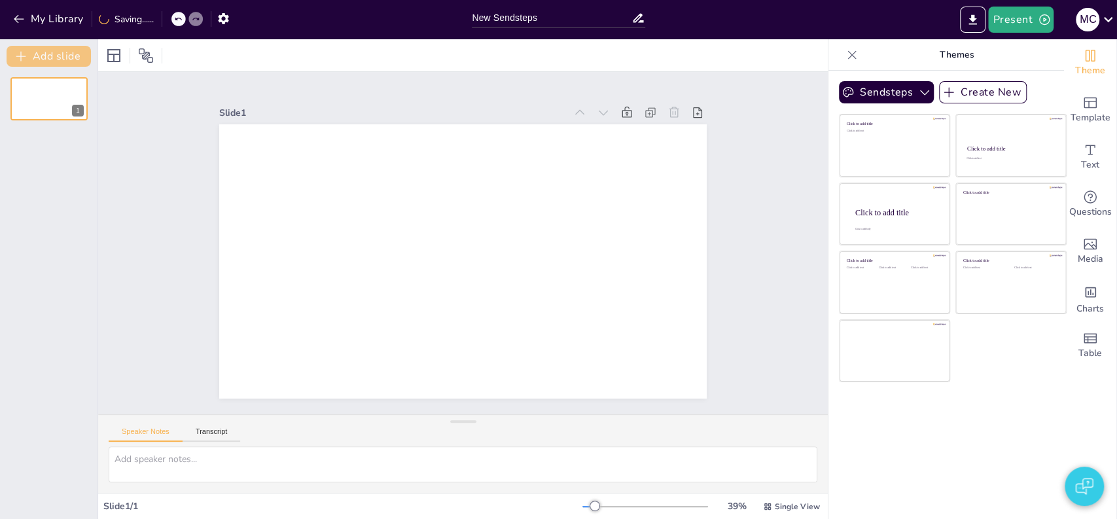
click at [62, 60] on button "Add slide" at bounding box center [49, 56] width 84 height 21
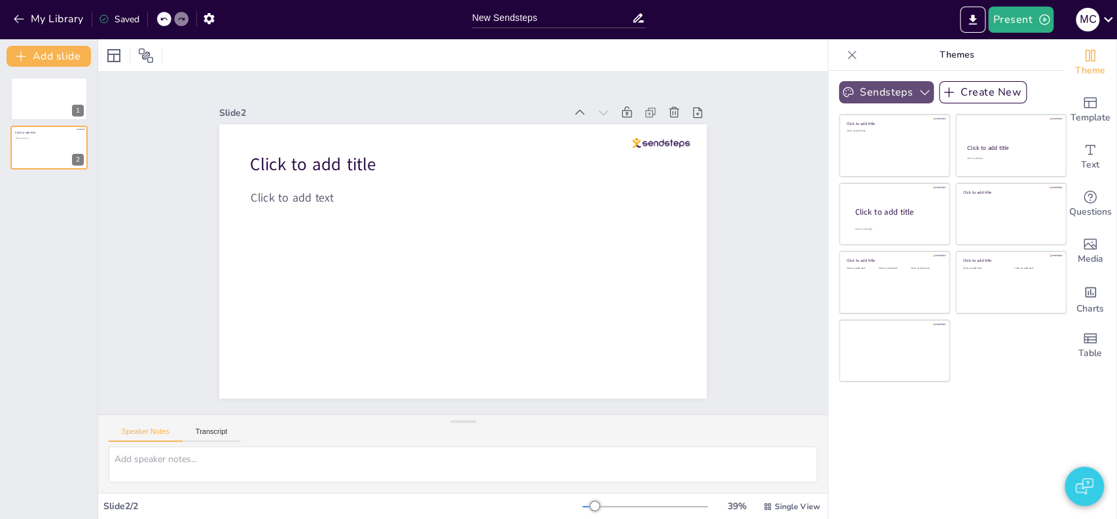
click at [885, 92] on button "Sendsteps" at bounding box center [886, 92] width 95 height 22
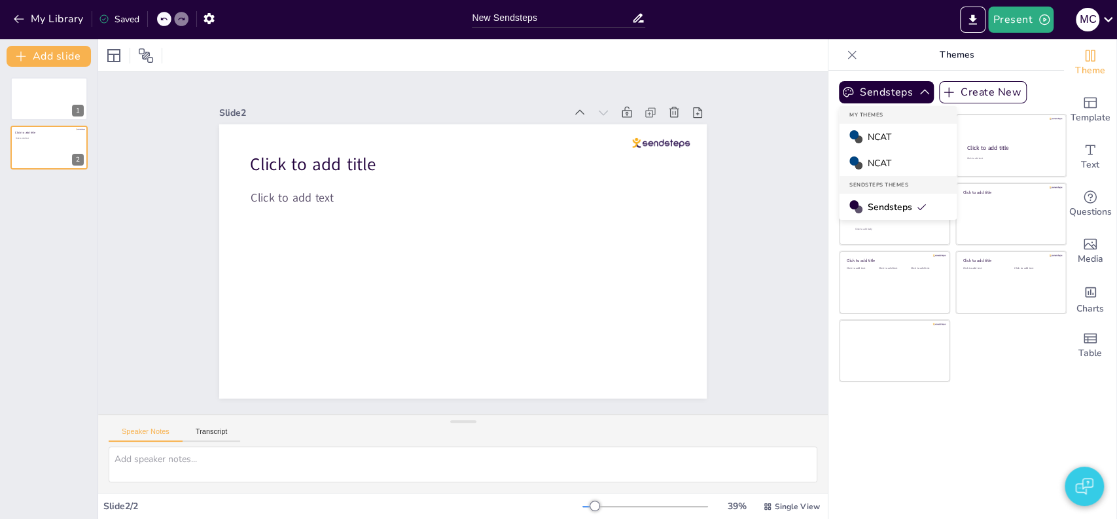
click at [878, 137] on span "NCAT" at bounding box center [879, 137] width 24 height 12
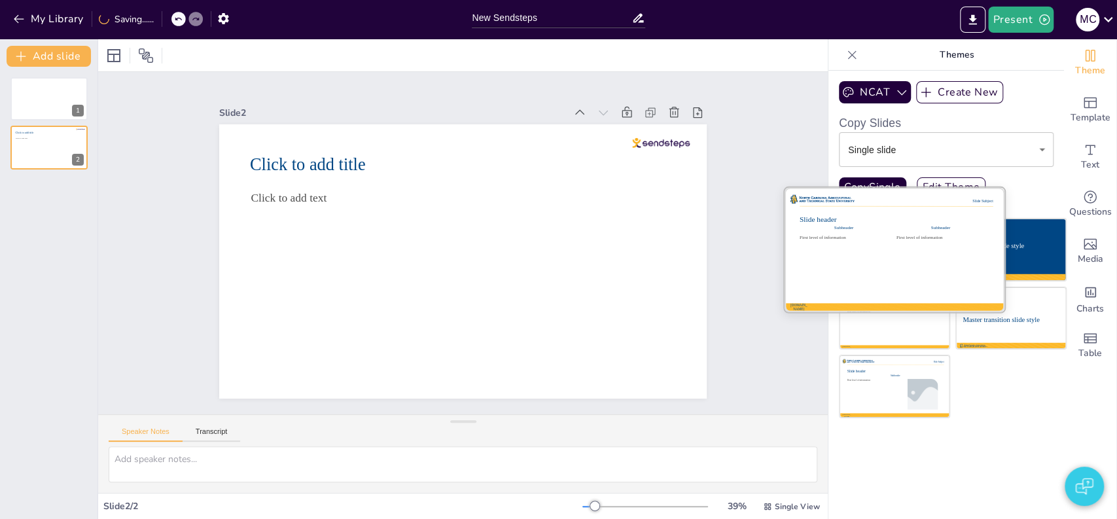
click at [869, 226] on div "Subheader" at bounding box center [843, 227] width 88 height 5
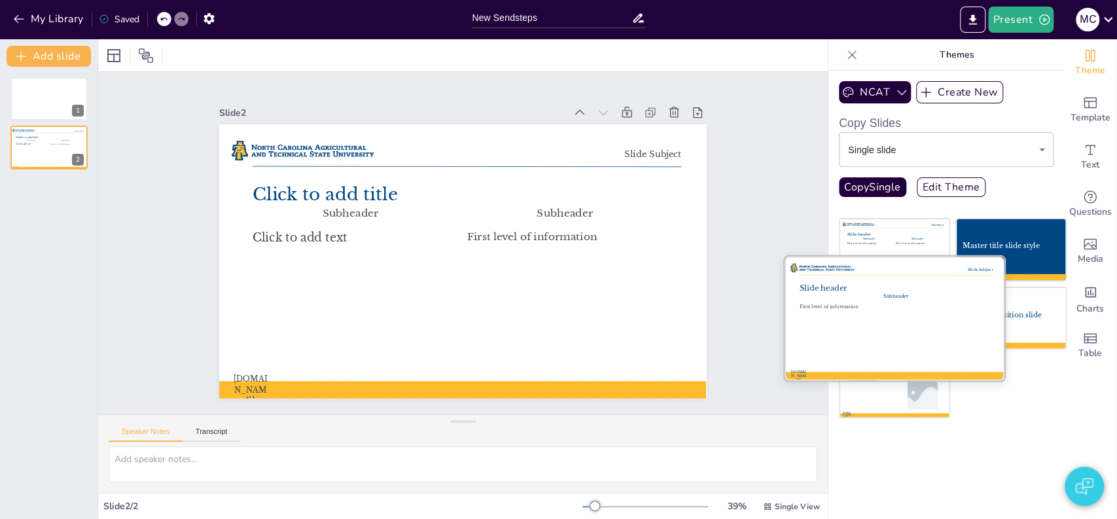
click at [871, 337] on div at bounding box center [894, 318] width 220 height 124
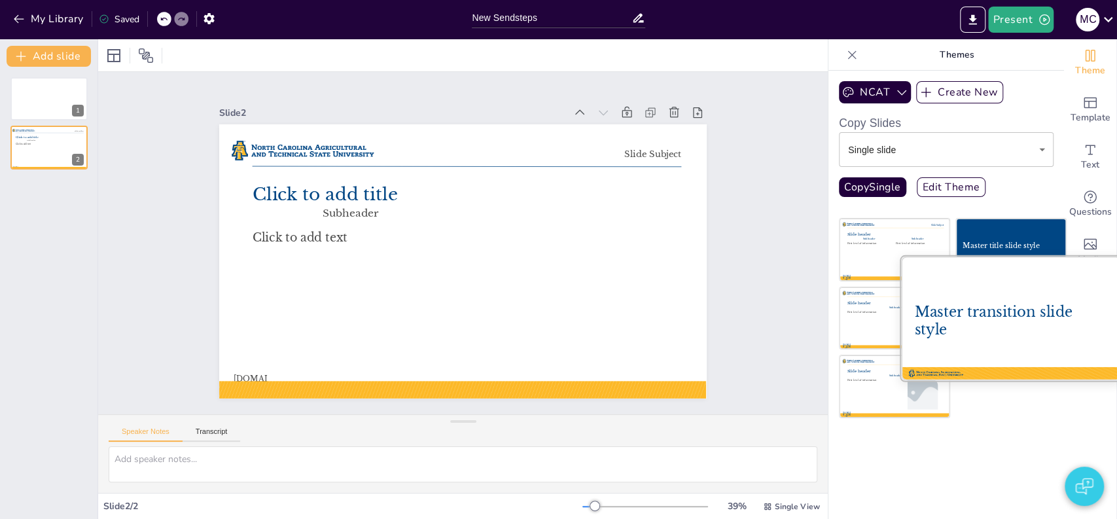
click at [1016, 325] on div "Master transition slide style" at bounding box center [1010, 321] width 193 height 34
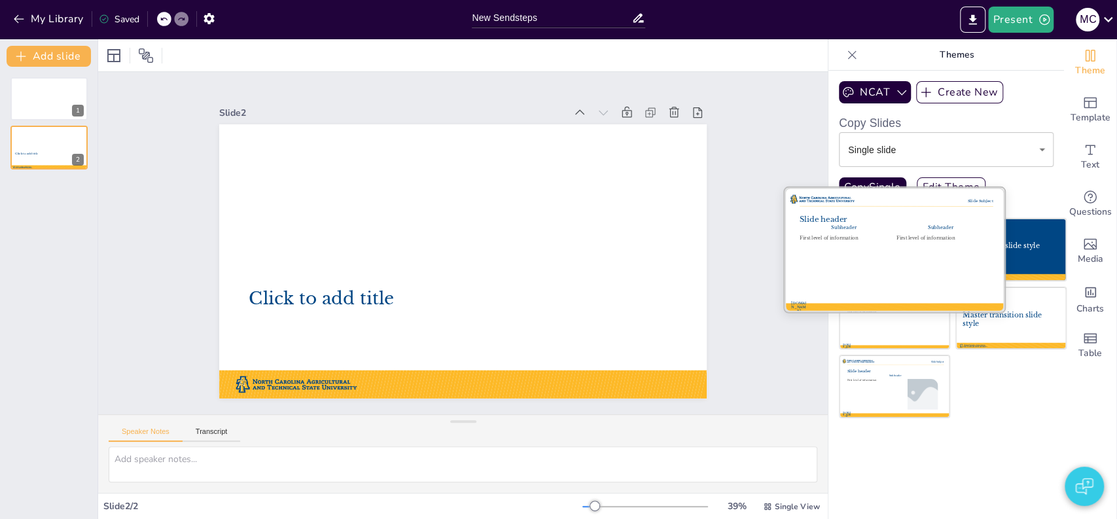
click at [852, 225] on div "Subheader" at bounding box center [843, 228] width 88 height 6
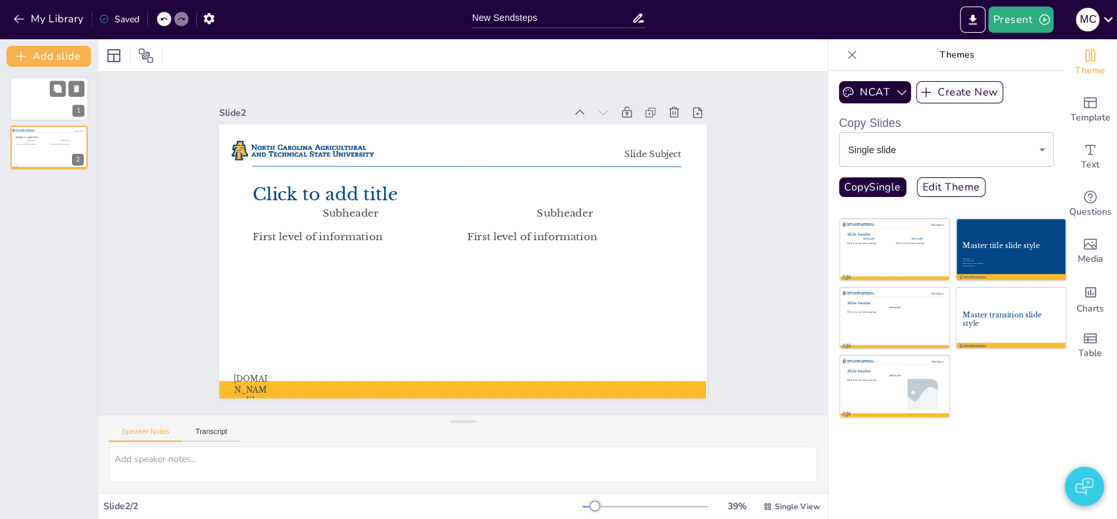
click at [39, 99] on div at bounding box center [49, 99] width 78 height 44
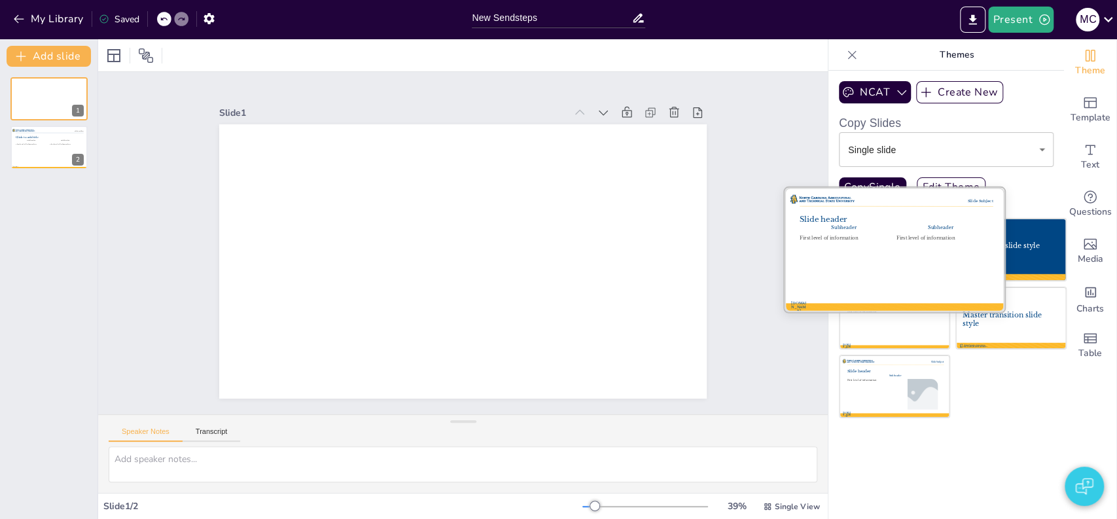
click at [860, 249] on div at bounding box center [894, 250] width 220 height 124
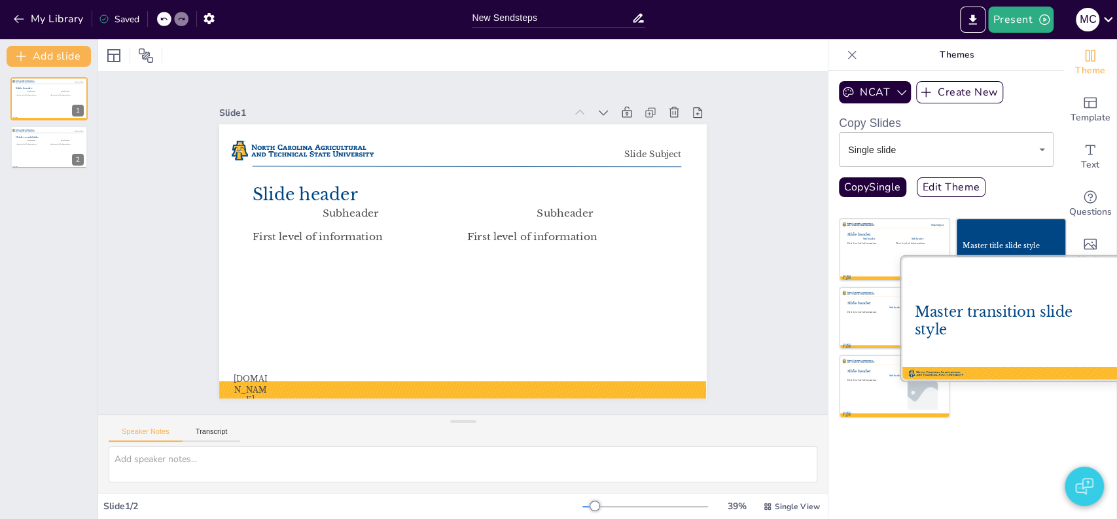
click at [1018, 315] on div "Master transition slide style" at bounding box center [1010, 321] width 193 height 34
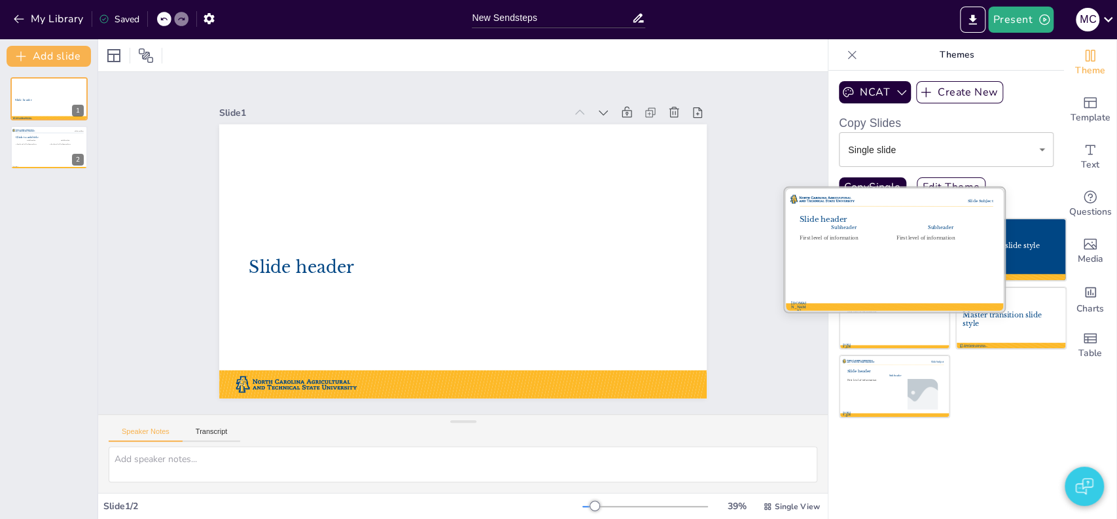
click at [855, 239] on div "First level of information" at bounding box center [843, 238] width 88 height 6
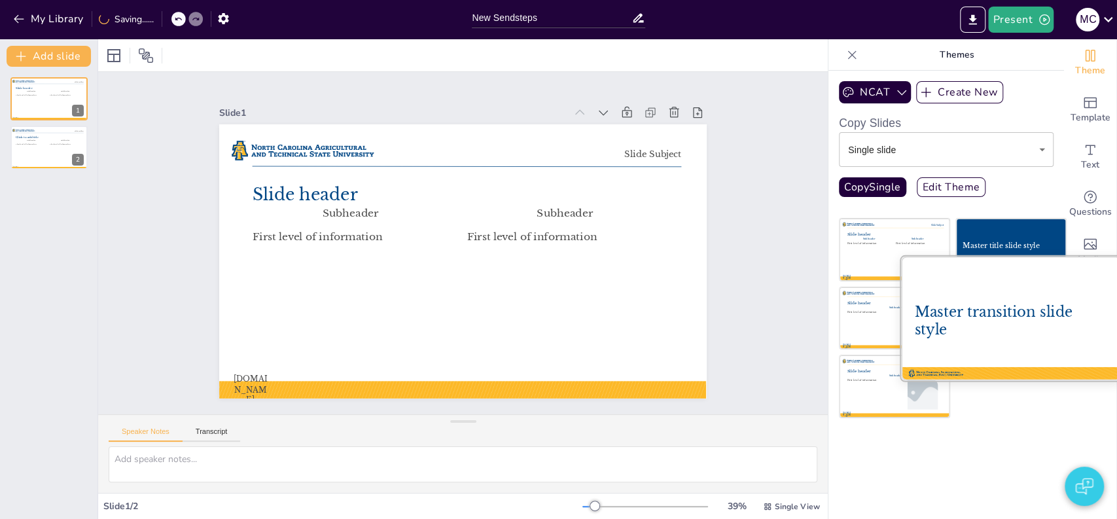
click at [1010, 312] on div "Master transition slide style" at bounding box center [1010, 321] width 193 height 34
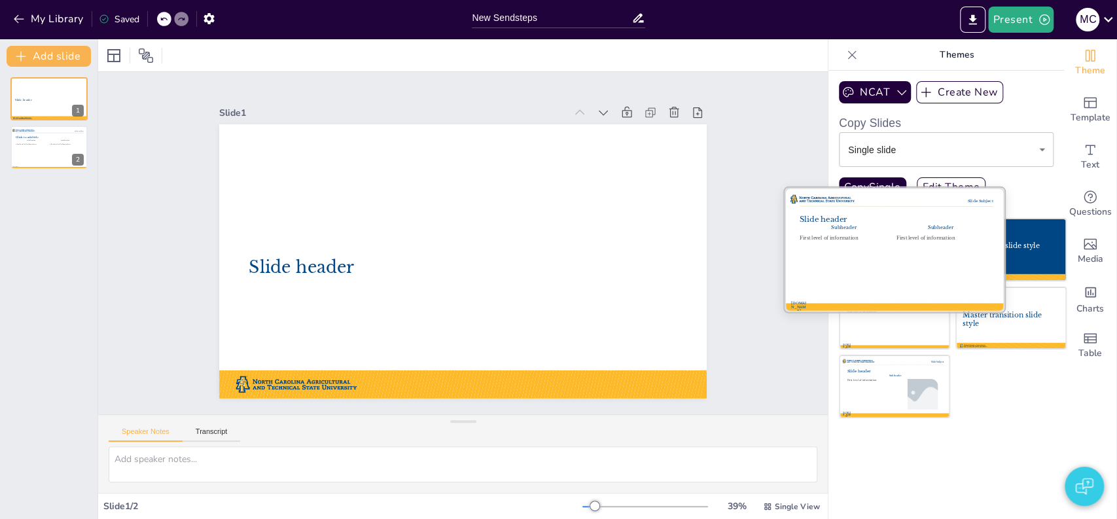
click at [891, 245] on div at bounding box center [894, 250] width 220 height 124
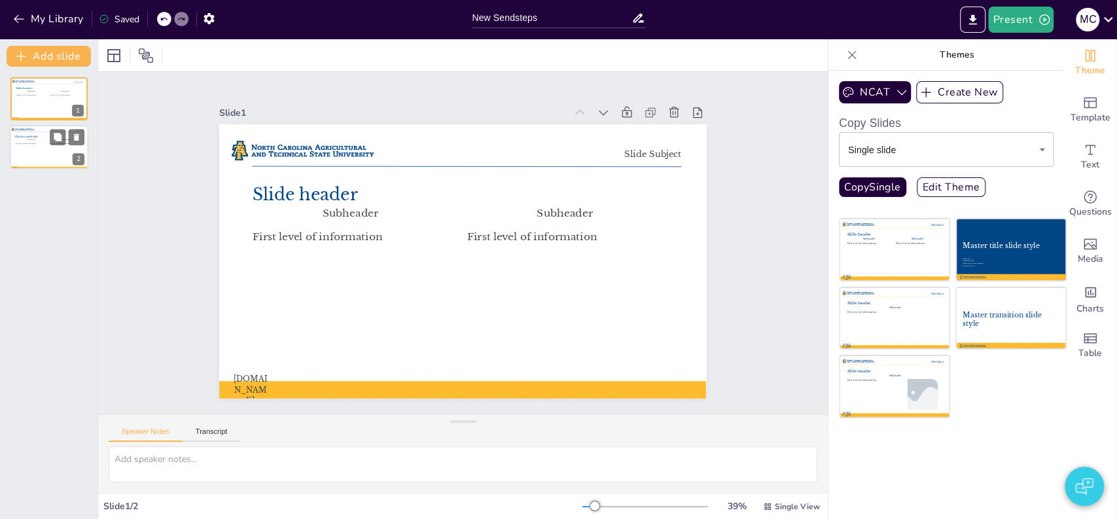
click at [38, 160] on div at bounding box center [49, 148] width 78 height 44
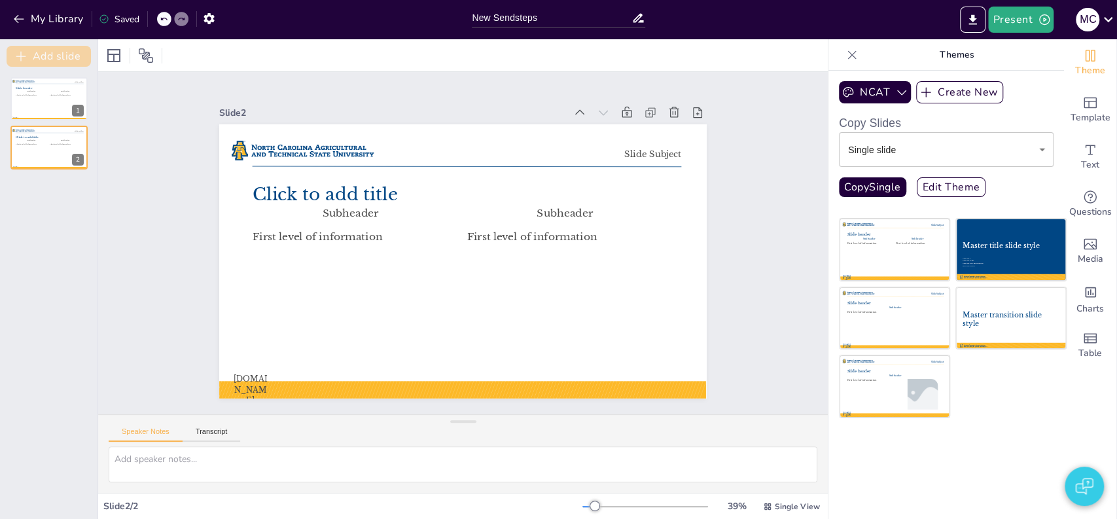
click at [67, 51] on button "Add slide" at bounding box center [49, 56] width 84 height 21
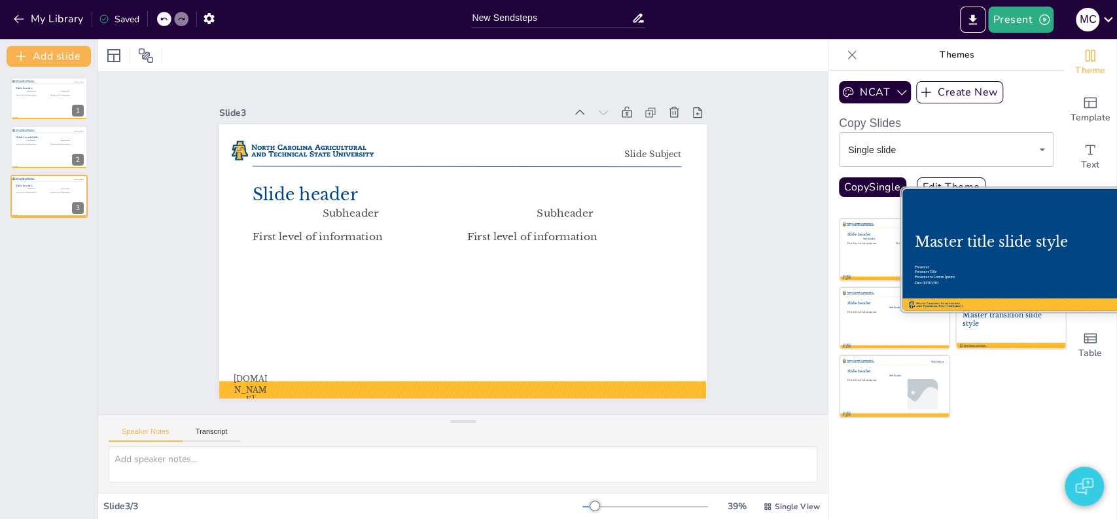
click at [975, 235] on div "Master title slide style" at bounding box center [1010, 242] width 193 height 17
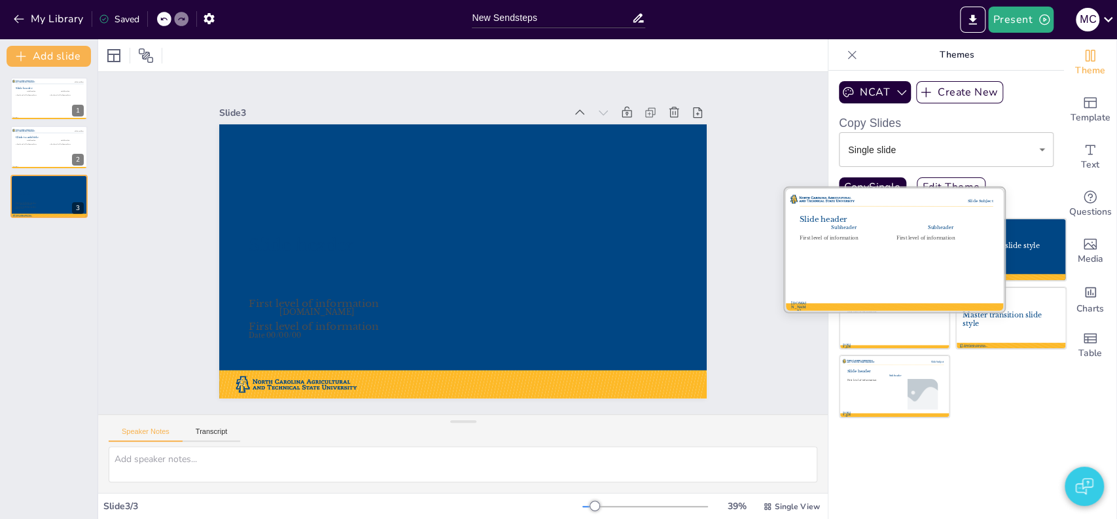
click at [833, 252] on div at bounding box center [894, 250] width 220 height 124
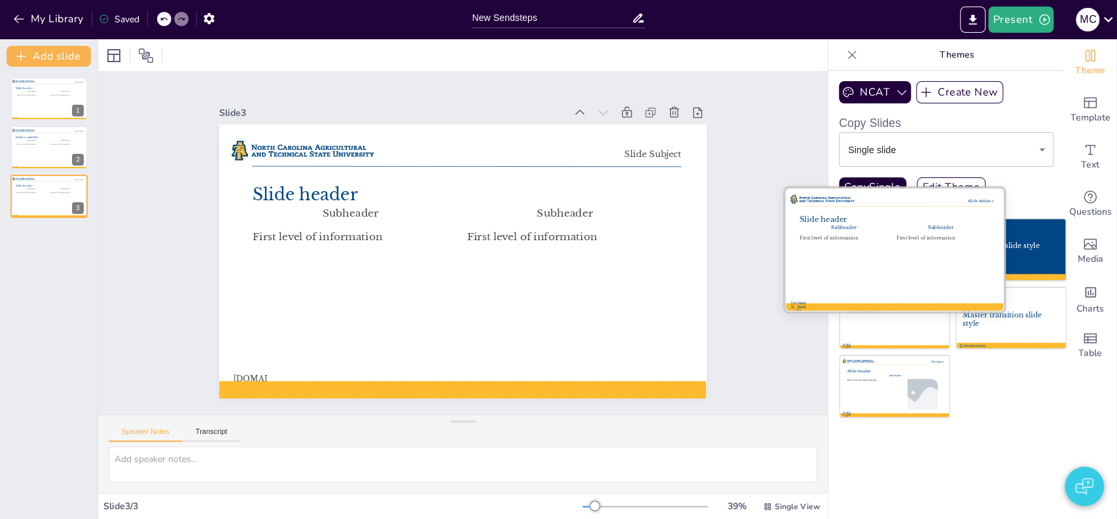
click at [994, 239] on div "Slide header Subheader First level of information Slide Subject [DOMAIN_NAME] F…" at bounding box center [894, 249] width 222 height 126
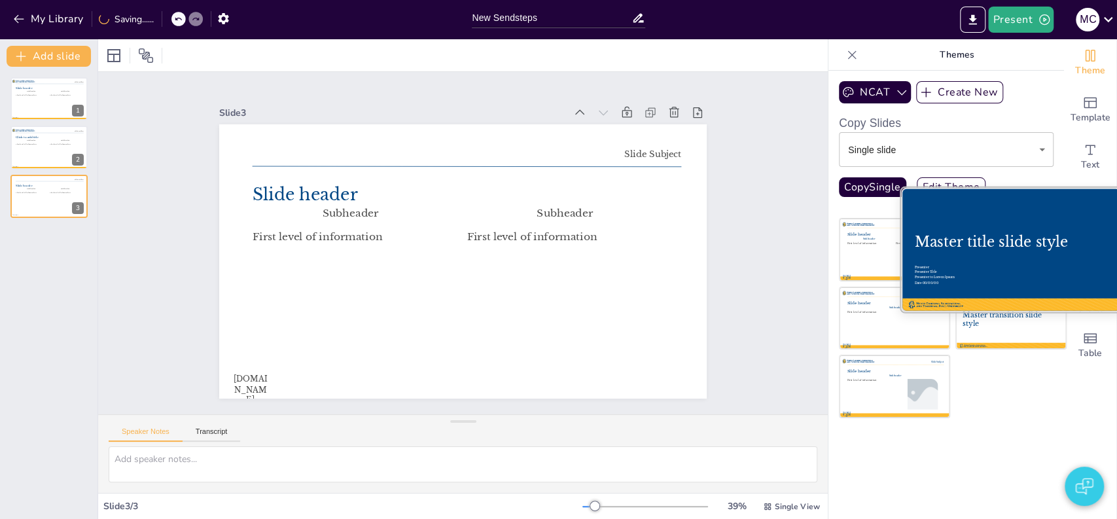
click at [1028, 243] on div "Master title slide style" at bounding box center [1010, 242] width 193 height 17
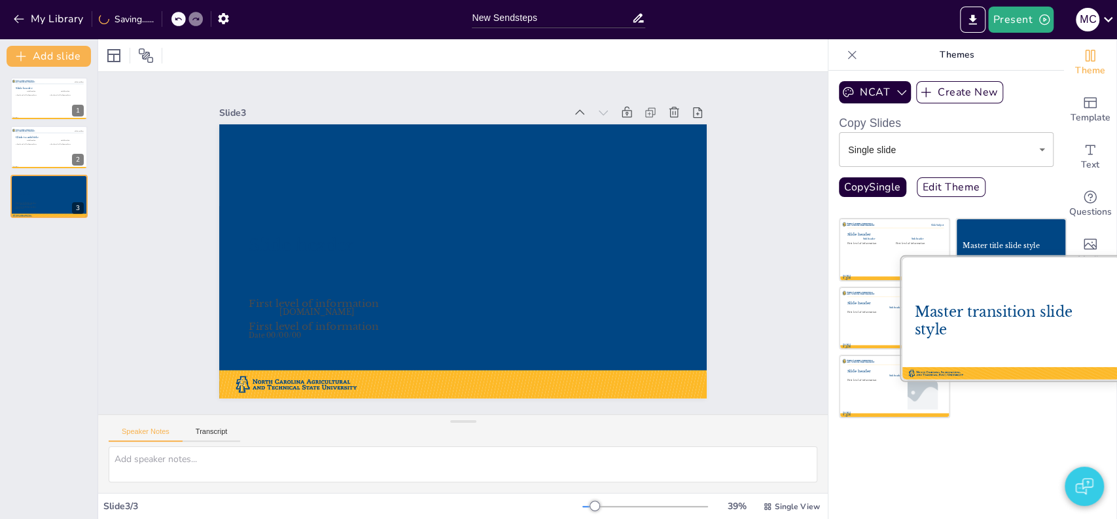
click at [1011, 335] on div "Master transition slide style" at bounding box center [1010, 321] width 193 height 34
